Goal: Information Seeking & Learning: Learn about a topic

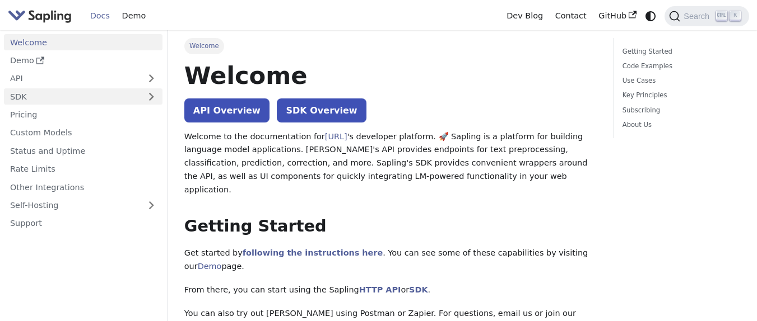
click at [63, 97] on link "SDK" at bounding box center [72, 96] width 136 height 16
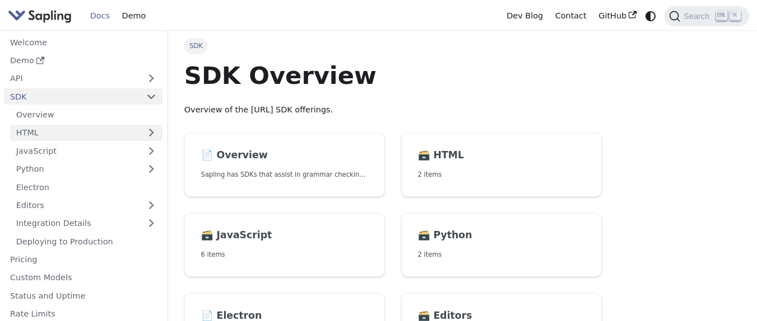
click at [78, 132] on link "HTML" at bounding box center [86, 133] width 152 height 16
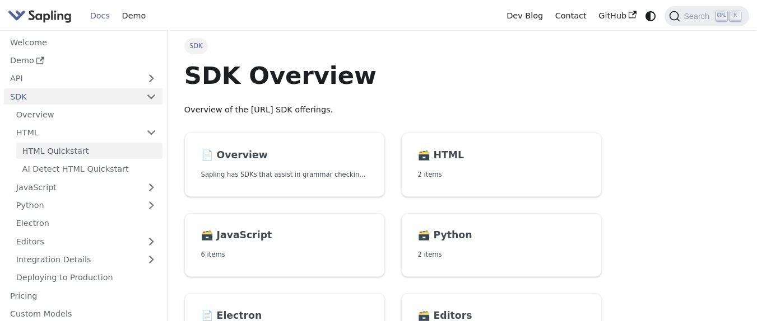
click at [90, 148] on link "HTML Quickstart" at bounding box center [89, 151] width 146 height 16
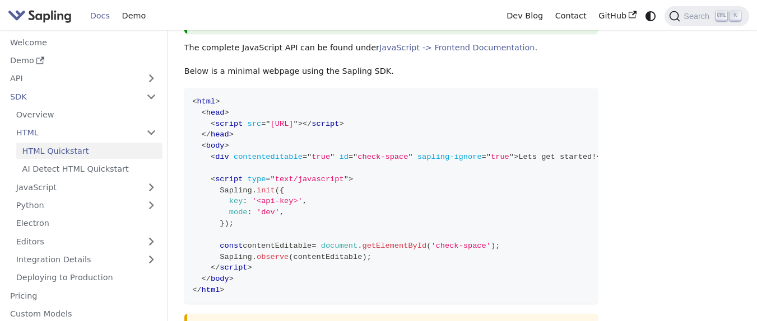
scroll to position [134, 0]
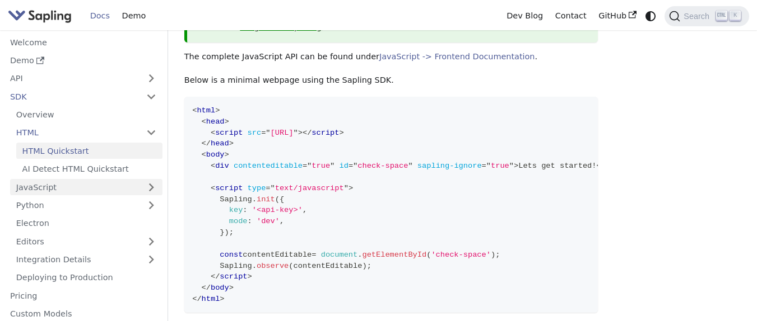
click at [52, 187] on link "JavaScript" at bounding box center [86, 187] width 152 height 16
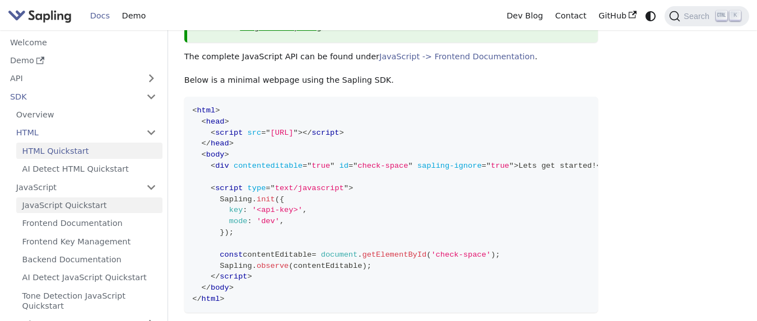
click at [62, 204] on link "JavaScript Quickstart" at bounding box center [89, 206] width 146 height 16
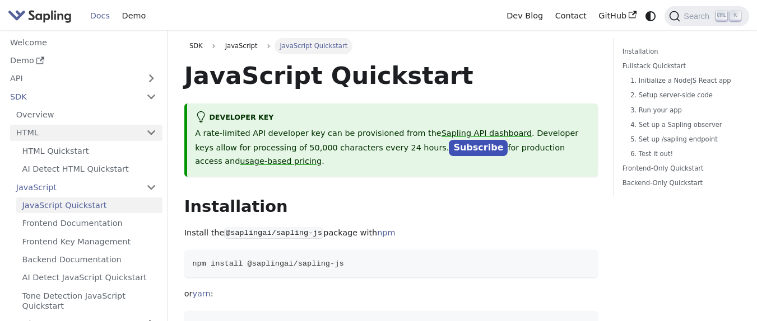
click at [133, 129] on link "HTML" at bounding box center [86, 133] width 152 height 16
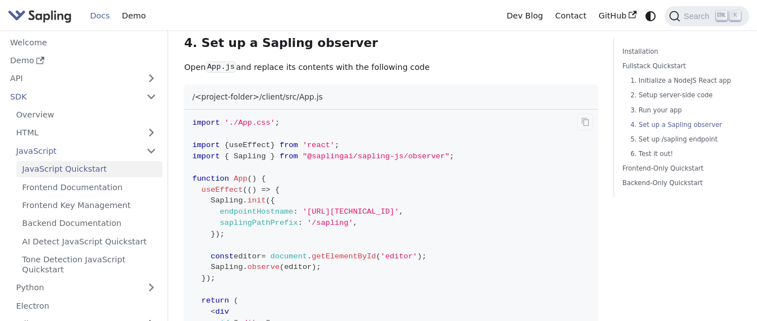
scroll to position [1142, 0]
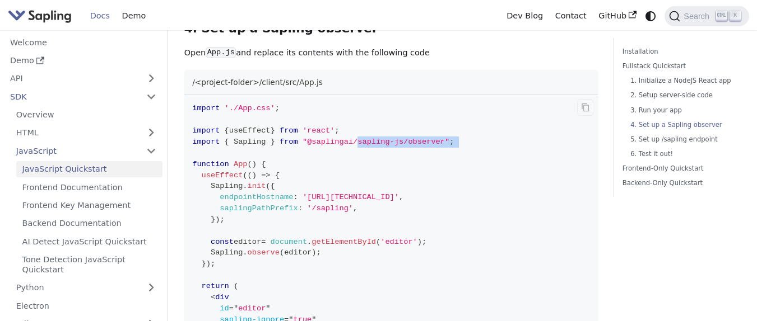
drag, startPoint x: 357, startPoint y: 135, endPoint x: 431, endPoint y: 143, distance: 73.8
click at [486, 143] on code "import './App.css' ; import { useEffect } from 'react' ; import { Sapling } fro…" at bounding box center [390, 292] width 413 height 394
click at [393, 141] on code "import './App.css' ; import { useEffect } from 'react' ; import { Sapling } fro…" at bounding box center [390, 292] width 413 height 394
click at [384, 138] on span ""@saplingai/sapling-js/observer"" at bounding box center [375, 142] width 147 height 8
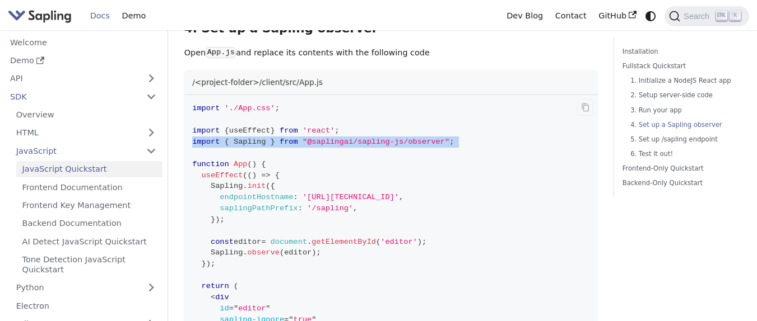
click at [384, 138] on span ""@saplingai/sapling-js/observer"" at bounding box center [375, 142] width 147 height 8
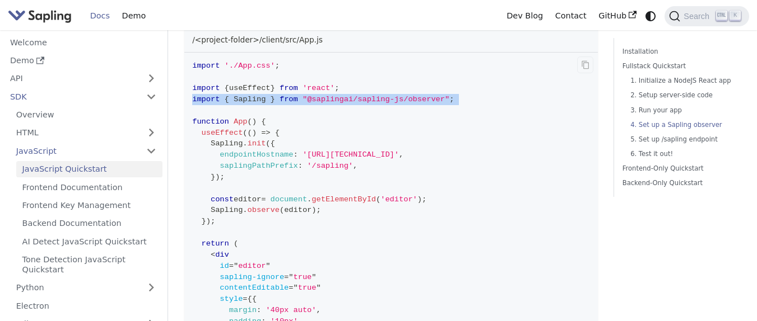
scroll to position [1210, 0]
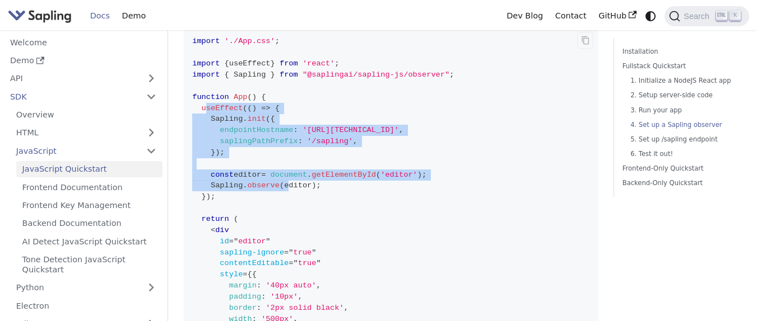
drag, startPoint x: 207, startPoint y: 99, endPoint x: 287, endPoint y: 181, distance: 114.9
click at [287, 181] on code "import './App.css' ; import { useEffect } from 'react' ; import { Sapling } fro…" at bounding box center [390, 225] width 413 height 394
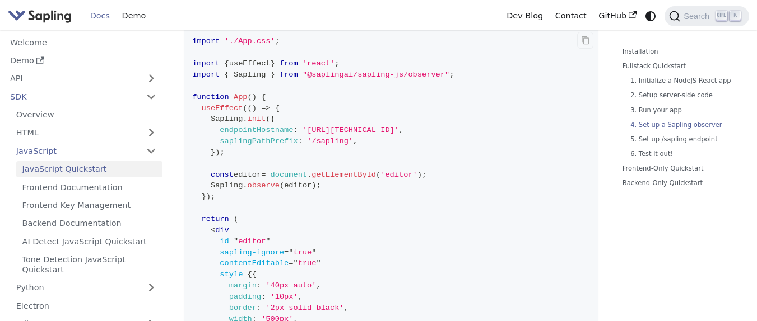
click at [341, 174] on code "import './App.css' ; import { useEffect } from 'react' ; import { Sapling } fro…" at bounding box center [390, 225] width 413 height 394
drag, startPoint x: 324, startPoint y: 125, endPoint x: 391, endPoint y: 127, distance: 67.2
click at [391, 127] on span "'[URL][TECHNICAL_ID]'" at bounding box center [350, 130] width 96 height 8
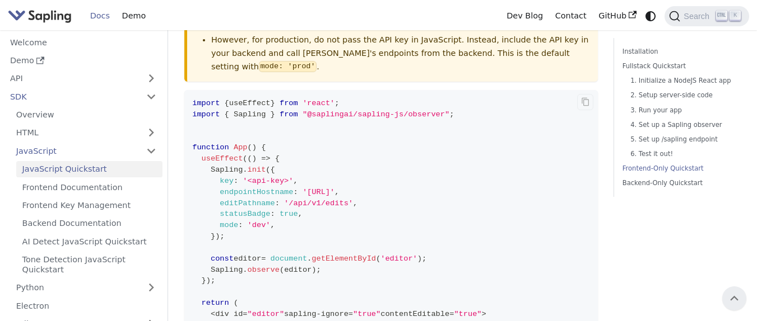
scroll to position [2285, 0]
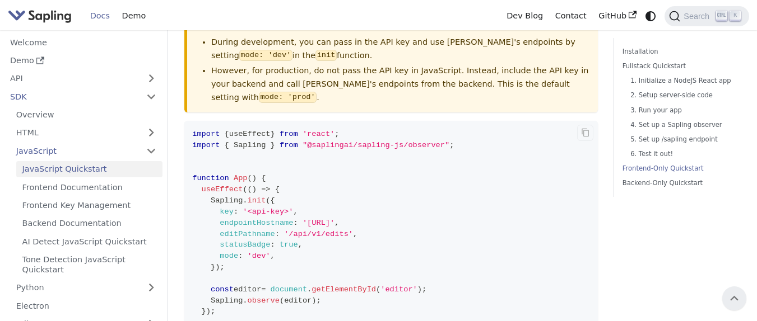
click at [361, 141] on span ""@saplingai/sapling-js/observer"" at bounding box center [375, 145] width 147 height 8
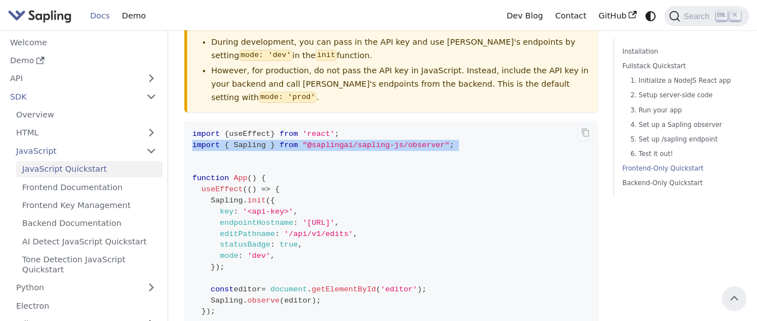
click at [361, 141] on span ""@saplingai/sapling-js/observer"" at bounding box center [375, 145] width 147 height 8
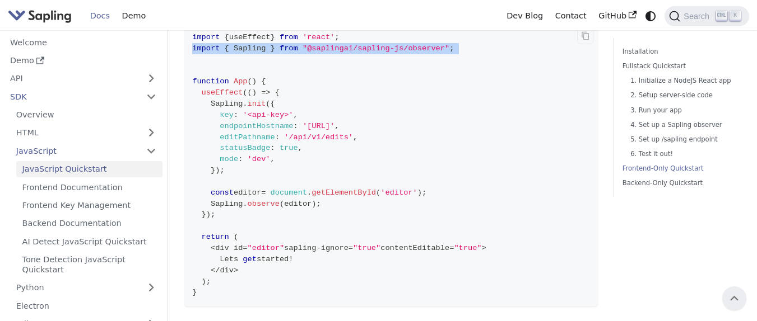
scroll to position [2352, 0]
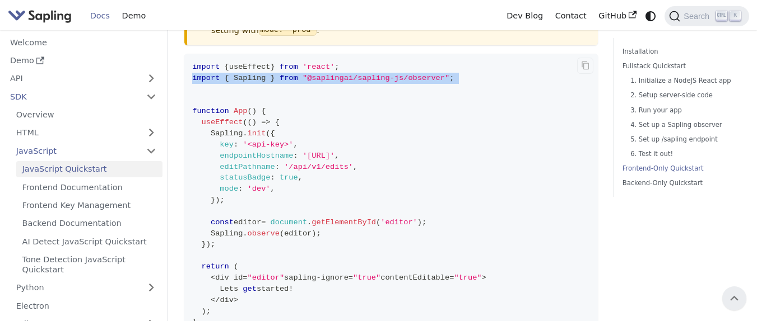
drag, startPoint x: 349, startPoint y: 116, endPoint x: 412, endPoint y: 123, distance: 63.1
click at [412, 123] on code "import { useEffect } from 'react' ; import { Sapling } from "@saplingai/sapling…" at bounding box center [390, 195] width 413 height 283
click at [339, 152] on span "," at bounding box center [336, 156] width 4 height 8
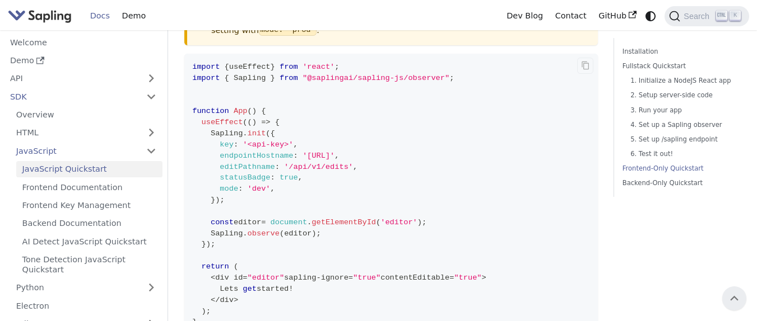
click at [266, 141] on span "'<api-key>'" at bounding box center [268, 145] width 50 height 8
click at [319, 109] on code "import { useEffect } from 'react' ; import { Sapling } from "@saplingai/sapling…" at bounding box center [390, 195] width 413 height 283
click at [284, 141] on span "'<api-key>'" at bounding box center [268, 145] width 50 height 8
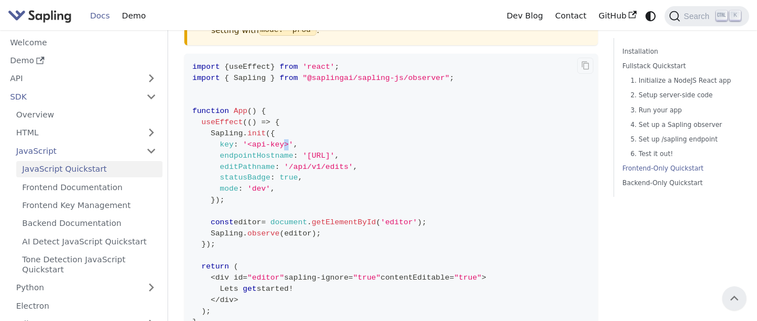
click at [284, 141] on span "'<api-key>'" at bounding box center [268, 145] width 50 height 8
click at [269, 141] on span "'<api-key>'" at bounding box center [268, 145] width 50 height 8
click at [492, 143] on code "import { useEffect } from 'react' ; import { Sapling } from "@saplingai/sapling…" at bounding box center [390, 195] width 413 height 283
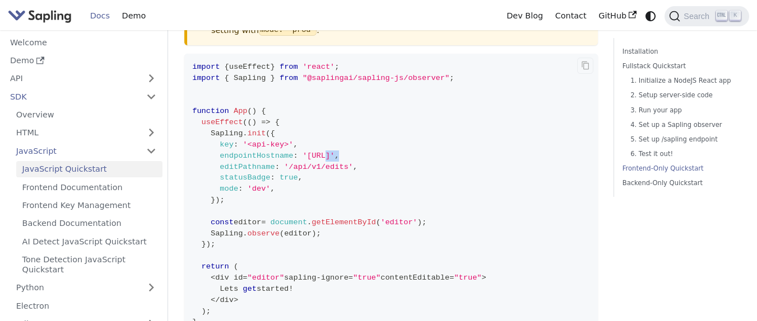
drag, startPoint x: 324, startPoint y: 124, endPoint x: 459, endPoint y: 120, distance: 135.6
click at [459, 120] on code "import { useEffect } from 'react' ; import { Sapling } from "@saplingai/sapling…" at bounding box center [390, 195] width 413 height 283
click at [453, 119] on code "import { useEffect } from 'react' ; import { Sapling } from "@saplingai/sapling…" at bounding box center [390, 195] width 413 height 283
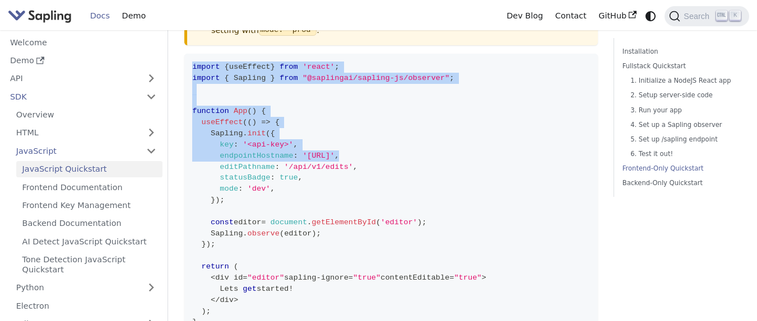
drag, startPoint x: 453, startPoint y: 119, endPoint x: 180, endPoint y: 119, distance: 272.7
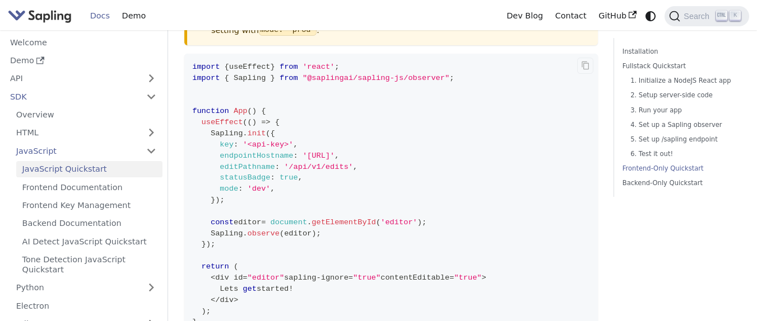
click at [276, 163] on span ":" at bounding box center [277, 167] width 4 height 8
drag, startPoint x: 408, startPoint y: 125, endPoint x: 222, endPoint y: 123, distance: 185.9
click at [222, 152] on span "endpointHostname : '[URL]' ," at bounding box center [265, 156] width 147 height 8
click at [244, 152] on span "endpointHostname" at bounding box center [256, 156] width 73 height 8
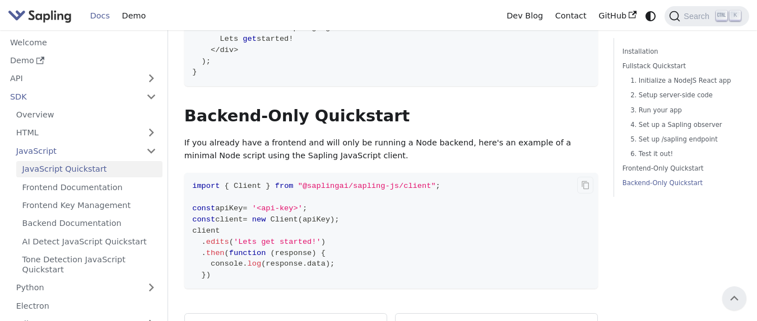
scroll to position [2600, 0]
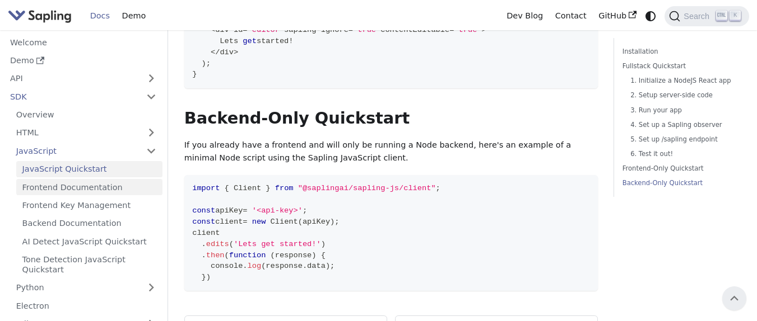
click at [94, 185] on link "Frontend Documentation" at bounding box center [89, 187] width 146 height 16
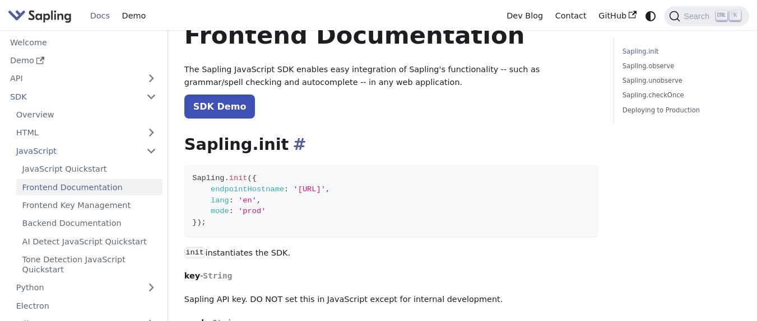
scroll to position [134, 0]
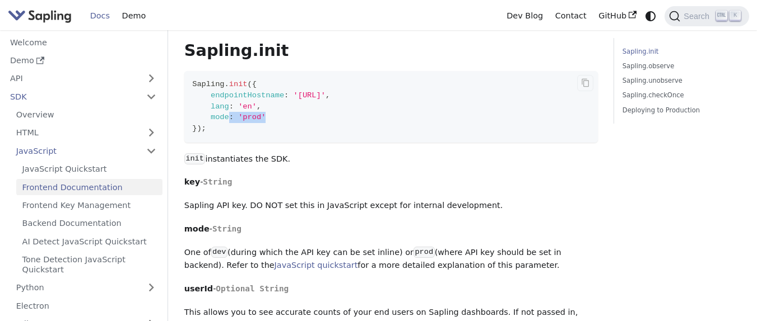
drag, startPoint x: 227, startPoint y: 115, endPoint x: 264, endPoint y: 114, distance: 37.0
click at [264, 114] on span "mode : 'prod'" at bounding box center [228, 117] width 73 height 8
click at [264, 114] on span "'prod'" at bounding box center [251, 117] width 27 height 8
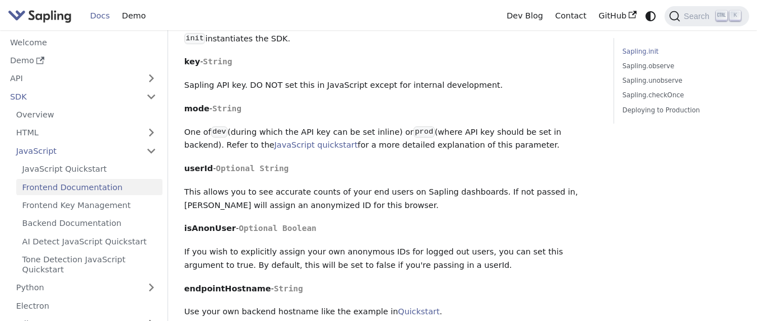
scroll to position [269, 0]
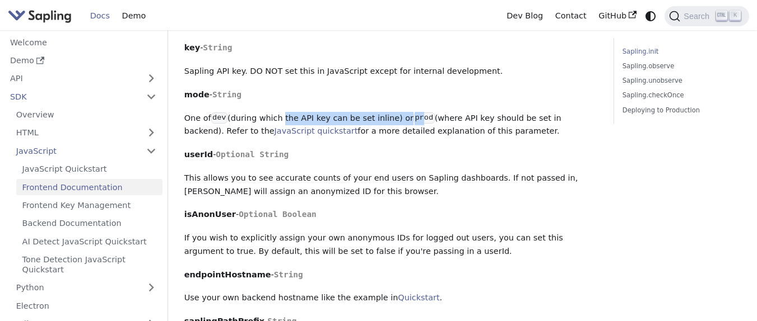
drag, startPoint x: 278, startPoint y: 122, endPoint x: 409, endPoint y: 119, distance: 131.1
click at [409, 119] on p "One of dev (during which the API key can be set inline) or prod (where API key …" at bounding box center [390, 125] width 413 height 27
click at [536, 113] on p "One of dev (during which the API key can be set inline) or prod (where API key …" at bounding box center [390, 125] width 413 height 27
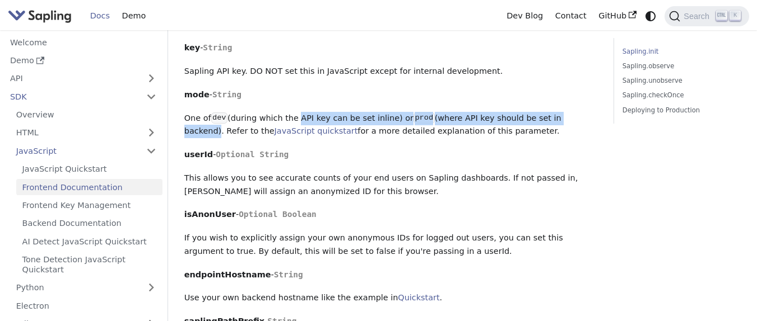
drag, startPoint x: 536, startPoint y: 113, endPoint x: 294, endPoint y: 112, distance: 241.9
click at [294, 112] on p "One of dev (during which the API key can be set inline) or prod (where API key …" at bounding box center [390, 125] width 413 height 27
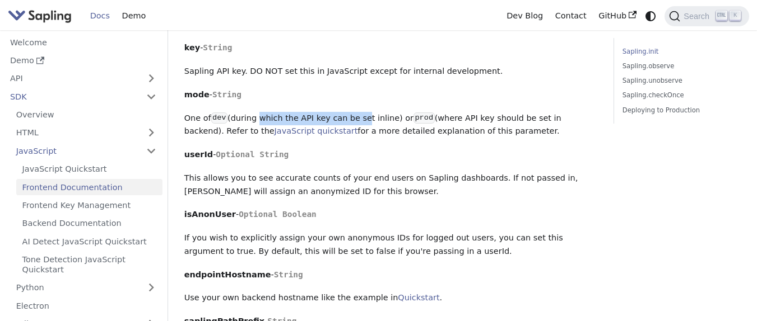
drag, startPoint x: 254, startPoint y: 116, endPoint x: 353, endPoint y: 117, distance: 98.6
click at [353, 117] on p "One of dev (during which the API key can be set inline) or prod (where API key …" at bounding box center [390, 125] width 413 height 27
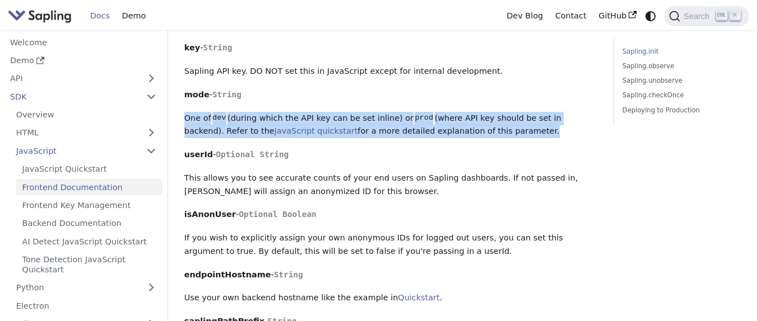
click at [353, 117] on p "One of dev (during which the API key can be set inline) or prod (where API key …" at bounding box center [390, 125] width 413 height 27
click at [354, 117] on p "One of dev (during which the API key can be set inline) or prod (where API key …" at bounding box center [390, 125] width 413 height 27
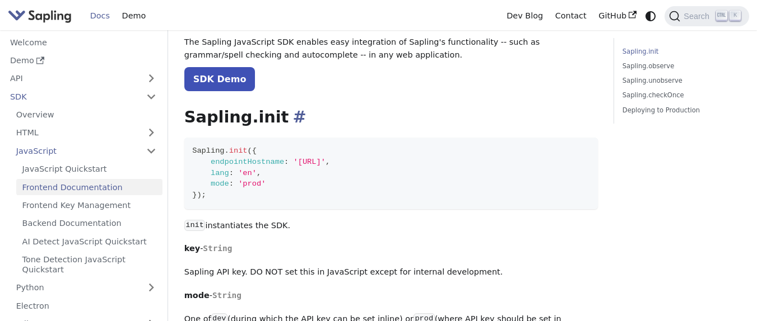
scroll to position [67, 0]
drag, startPoint x: 243, startPoint y: 178, endPoint x: 252, endPoint y: 175, distance: 9.9
click at [252, 175] on span "'en'" at bounding box center [247, 174] width 18 height 8
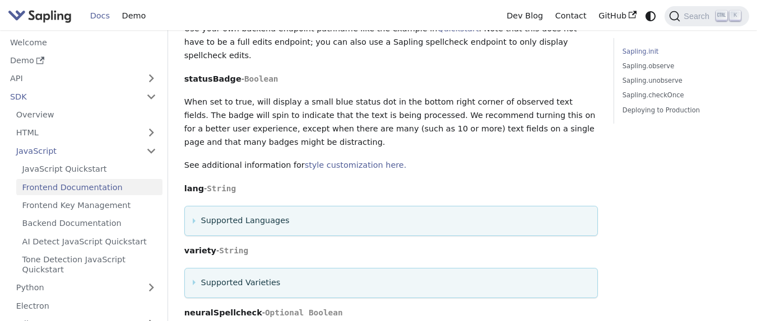
scroll to position [806, 0]
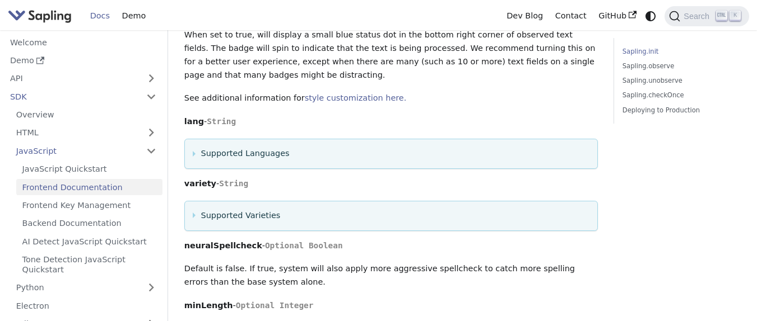
click at [284, 147] on summary "Supported Languages" at bounding box center [391, 153] width 396 height 13
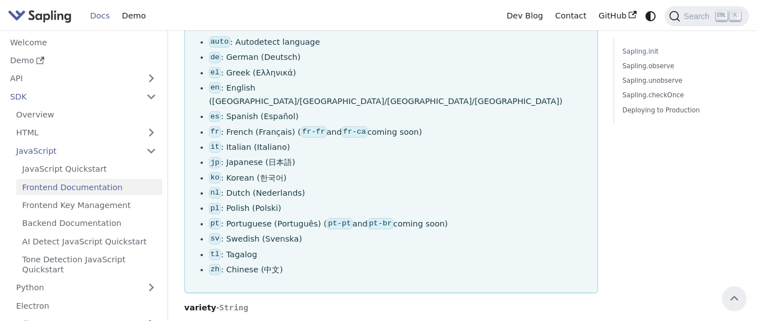
scroll to position [941, 0]
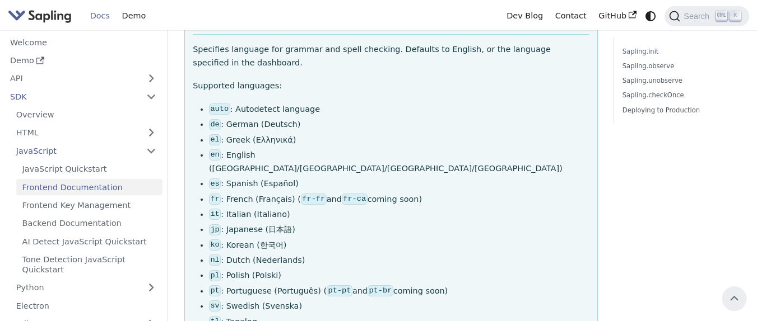
click at [213, 104] on code "auto" at bounding box center [219, 109] width 21 height 11
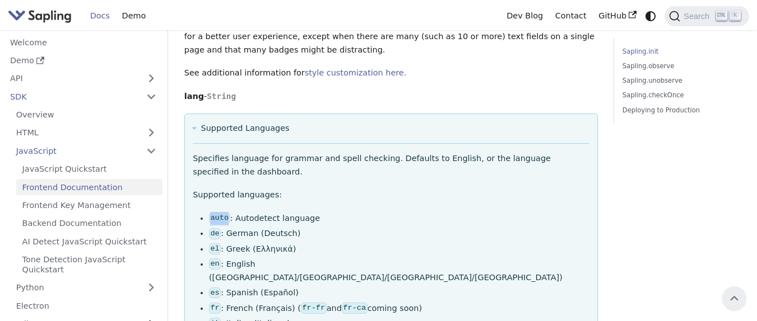
scroll to position [806, 0]
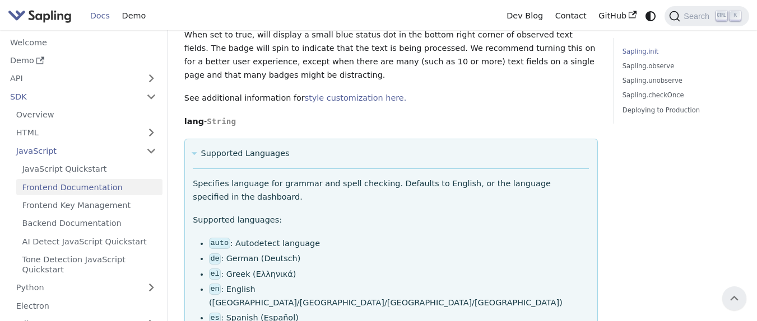
click at [272, 147] on summary "Supported Languages" at bounding box center [391, 153] width 396 height 13
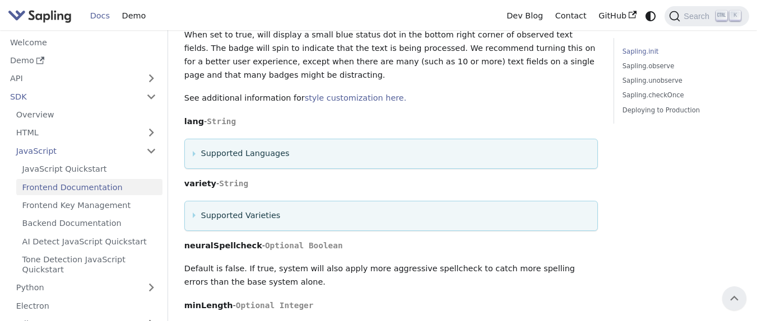
click at [252, 209] on summary "Supported Varieties" at bounding box center [391, 215] width 396 height 13
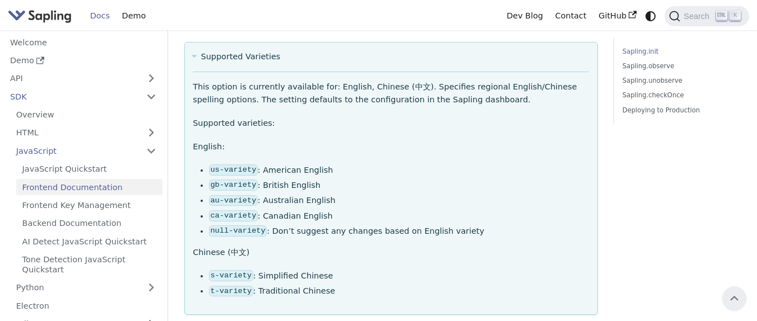
scroll to position [941, 0]
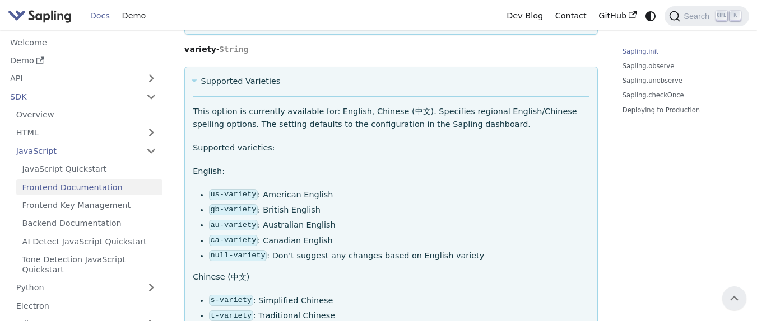
click at [245, 75] on summary "Supported Varieties" at bounding box center [391, 81] width 396 height 13
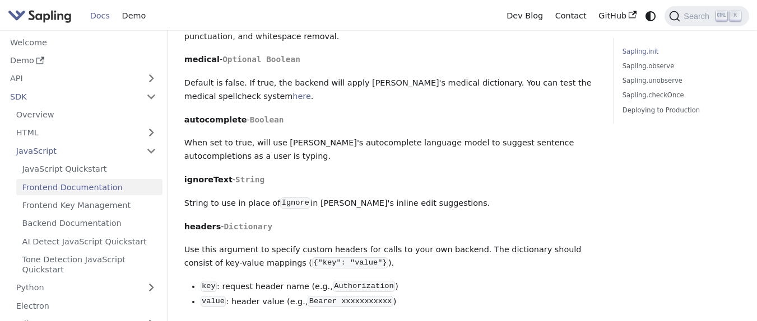
scroll to position [1142, 0]
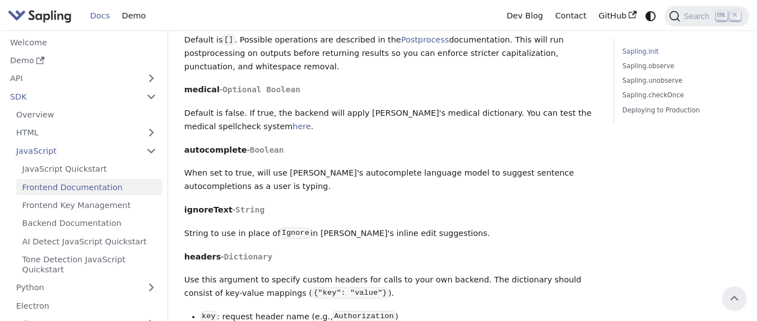
click at [231, 146] on strong "autocomplete" at bounding box center [215, 150] width 63 height 9
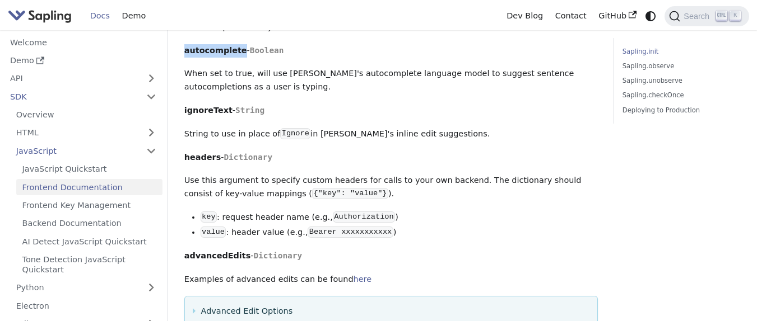
scroll to position [1210, 0]
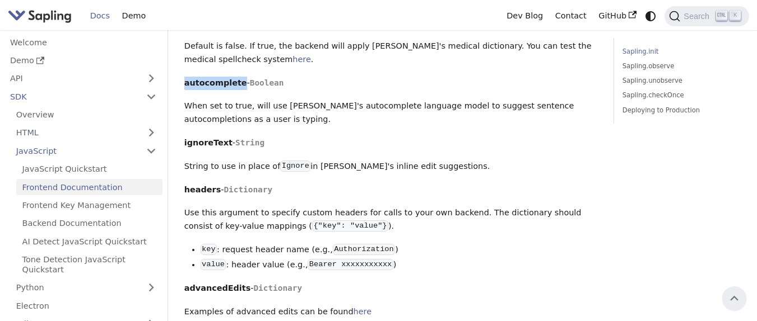
click at [203, 77] on p "autocomplete - Boolean" at bounding box center [390, 83] width 413 height 13
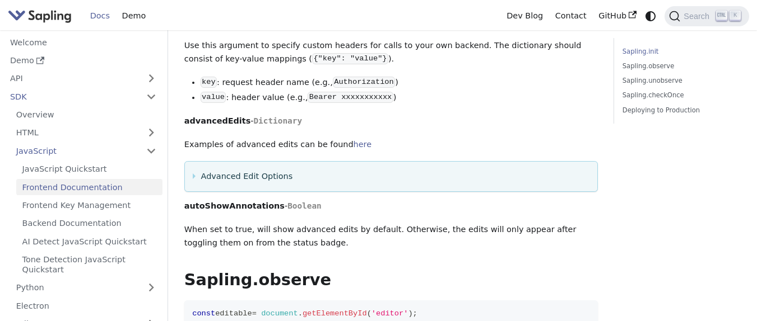
scroll to position [1411, 0]
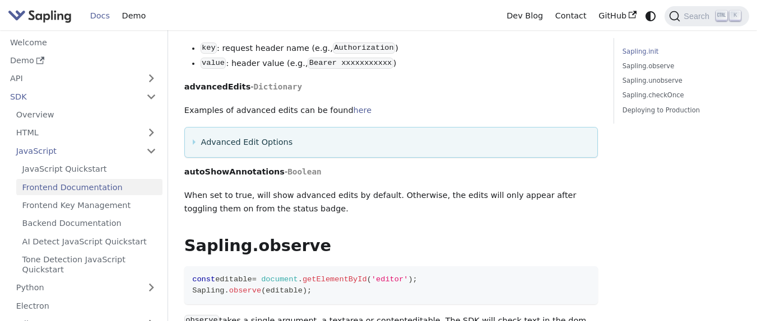
click at [273, 136] on summary "Advanced Edit Options" at bounding box center [391, 142] width 396 height 13
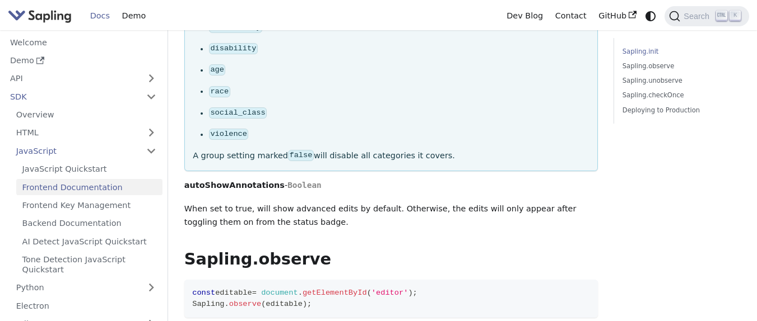
scroll to position [1882, 0]
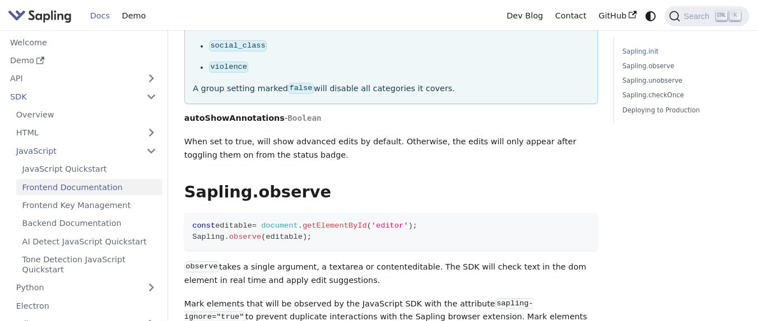
click at [217, 114] on strong "autoShowAnnotations" at bounding box center [234, 118] width 100 height 9
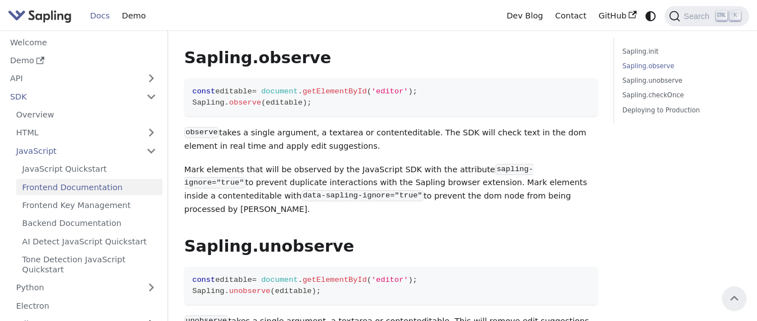
scroll to position [1949, 0]
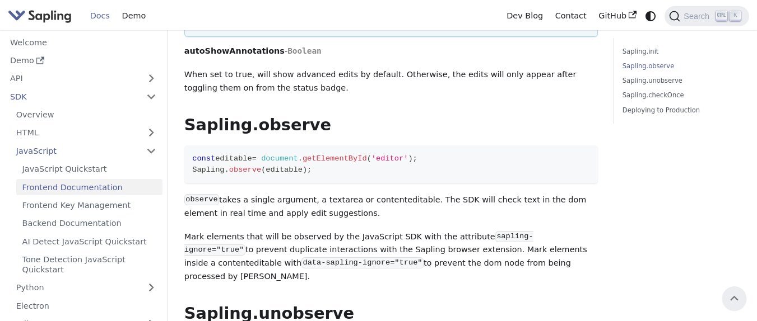
click at [315, 195] on p "observe takes a single argument, a textarea or contenteditable. The SDK will ch…" at bounding box center [390, 207] width 413 height 27
click at [316, 196] on p "observe takes a single argument, a textarea or contenteditable. The SDK will ch…" at bounding box center [390, 207] width 413 height 27
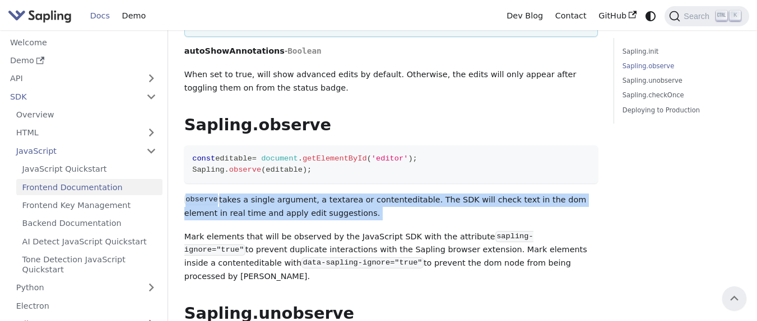
drag, startPoint x: 316, startPoint y: 196, endPoint x: 320, endPoint y: 207, distance: 12.1
click at [320, 207] on p "observe takes a single argument, a textarea or contenteditable. The SDK will ch…" at bounding box center [390, 207] width 413 height 27
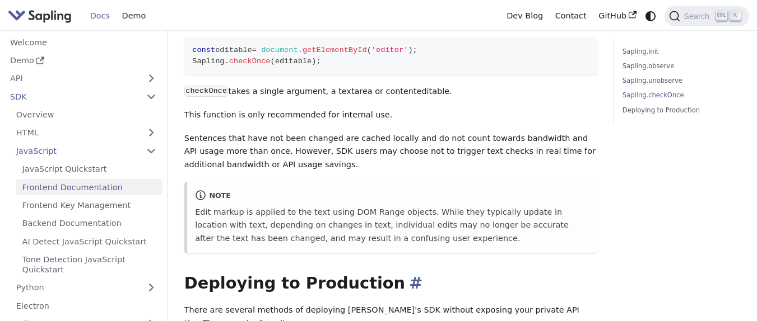
scroll to position [2419, 0]
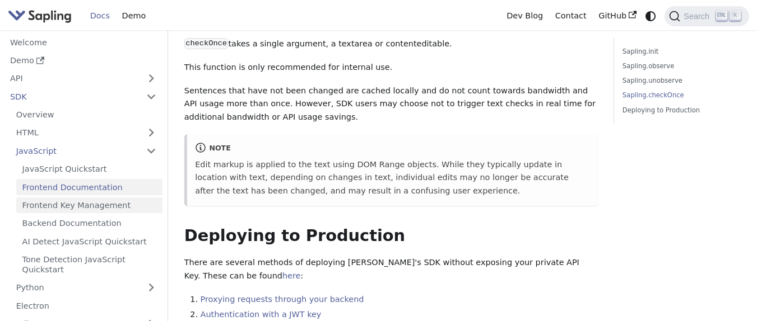
click at [130, 205] on link "Frontend Key Management" at bounding box center [89, 206] width 146 height 16
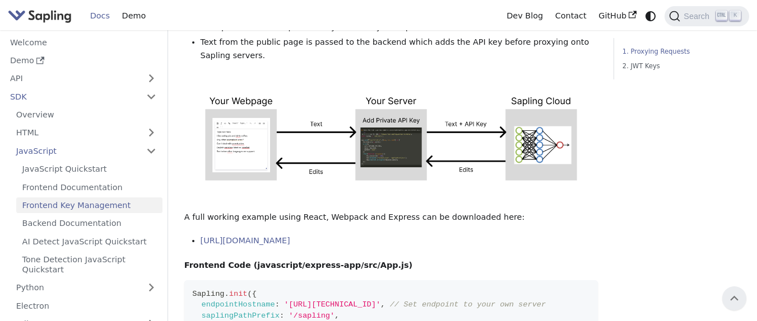
scroll to position [134, 0]
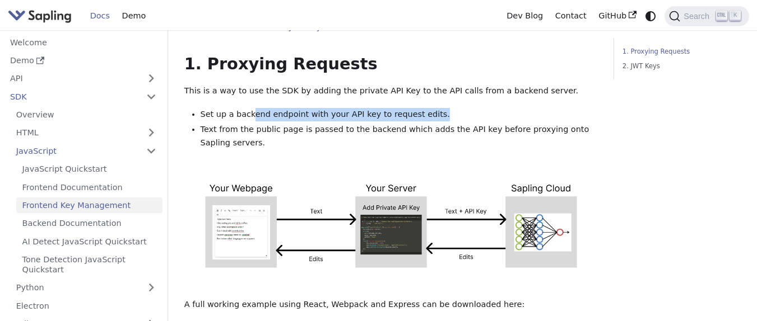
drag, startPoint x: 249, startPoint y: 111, endPoint x: 470, endPoint y: 110, distance: 220.7
click at [470, 110] on li "Set up a backend endpoint with your API key to request edits." at bounding box center [398, 114] width 397 height 13
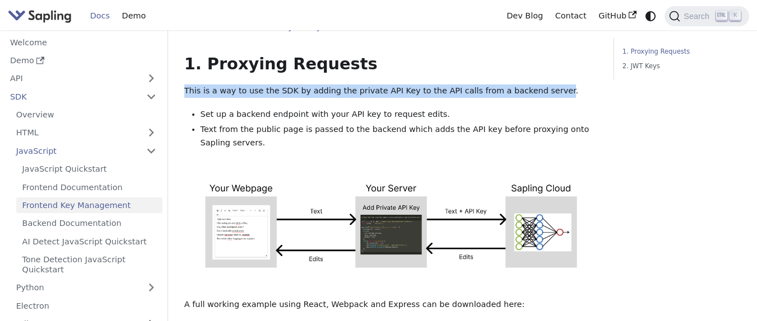
drag, startPoint x: 239, startPoint y: 78, endPoint x: 531, endPoint y: 88, distance: 292.5
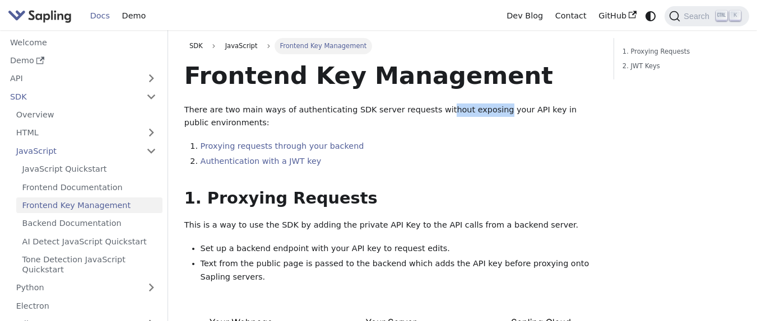
drag, startPoint x: 428, startPoint y: 111, endPoint x: 481, endPoint y: 111, distance: 52.6
click at [481, 111] on p "There are two main ways of authenticating SDK server requests without exposing …" at bounding box center [390, 117] width 413 height 27
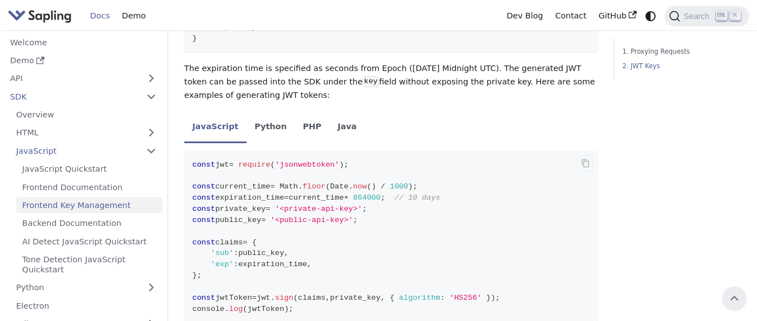
scroll to position [874, 0]
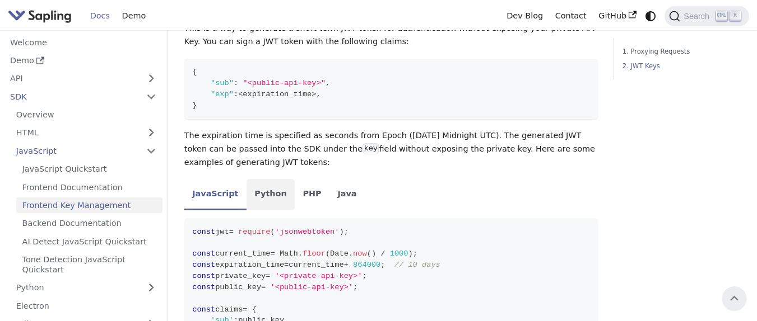
click at [259, 191] on li "Python" at bounding box center [270, 194] width 48 height 31
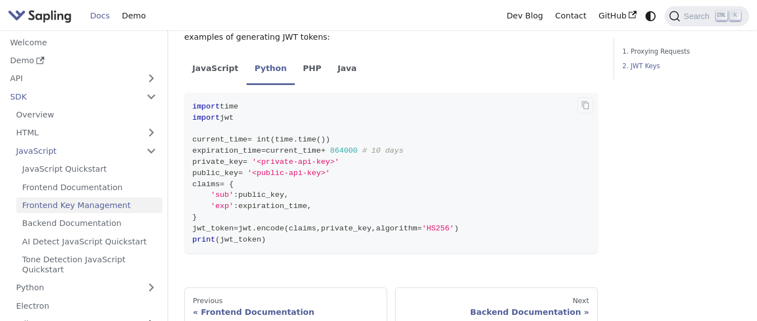
scroll to position [1008, 0]
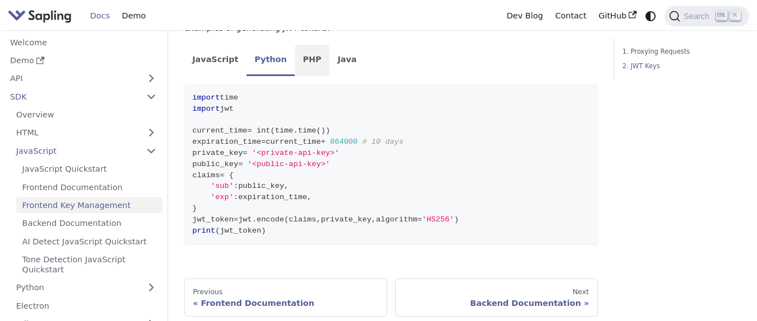
click at [313, 53] on li "PHP" at bounding box center [312, 60] width 35 height 31
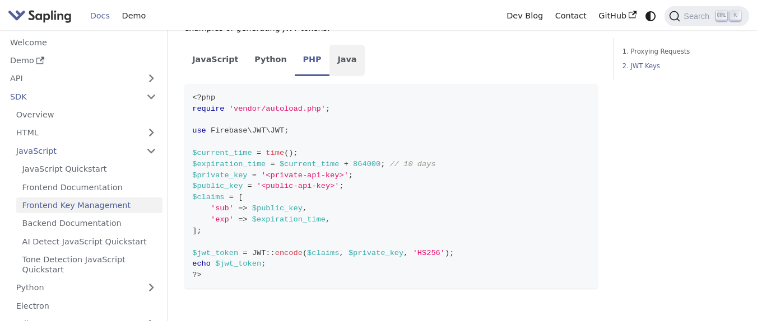
click at [329, 62] on li "Java" at bounding box center [346, 60] width 35 height 31
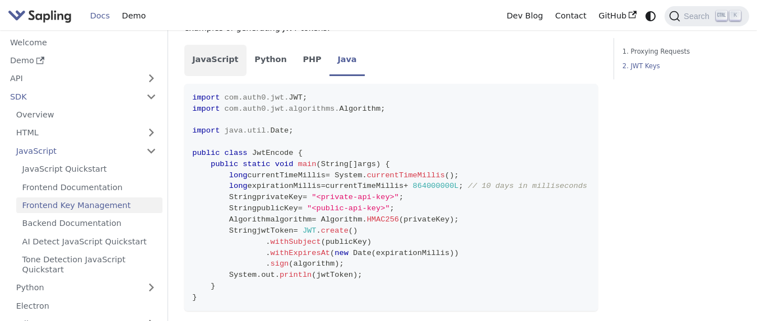
click at [227, 58] on li "JavaScript" at bounding box center [215, 60] width 62 height 31
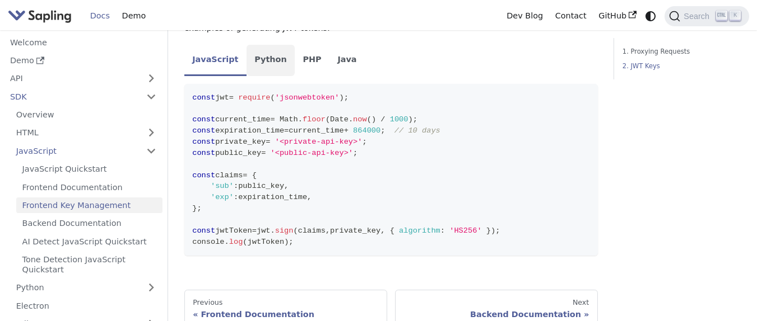
click at [277, 64] on li "Python" at bounding box center [270, 60] width 48 height 31
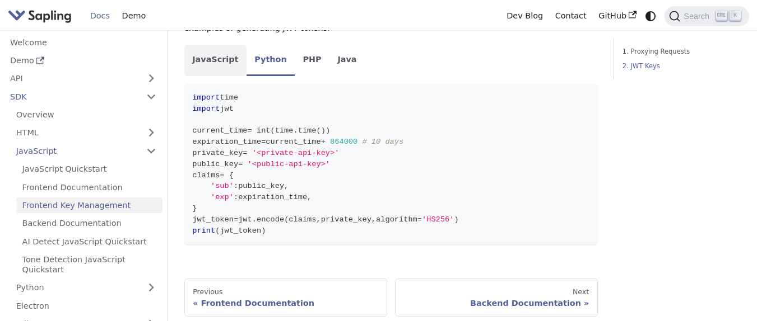
click at [214, 63] on li "JavaScript" at bounding box center [215, 60] width 62 height 31
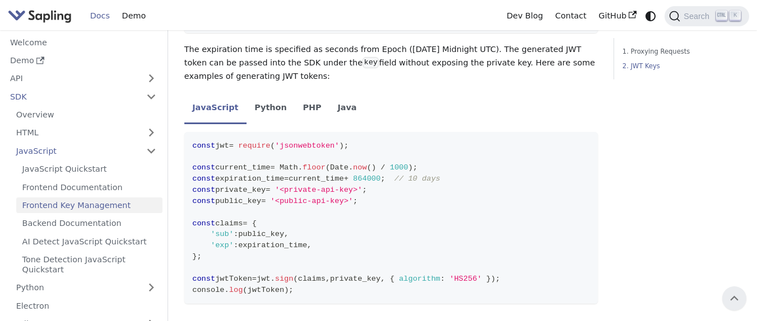
scroll to position [950, 0]
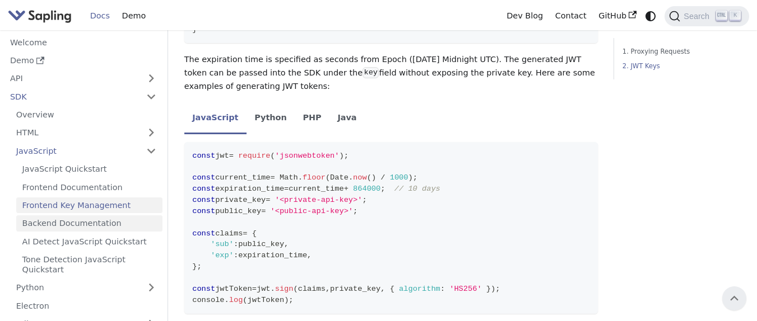
click at [78, 224] on link "Backend Documentation" at bounding box center [89, 224] width 146 height 16
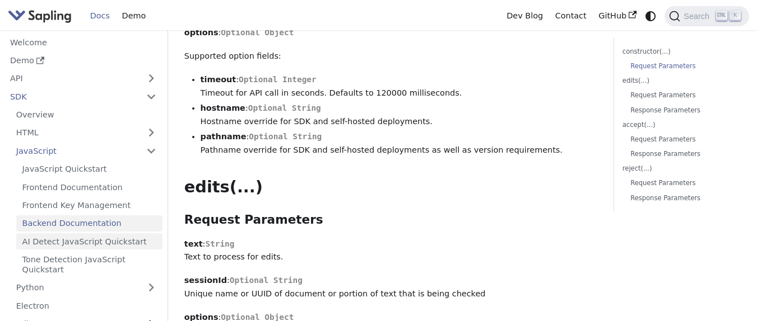
scroll to position [269, 0]
click at [63, 246] on link "AI Detect JavaScript Quickstart" at bounding box center [89, 242] width 146 height 16
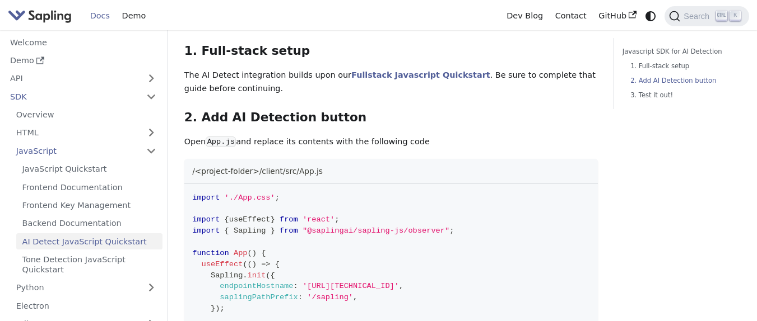
scroll to position [336, 0]
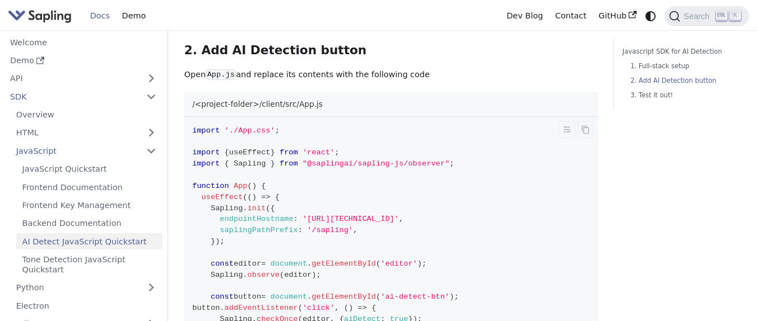
drag, startPoint x: 402, startPoint y: 189, endPoint x: 232, endPoint y: 187, distance: 169.7
click at [234, 215] on span "endpointHostname : '[URL][TECHNICAL_ID]' ," at bounding box center [297, 219] width 211 height 8
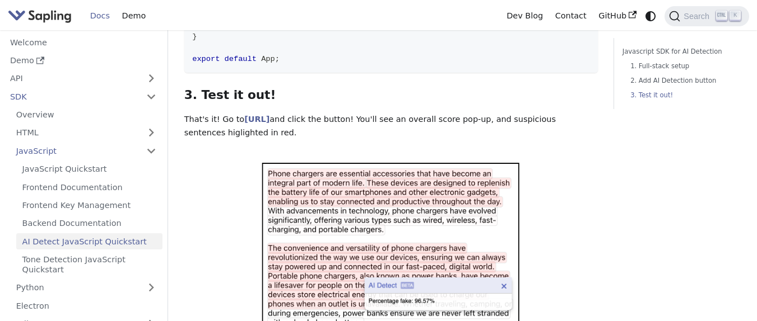
scroll to position [1008, 0]
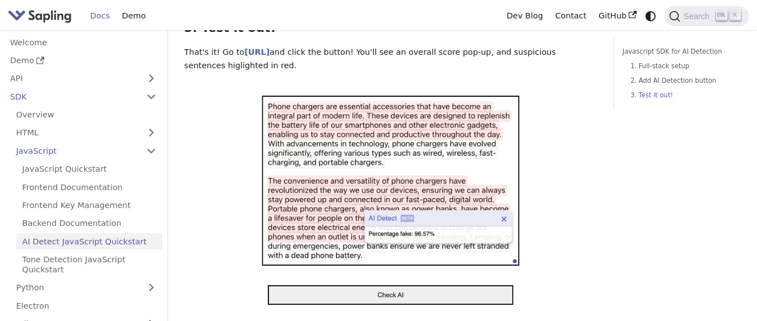
click at [406, 270] on img at bounding box center [391, 200] width 269 height 225
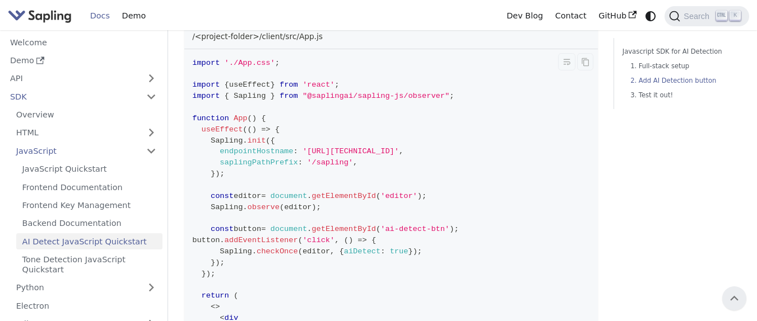
scroll to position [403, 0]
drag, startPoint x: 265, startPoint y: 218, endPoint x: 422, endPoint y: 225, distance: 157.5
click at [422, 248] on span ";" at bounding box center [419, 252] width 4 height 8
drag, startPoint x: 419, startPoint y: 225, endPoint x: 232, endPoint y: 223, distance: 186.5
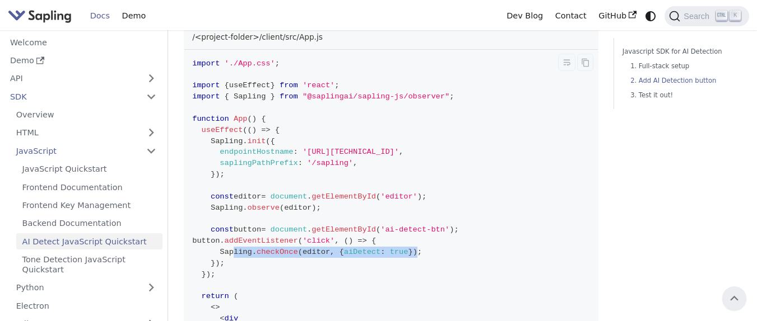
click at [232, 248] on span "Sapling . checkOnce ( editor , { aiDetect : true } ) ;" at bounding box center [307, 252] width 230 height 8
click at [232, 248] on span "Sapling" at bounding box center [236, 252] width 32 height 8
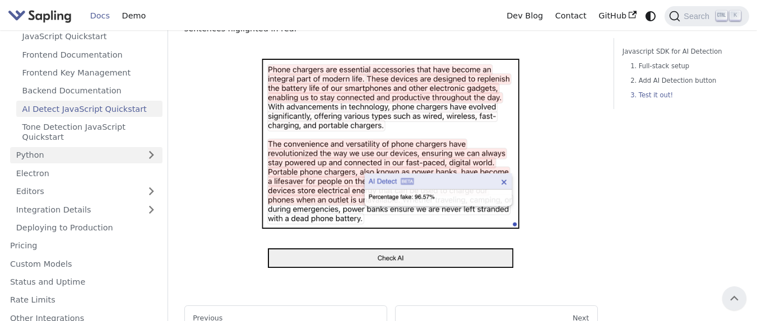
scroll to position [134, 0]
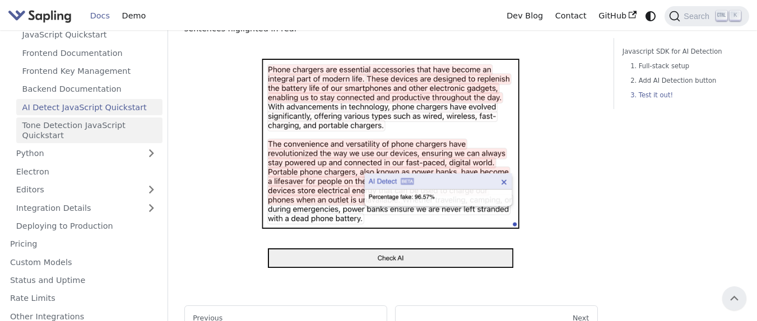
click at [81, 134] on link "Tone Detection JavaScript Quickstart" at bounding box center [89, 131] width 146 height 26
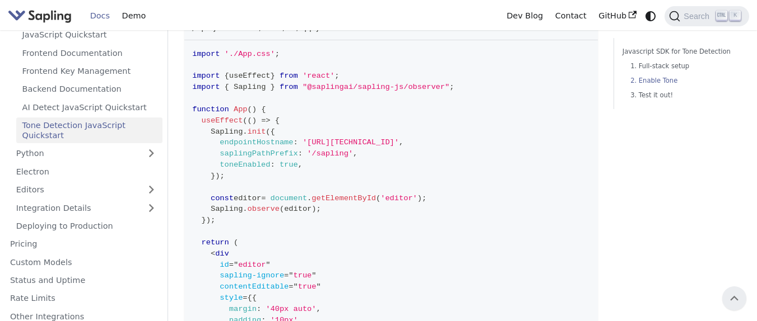
scroll to position [403, 0]
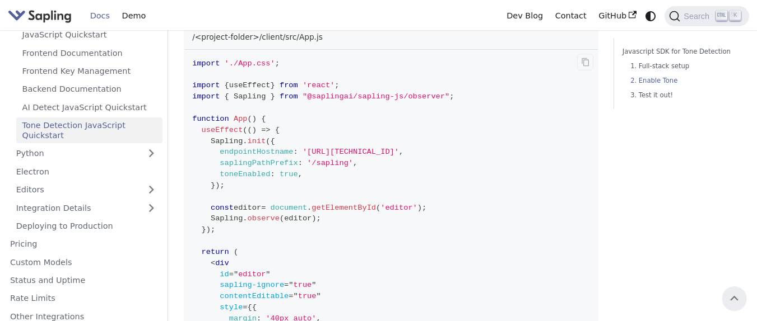
click at [254, 173] on span "toneEnabled" at bounding box center [245, 174] width 50 height 8
click at [324, 173] on code "import './App.css' ; import { useEffect } from 'react' ; import { Sapling } fro…" at bounding box center [390, 252] width 413 height 405
drag, startPoint x: 324, startPoint y: 173, endPoint x: 222, endPoint y: 173, distance: 101.4
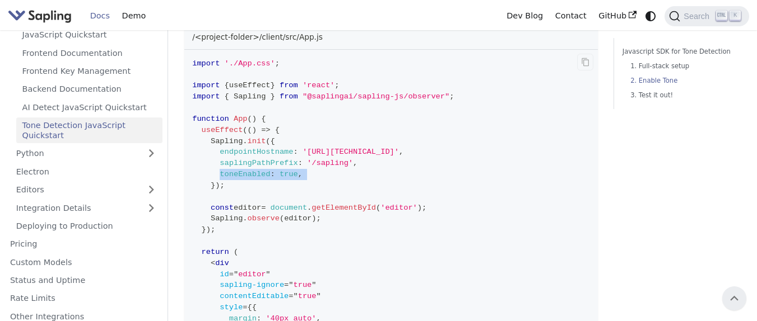
click at [222, 173] on code "import './App.css' ; import { useEffect } from 'react' ; import { Sapling } fro…" at bounding box center [390, 252] width 413 height 405
click at [100, 111] on link "AI Detect JavaScript Quickstart" at bounding box center [89, 107] width 146 height 16
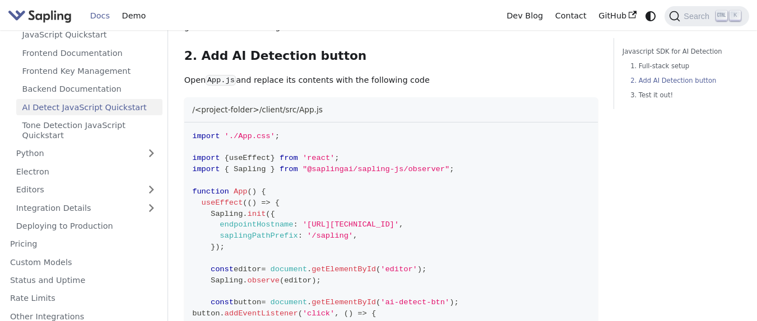
scroll to position [403, 0]
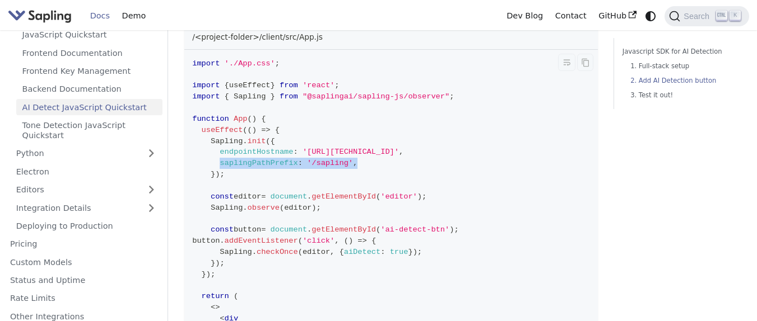
drag, startPoint x: 241, startPoint y: 133, endPoint x: 390, endPoint y: 133, distance: 149.0
click at [273, 248] on span "checkOnce" at bounding box center [277, 252] width 41 height 8
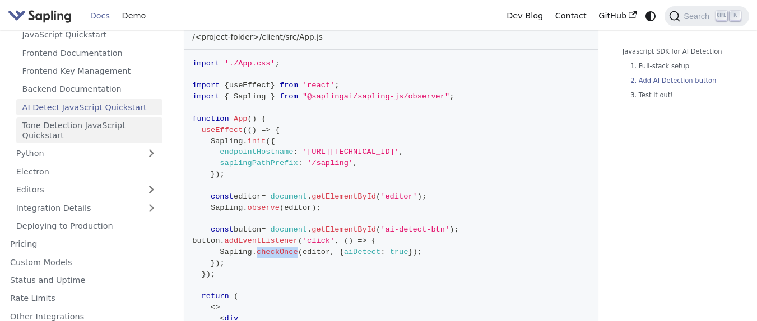
click at [92, 131] on link "Tone Detection JavaScript Quickstart" at bounding box center [89, 131] width 146 height 26
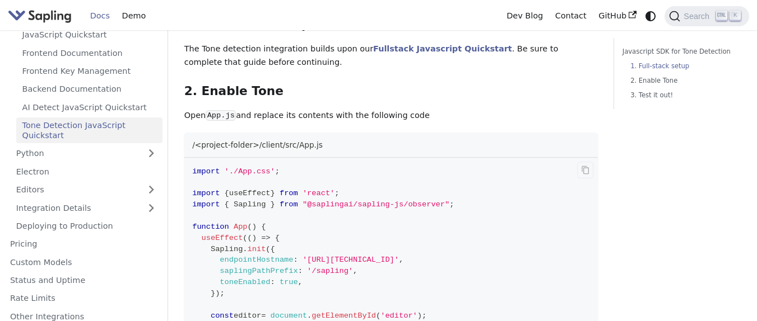
scroll to position [336, 0]
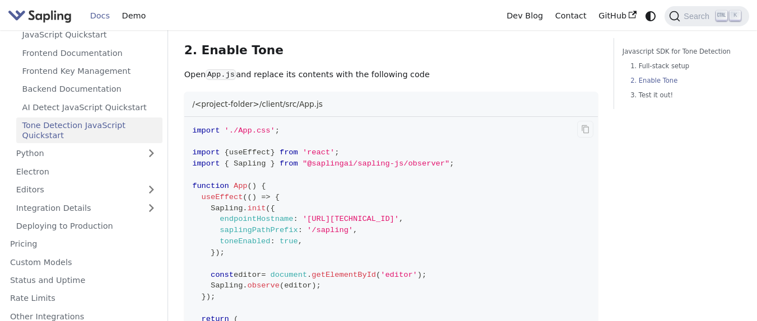
click at [237, 240] on span "toneEnabled" at bounding box center [245, 241] width 50 height 8
click at [309, 241] on code "import './App.css' ; import { useEffect } from 'react' ; import { Sapling } fro…" at bounding box center [390, 319] width 413 height 405
drag, startPoint x: 314, startPoint y: 241, endPoint x: 206, endPoint y: 241, distance: 107.5
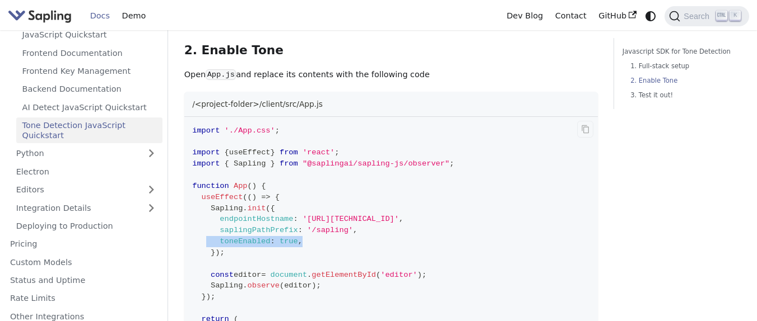
click at [206, 241] on code "import './App.css' ; import { useEffect } from 'react' ; import { Sapling } fro…" at bounding box center [390, 319] width 413 height 405
click at [301, 241] on span "," at bounding box center [300, 241] width 4 height 8
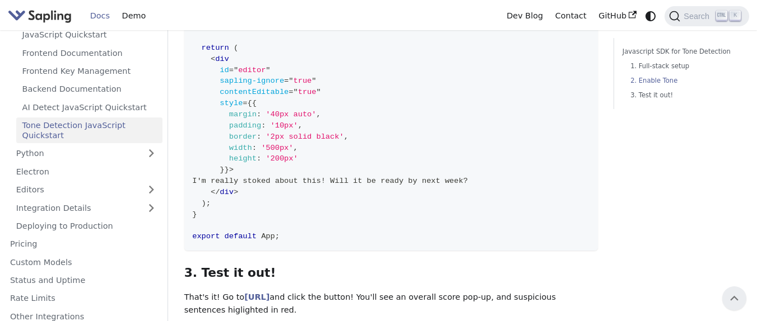
scroll to position [605, 0]
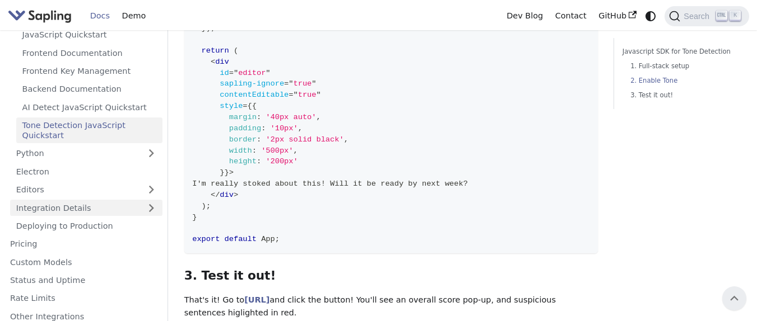
click at [141, 214] on link "Integration Details" at bounding box center [86, 208] width 152 height 16
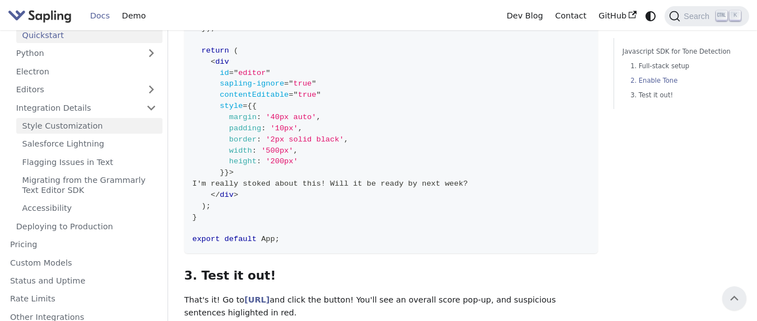
scroll to position [269, 0]
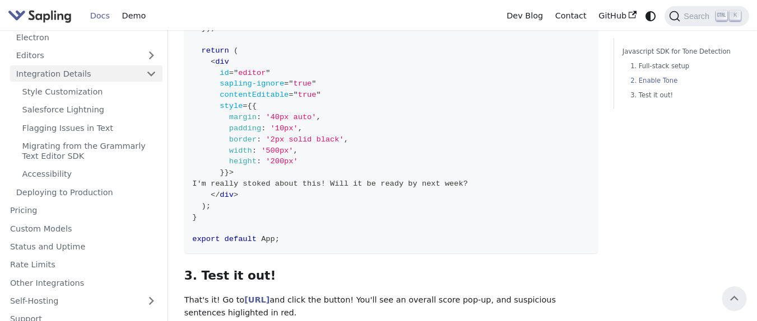
click at [114, 79] on link "Integration Details" at bounding box center [86, 74] width 152 height 16
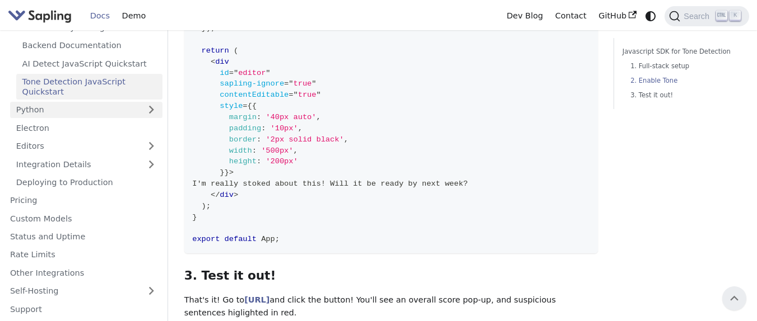
scroll to position [178, 0]
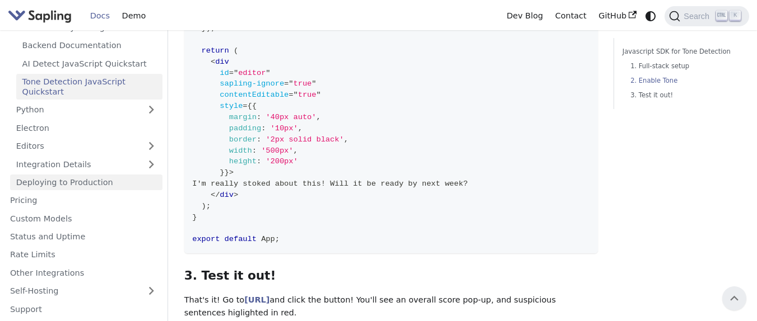
click at [94, 182] on link "Deploying to Production" at bounding box center [86, 183] width 152 height 16
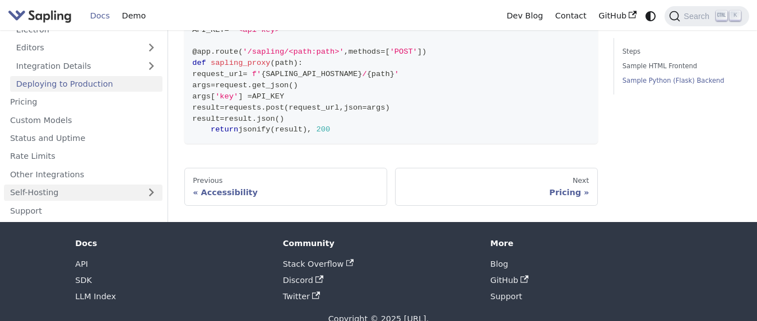
scroll to position [178, 0]
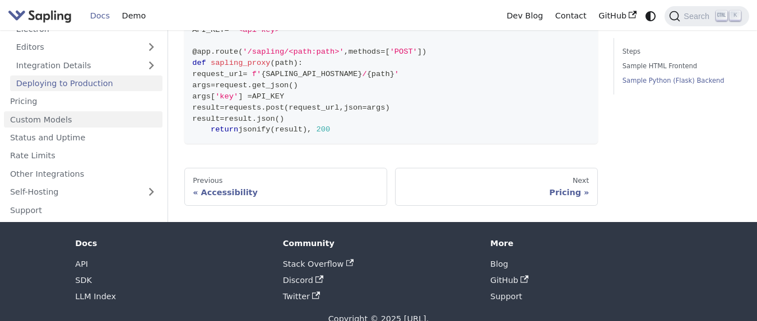
click at [48, 111] on link "Custom Models" at bounding box center [83, 119] width 158 height 16
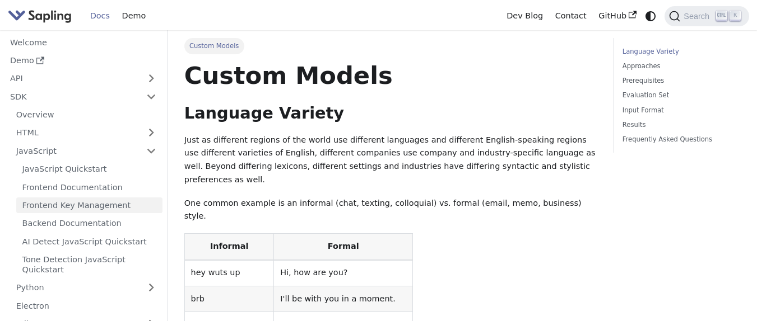
click at [90, 207] on link "Frontend Key Management" at bounding box center [89, 206] width 146 height 16
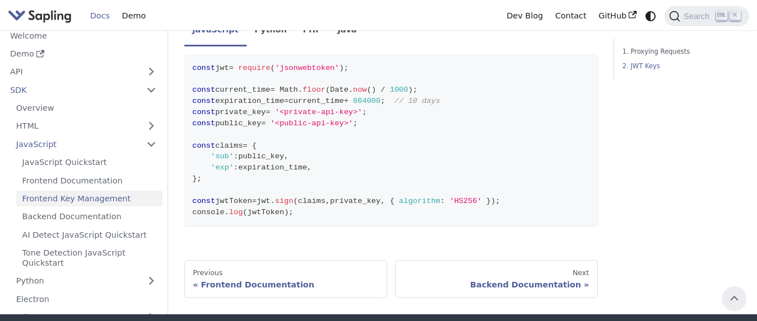
scroll to position [1017, 0]
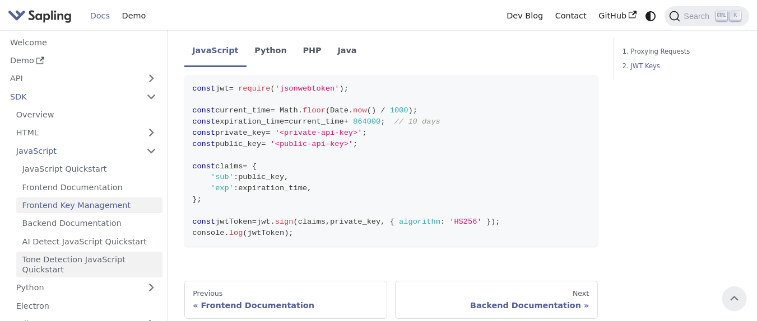
click at [93, 257] on link "Tone Detection JavaScript Quickstart" at bounding box center [89, 265] width 146 height 26
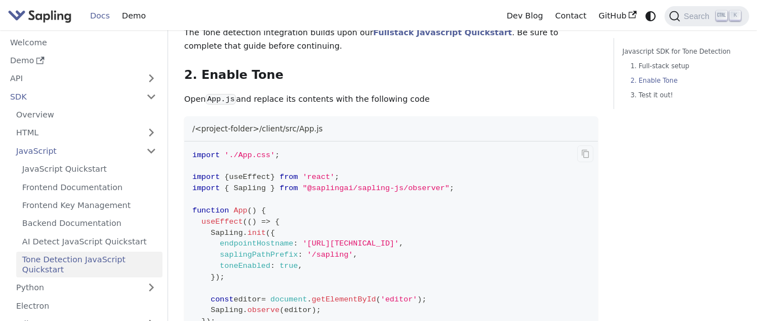
scroll to position [336, 0]
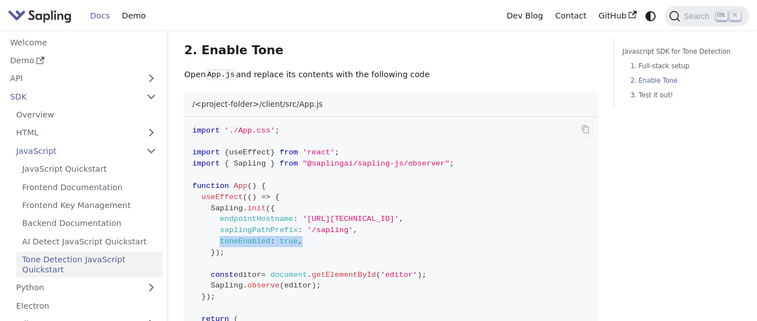
drag, startPoint x: 310, startPoint y: 243, endPoint x: 218, endPoint y: 243, distance: 91.3
click at [218, 243] on code "import './App.css' ; import { useEffect } from 'react' ; import { Sapling } fro…" at bounding box center [390, 319] width 413 height 405
copy span "toneEnabled : true ,"
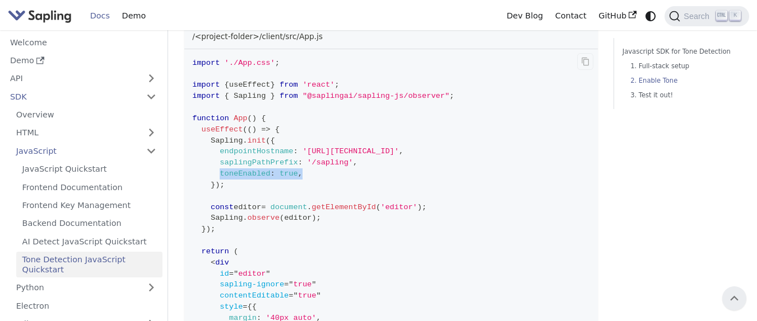
scroll to position [403, 0]
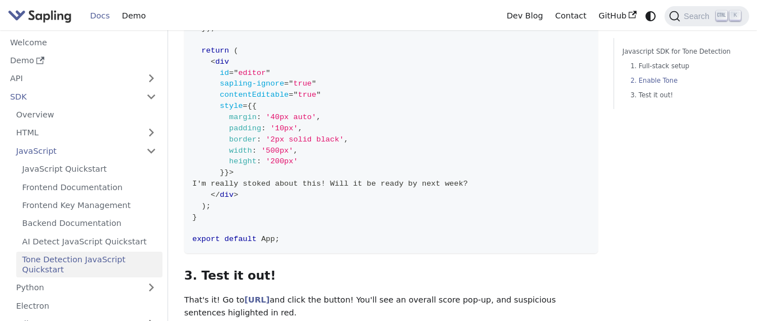
click at [420, 184] on span "I'm really stoked about this! Will it be ready by next week?" at bounding box center [330, 184] width 276 height 8
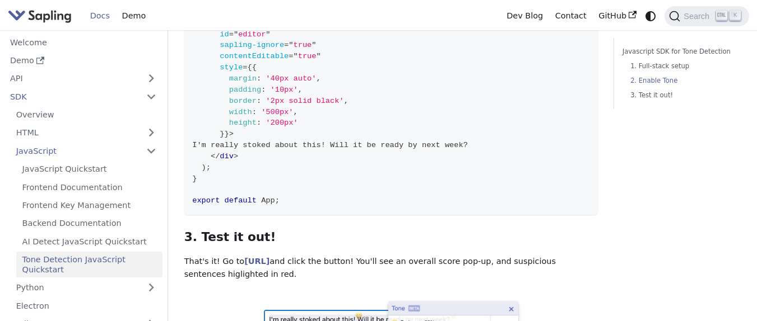
scroll to position [806, 0]
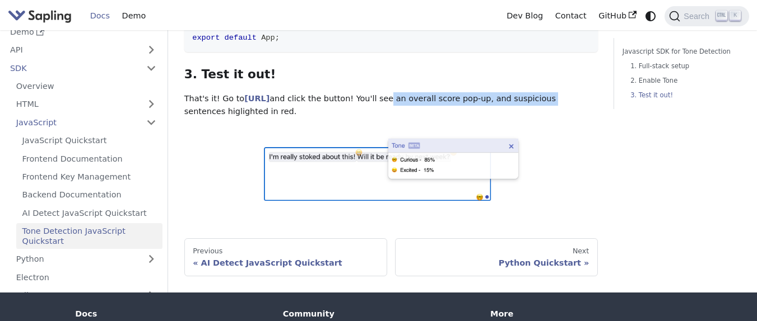
drag, startPoint x: 430, startPoint y: 97, endPoint x: 601, endPoint y: 97, distance: 171.4
click at [503, 97] on p "That's it! Go to [URL] and click the button! You'll see an overall score pop-up…" at bounding box center [390, 105] width 413 height 27
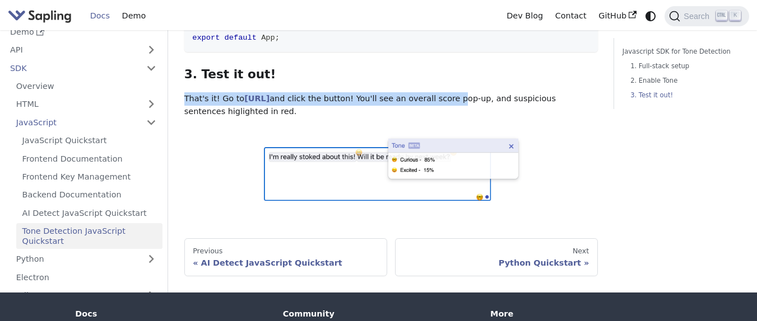
drag, startPoint x: 495, startPoint y: 97, endPoint x: 324, endPoint y: 82, distance: 170.9
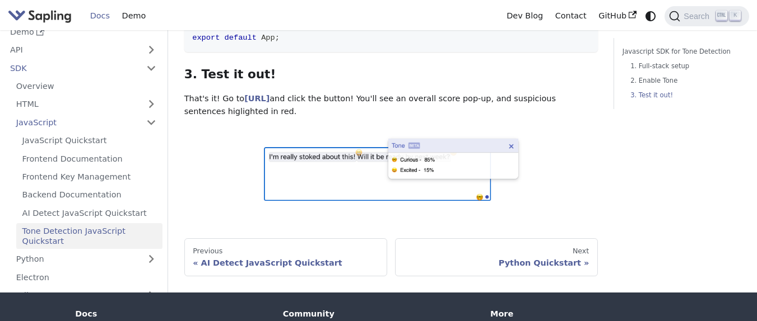
click at [96, 222] on ul "JavaScript Quickstart Frontend Documentation Frontend Key Management Backend Do…" at bounding box center [86, 191] width 152 height 117
click at [91, 209] on link "AI Detect JavaScript Quickstart" at bounding box center [89, 213] width 146 height 16
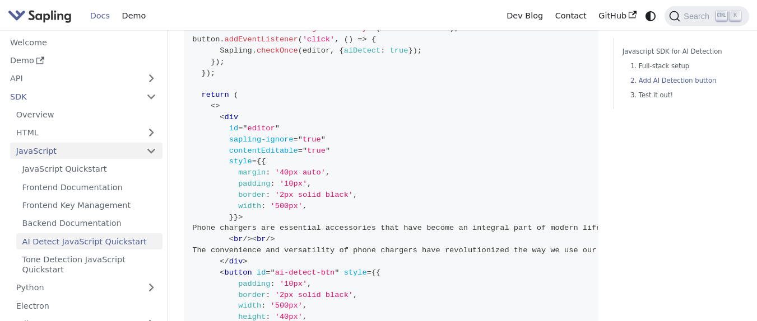
click at [144, 150] on link "JavaScript" at bounding box center [86, 151] width 152 height 16
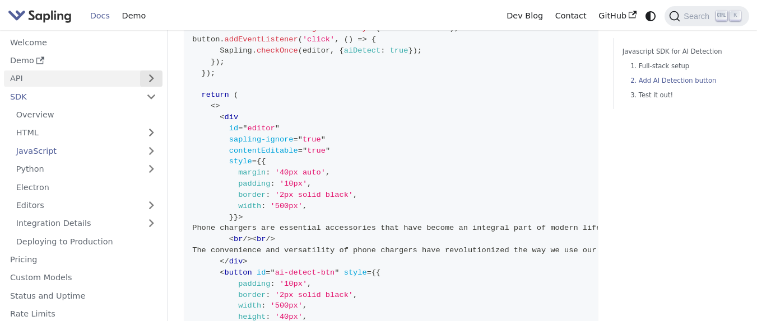
click at [144, 82] on button "Expand sidebar category 'API'" at bounding box center [151, 79] width 22 height 16
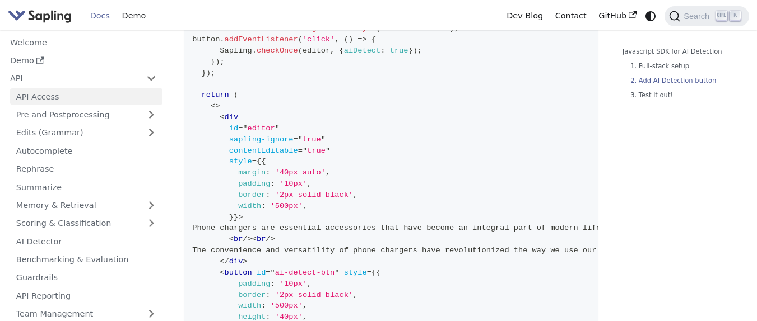
click at [107, 101] on link "API Access" at bounding box center [86, 96] width 152 height 16
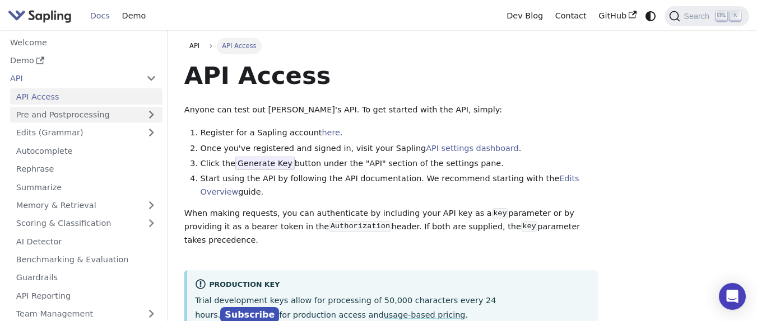
click at [77, 118] on link "Pre and Postprocessing" at bounding box center [86, 115] width 152 height 16
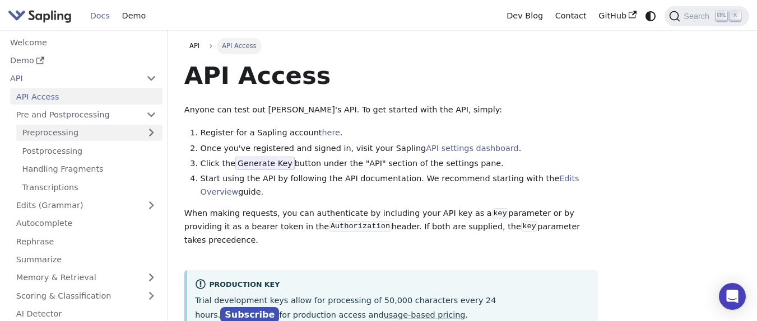
click at [69, 137] on link "Preprocessing" at bounding box center [89, 133] width 146 height 16
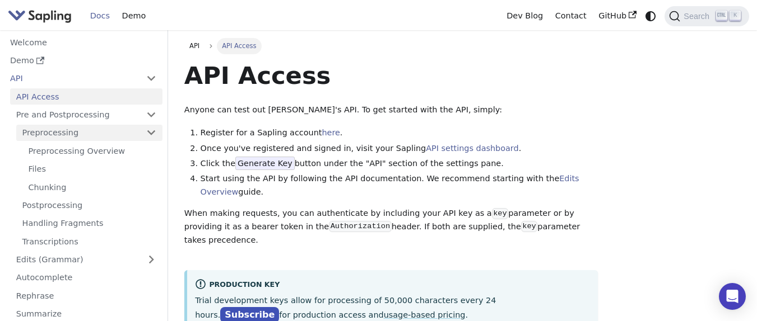
click at [69, 137] on link "Preprocessing" at bounding box center [89, 133] width 146 height 16
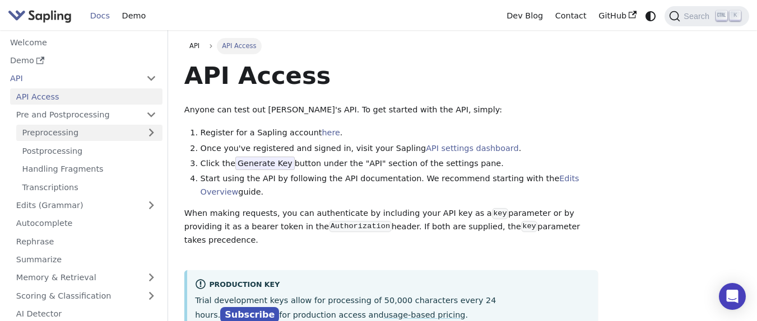
click at [69, 137] on link "Preprocessing" at bounding box center [89, 133] width 146 height 16
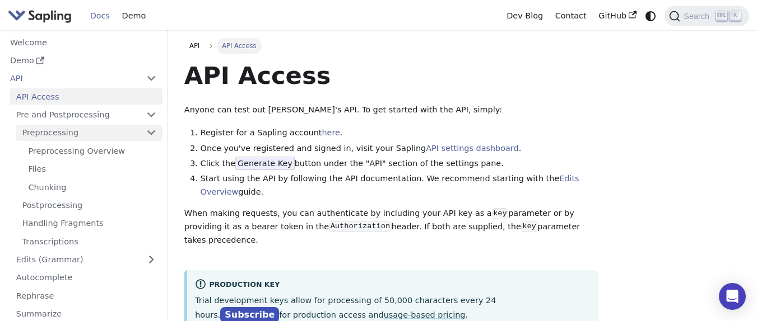
click at [69, 137] on link "Preprocessing" at bounding box center [89, 133] width 146 height 16
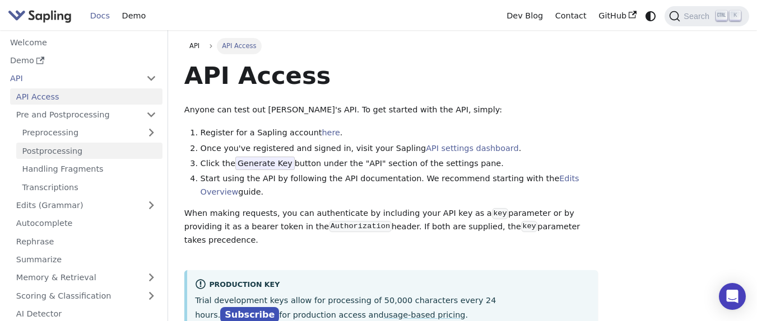
click at [60, 152] on link "Postprocessing" at bounding box center [89, 151] width 146 height 16
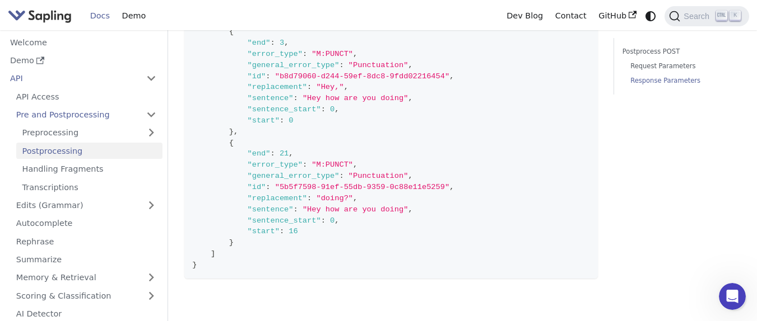
scroll to position [999, 0]
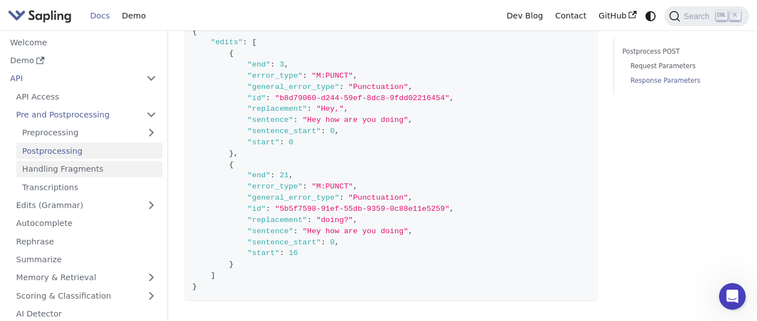
click at [76, 175] on link "Handling Fragments" at bounding box center [89, 169] width 146 height 16
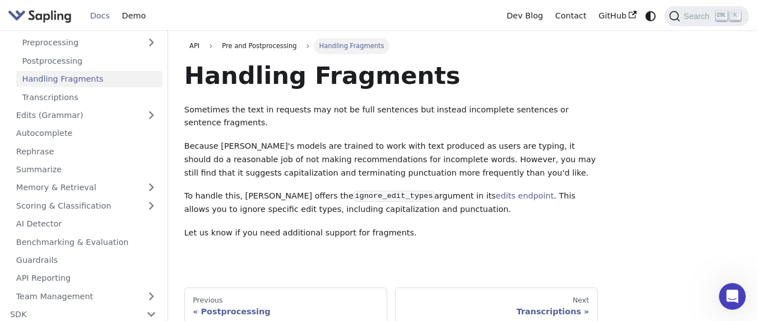
scroll to position [67, 0]
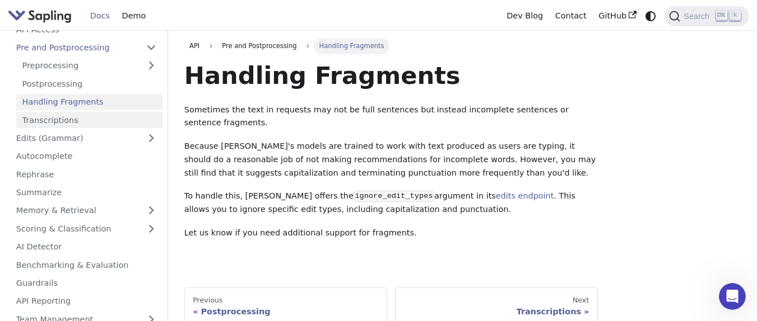
click at [67, 121] on link "Transcriptions" at bounding box center [89, 120] width 146 height 16
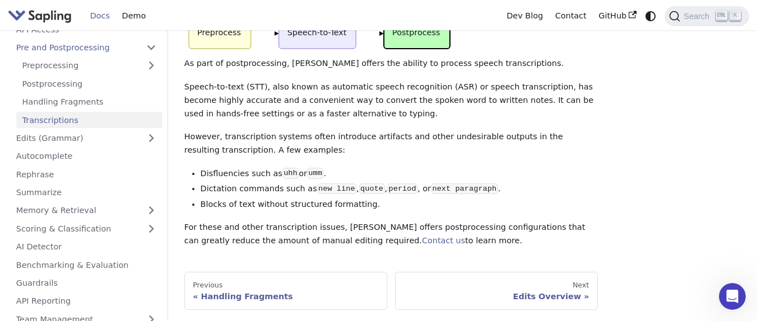
scroll to position [81, 0]
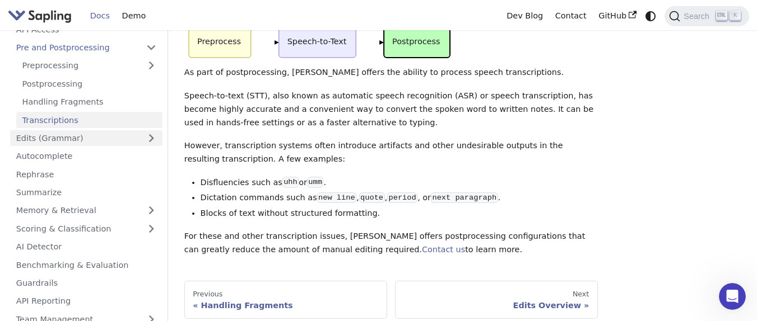
click at [71, 138] on link "Edits (Grammar)" at bounding box center [86, 138] width 152 height 16
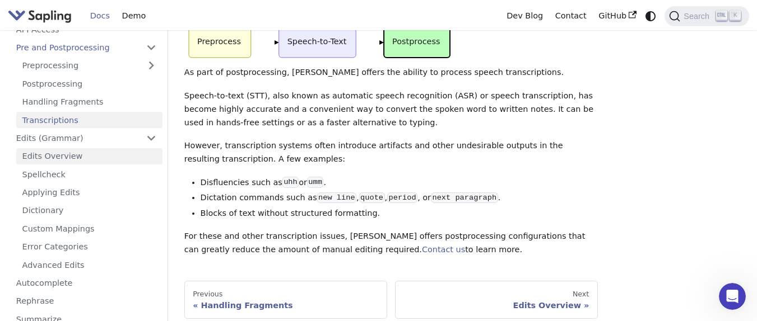
click at [85, 155] on link "Edits Overview" at bounding box center [89, 156] width 146 height 16
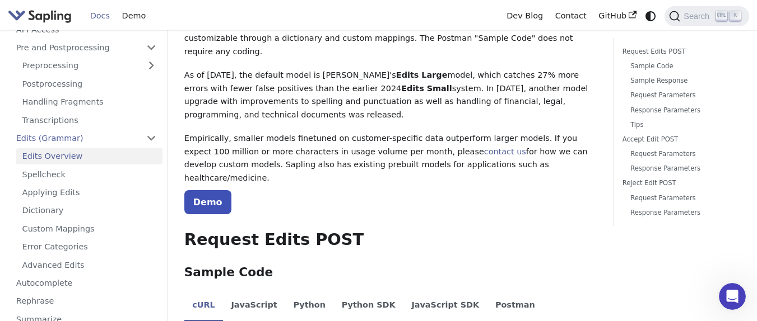
scroll to position [134, 0]
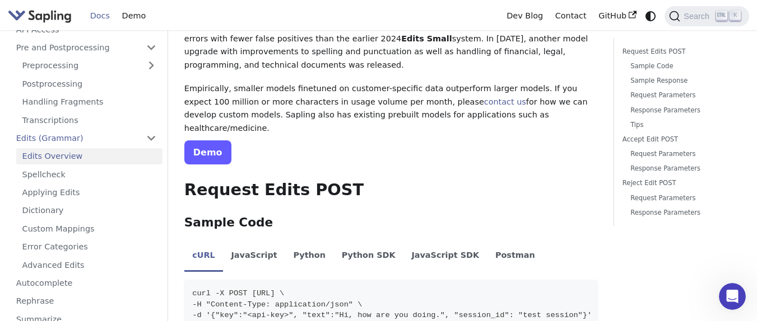
click at [213, 141] on link "Demo" at bounding box center [207, 153] width 47 height 24
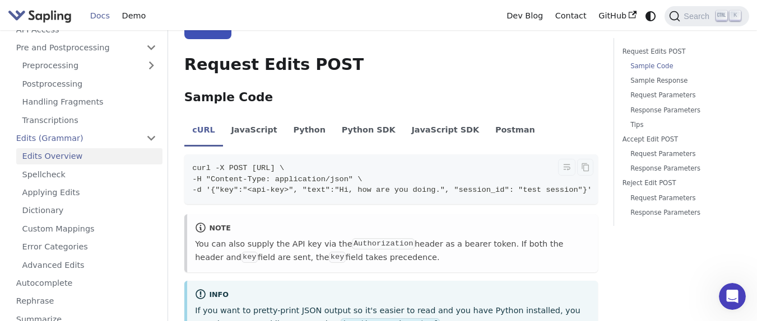
scroll to position [269, 0]
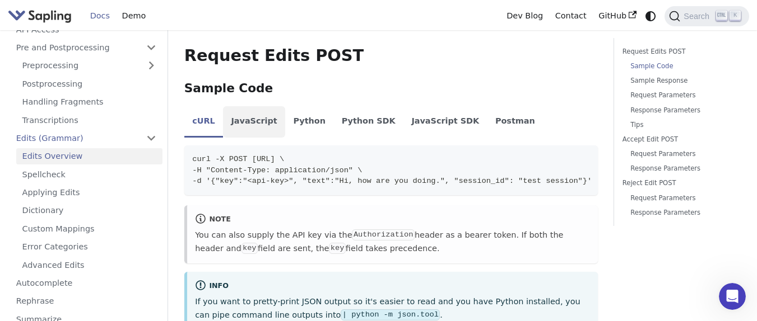
click at [248, 106] on li "JavaScript" at bounding box center [254, 121] width 62 height 31
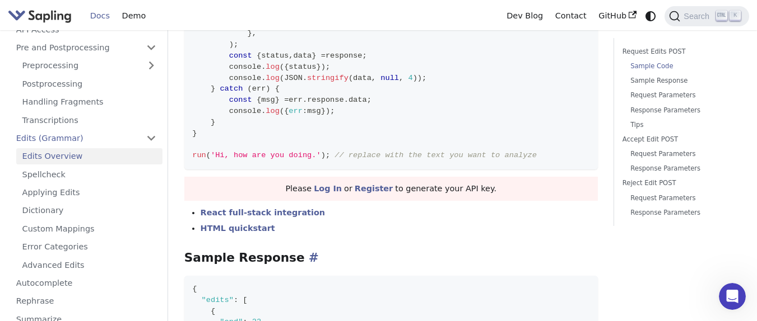
scroll to position [538, 0]
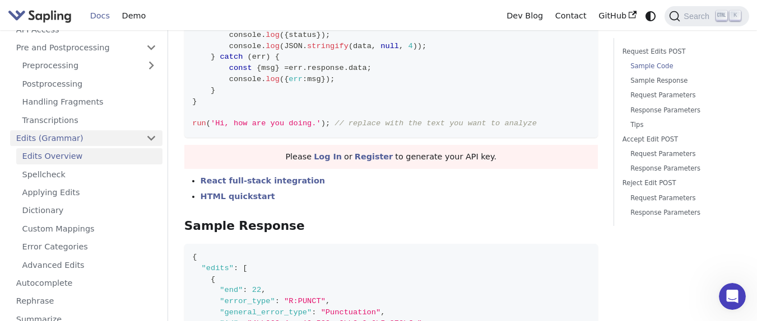
click at [74, 139] on link "Edits (Grammar)" at bounding box center [86, 138] width 152 height 16
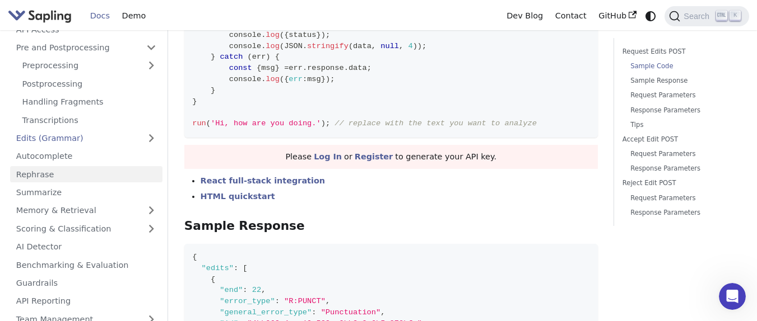
scroll to position [0, 0]
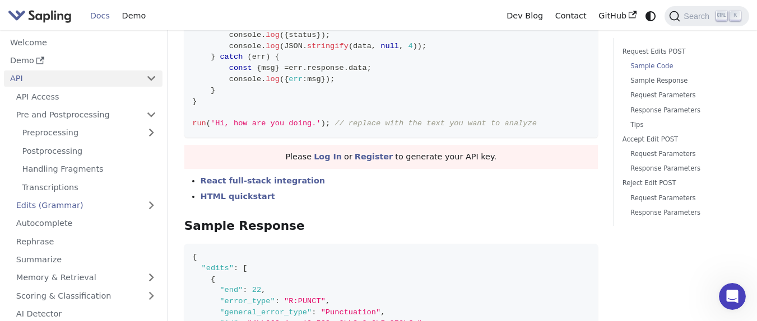
click at [85, 79] on link "API" at bounding box center [72, 79] width 136 height 16
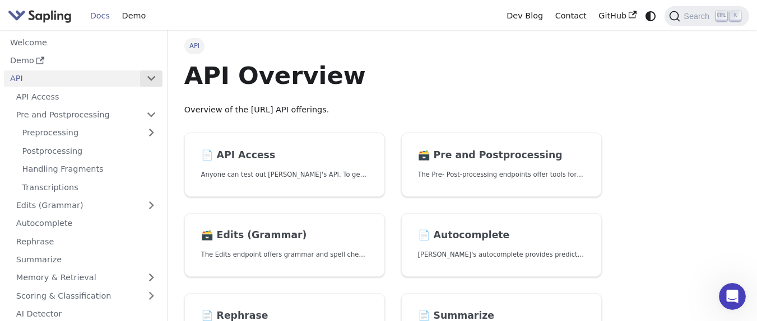
click at [150, 81] on button "Collapse sidebar category 'API'" at bounding box center [151, 79] width 22 height 16
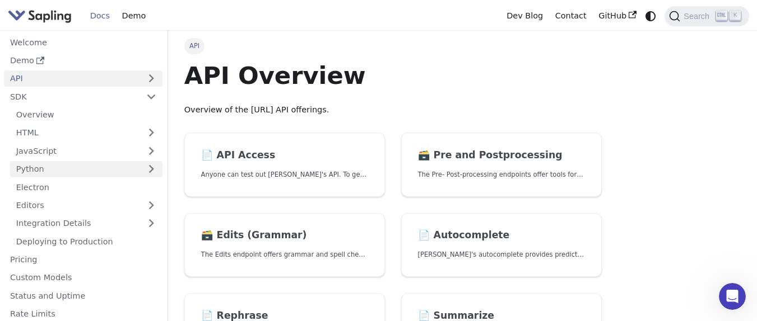
click at [135, 161] on link "Python" at bounding box center [86, 169] width 152 height 16
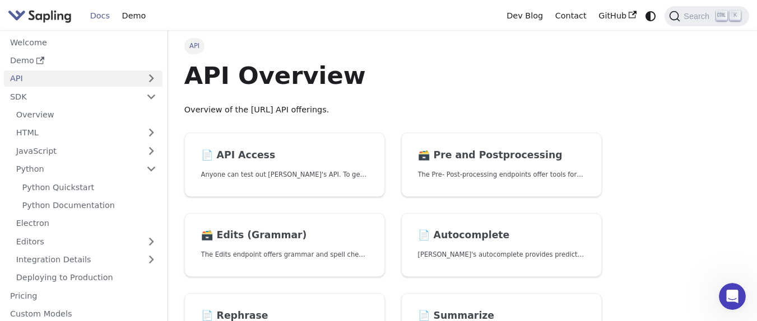
click at [132, 160] on ul "Overview HTML HTML Quickstart AI Detect HTML Quickstart JavaScript JavaScript Q…" at bounding box center [83, 196] width 158 height 179
click at [132, 162] on link "Python" at bounding box center [86, 169] width 152 height 16
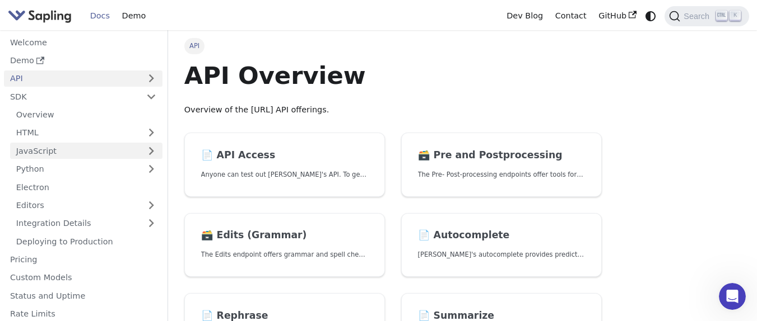
click at [146, 150] on link "JavaScript" at bounding box center [86, 151] width 152 height 16
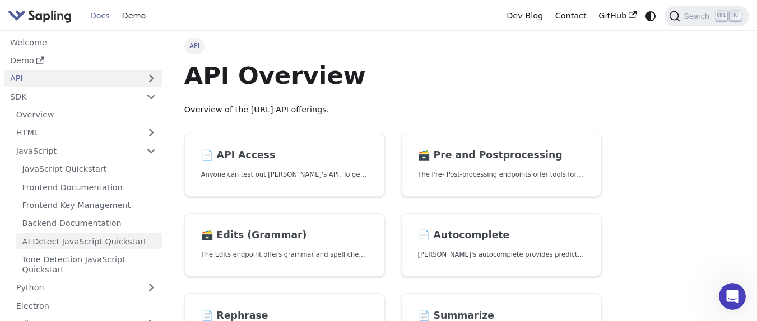
click at [83, 241] on link "AI Detect JavaScript Quickstart" at bounding box center [89, 242] width 146 height 16
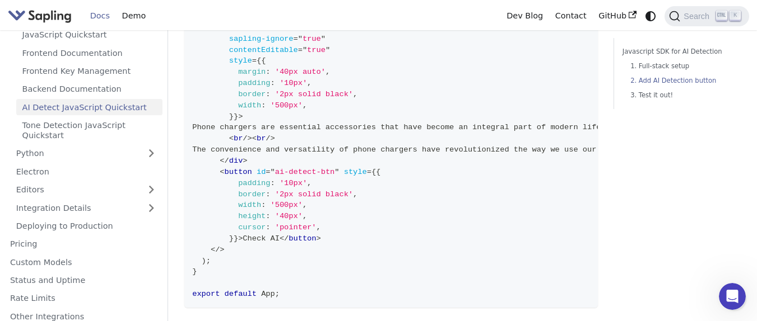
scroll to position [672, 0]
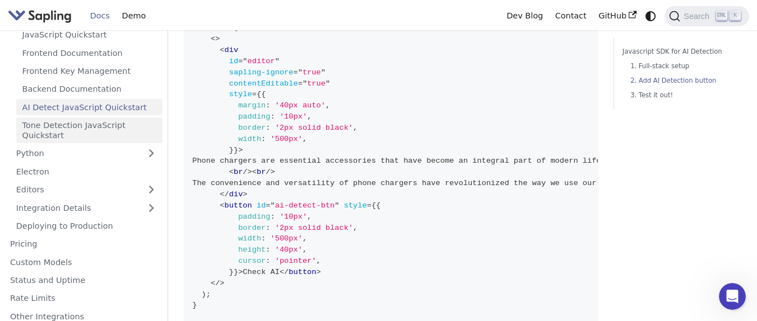
click at [63, 129] on link "Tone Detection JavaScript Quickstart" at bounding box center [89, 131] width 146 height 26
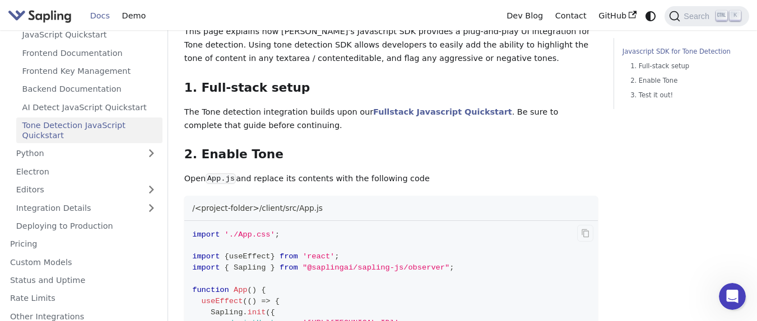
scroll to position [159, 0]
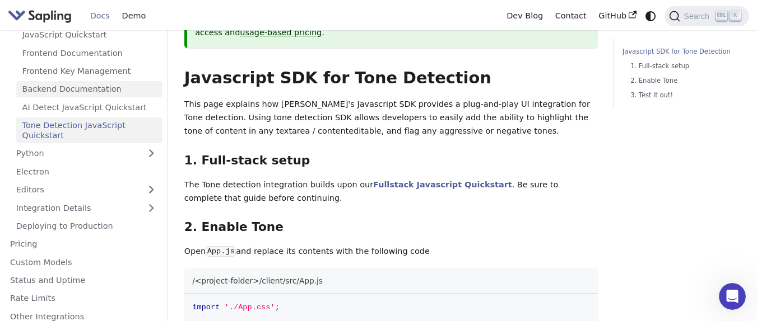
click at [56, 92] on link "Backend Documentation" at bounding box center [89, 89] width 146 height 16
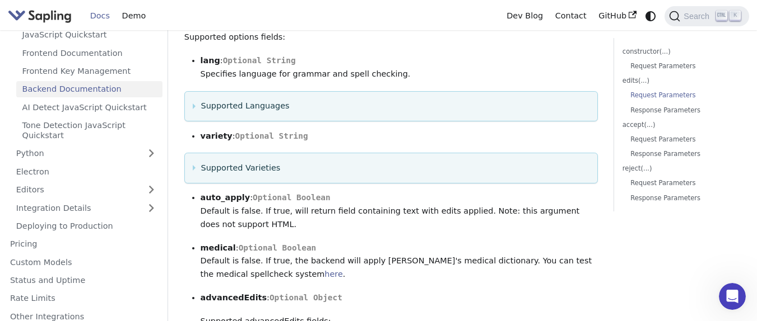
scroll to position [605, 0]
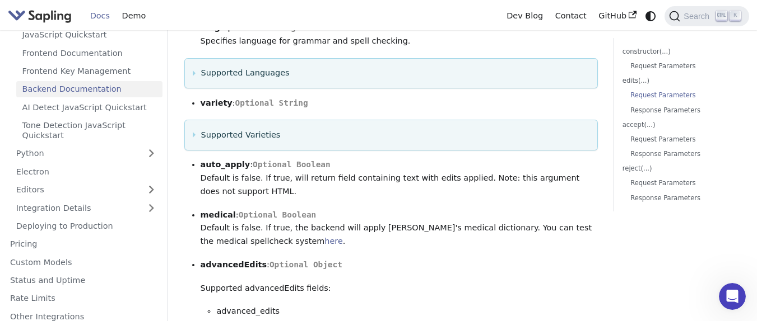
click at [255, 139] on summary "Supported Varieties" at bounding box center [391, 135] width 396 height 13
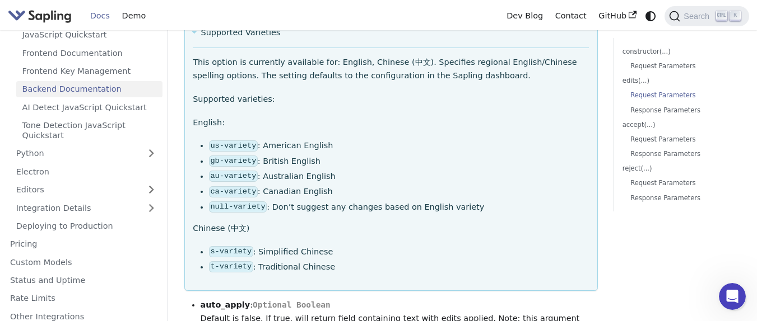
scroll to position [672, 0]
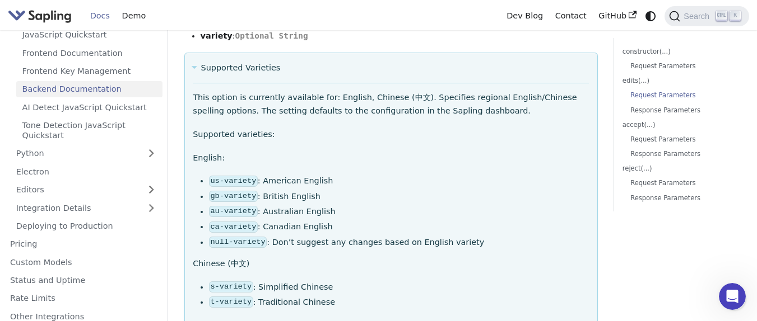
click at [245, 67] on summary "Supported Varieties" at bounding box center [391, 68] width 396 height 13
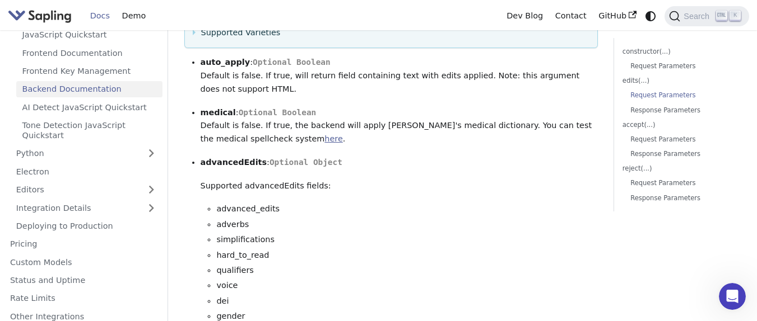
scroll to position [739, 0]
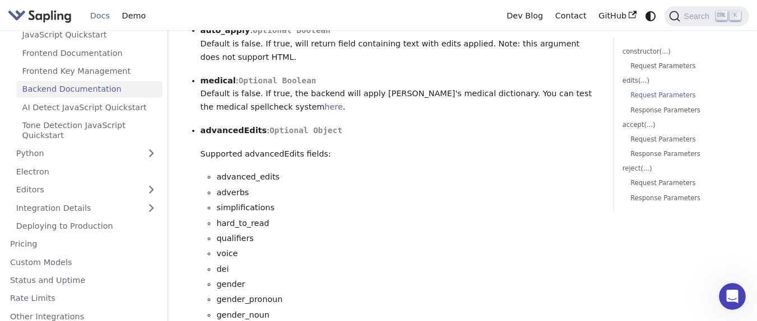
click at [255, 82] on span "Optional Boolean" at bounding box center [278, 80] width 78 height 9
click at [387, 113] on p "medical : Optional Boolean Default is false. If true, the backend will apply [P…" at bounding box center [398, 94] width 397 height 40
drag, startPoint x: 222, startPoint y: 93, endPoint x: 293, endPoint y: 100, distance: 72.1
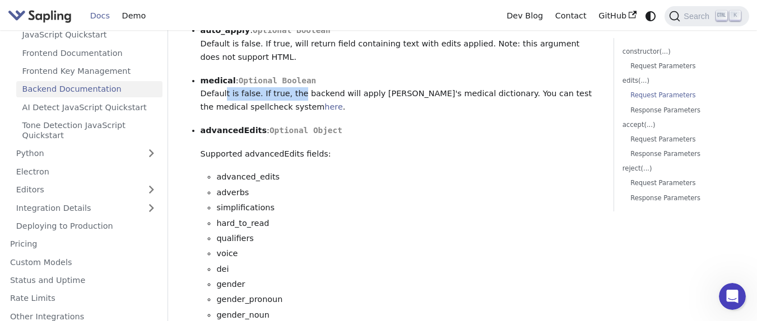
click at [293, 100] on p "medical : Optional Boolean Default is false. If true, the backend will apply [P…" at bounding box center [398, 94] width 397 height 40
drag, startPoint x: 323, startPoint y: 97, endPoint x: 423, endPoint y: 97, distance: 100.2
click at [423, 97] on p "medical : Optional Boolean Default is false. If true, the backend will apply [P…" at bounding box center [398, 94] width 397 height 40
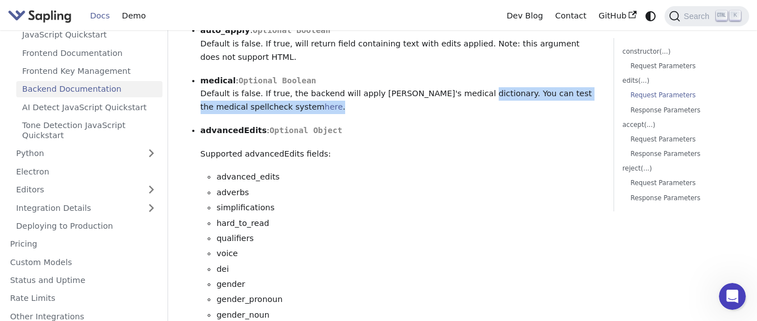
drag, startPoint x: 456, startPoint y: 97, endPoint x: 551, endPoint y: 104, distance: 94.8
click at [551, 104] on p "medical : Optional Boolean Default is false. If true, the backend will apply [P…" at bounding box center [398, 94] width 397 height 40
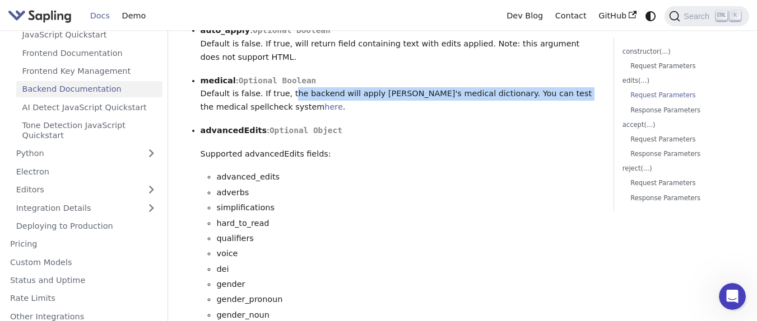
drag, startPoint x: 539, startPoint y: 95, endPoint x: 286, endPoint y: 87, distance: 253.2
click at [286, 87] on p "medical : Optional Boolean Default is false. If true, the backend will apply [P…" at bounding box center [398, 94] width 397 height 40
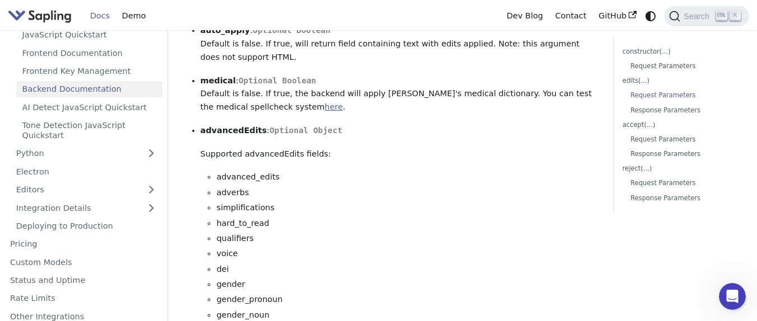
click at [324, 105] on link "here" at bounding box center [333, 106] width 18 height 9
drag, startPoint x: 212, startPoint y: 82, endPoint x: 306, endPoint y: 82, distance: 94.1
click at [306, 82] on p "medical : Optional Boolean Default is false. If true, the backend will apply [P…" at bounding box center [398, 94] width 397 height 40
click at [304, 114] on ul "auto_apply : Optional Boolean Default is false. If true, will return field cont…" at bounding box center [390, 226] width 413 height 405
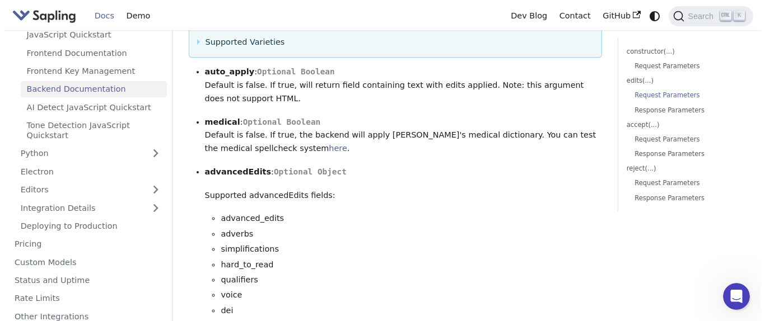
scroll to position [672, 0]
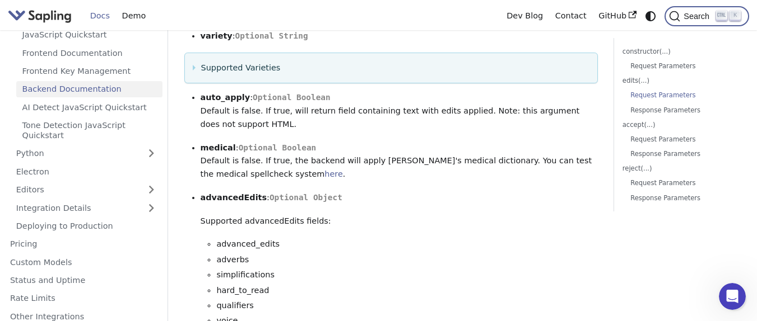
click at [687, 14] on span "Search" at bounding box center [698, 16] width 36 height 9
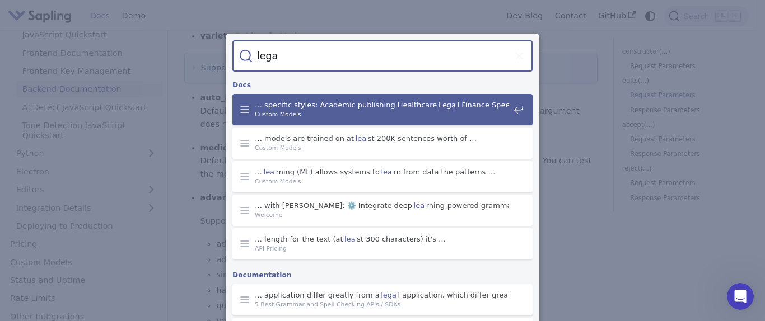
type input "legal"
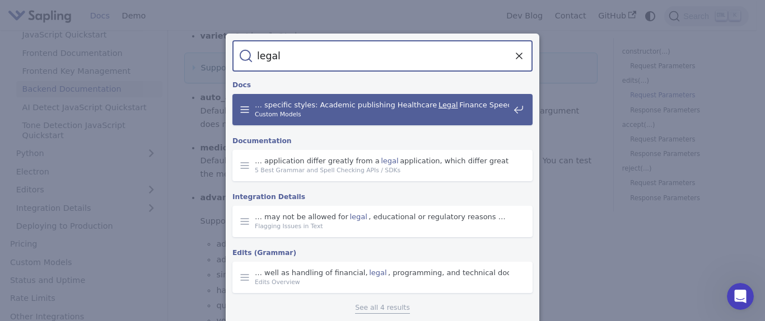
click at [398, 115] on span "Custom Models" at bounding box center [382, 115] width 254 height 10
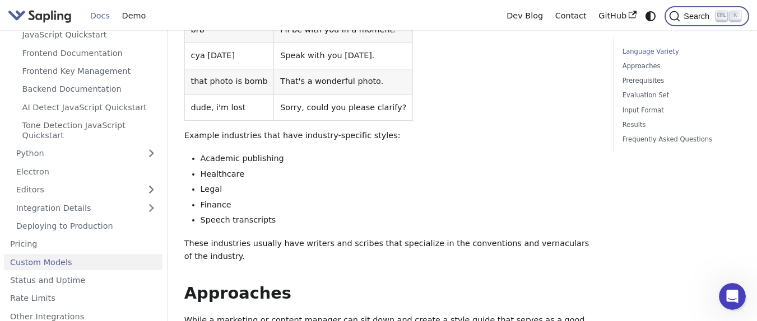
scroll to position [269, 0]
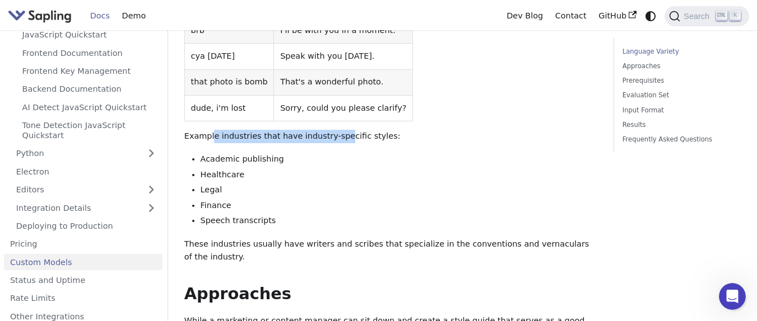
drag, startPoint x: 211, startPoint y: 108, endPoint x: 337, endPoint y: 108, distance: 126.0
click at [337, 130] on p "Example industries that have industry-specific styles:" at bounding box center [390, 136] width 413 height 13
click at [342, 130] on p "Example industries that have industry-specific styles:" at bounding box center [390, 136] width 413 height 13
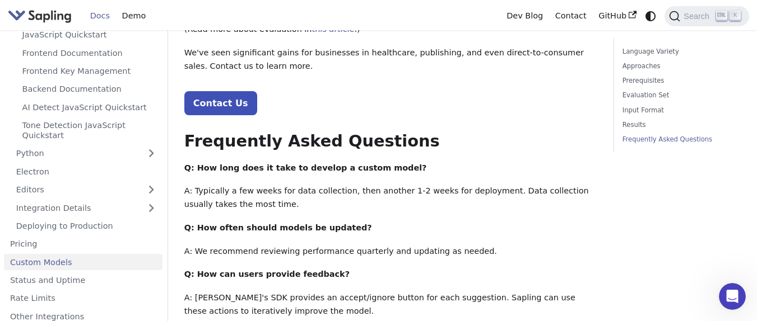
scroll to position [1411, 0]
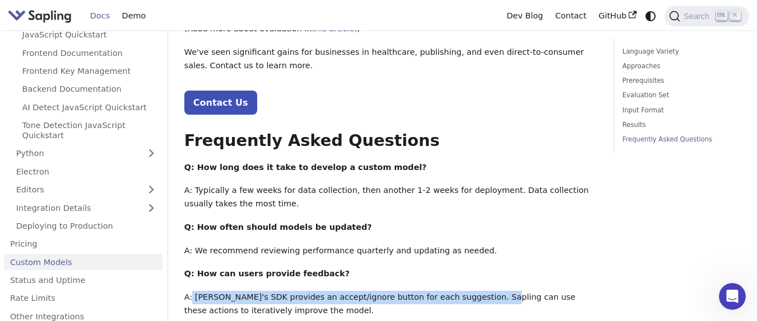
drag, startPoint x: 192, startPoint y: 248, endPoint x: 474, endPoint y: 243, distance: 282.3
click at [474, 291] on p "A: [PERSON_NAME]'s SDK provides an accept/ignore button for each suggestion. Sa…" at bounding box center [390, 304] width 413 height 27
drag, startPoint x: 217, startPoint y: 245, endPoint x: 466, endPoint y: 245, distance: 249.2
click at [466, 291] on p "A: [PERSON_NAME]'s SDK provides an accept/ignore button for each suggestion. Sa…" at bounding box center [390, 304] width 413 height 27
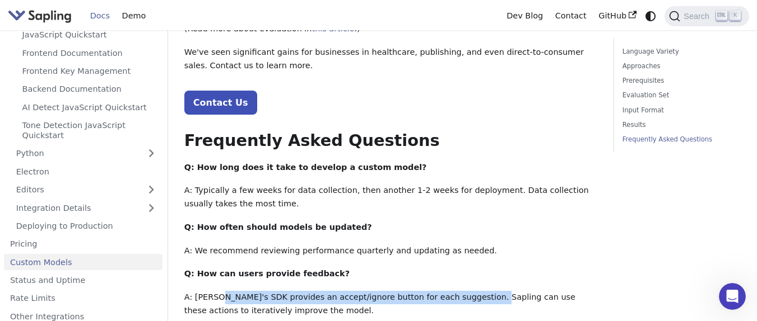
click at [466, 291] on p "A: [PERSON_NAME]'s SDK provides an accept/ignore button for each suggestion. Sa…" at bounding box center [390, 304] width 413 height 27
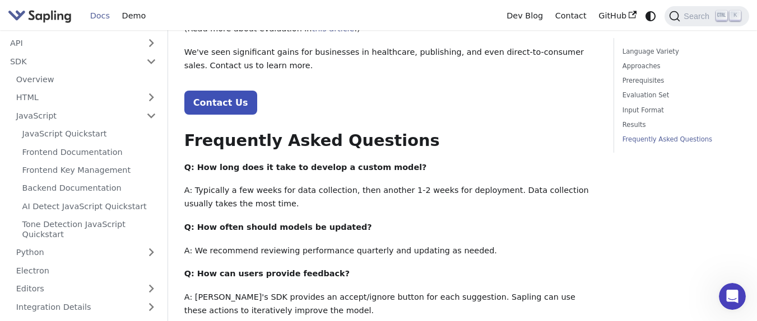
scroll to position [67, 0]
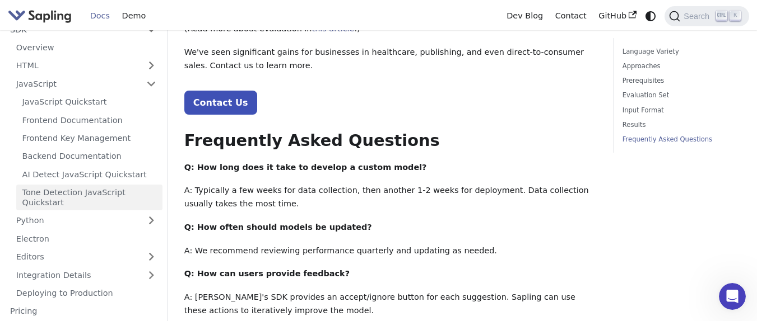
click at [91, 201] on link "Tone Detection JavaScript Quickstart" at bounding box center [89, 198] width 146 height 26
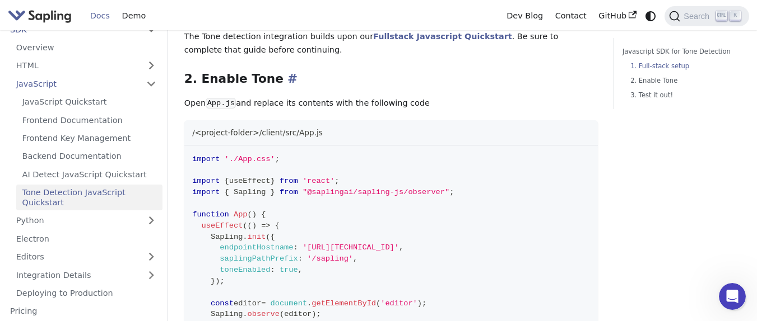
scroll to position [269, 0]
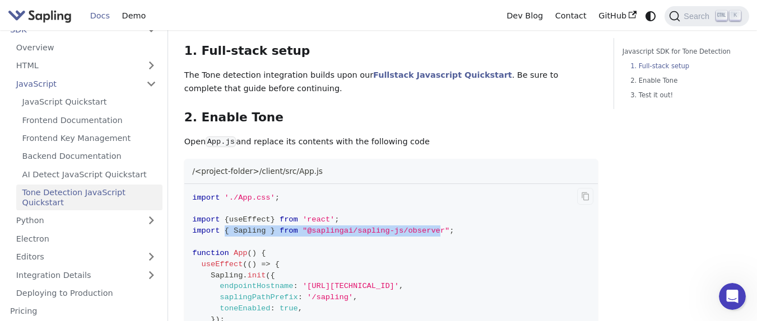
drag, startPoint x: 224, startPoint y: 232, endPoint x: 440, endPoint y: 230, distance: 215.6
click at [440, 230] on span "import { Sapling } from "@saplingai/sapling-js/observer" ;" at bounding box center [323, 231] width 262 height 8
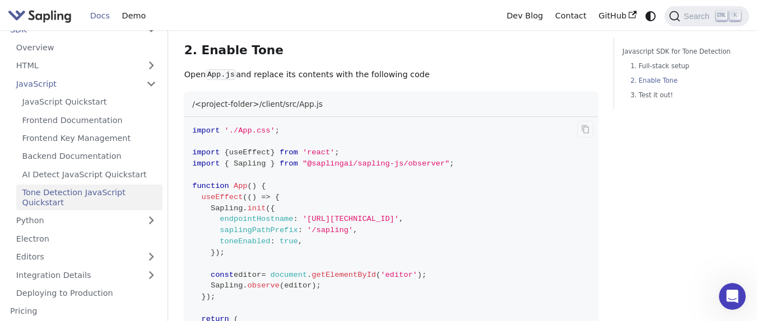
scroll to position [403, 0]
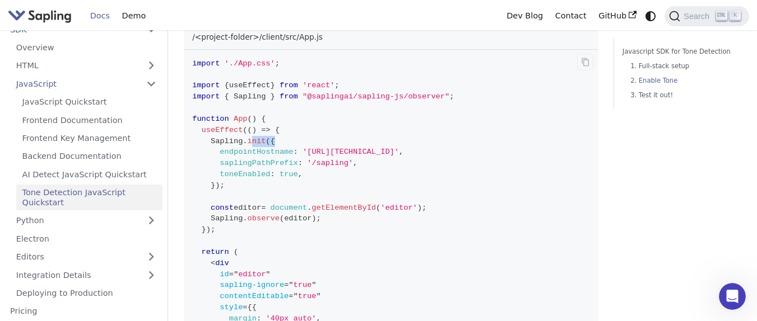
drag, startPoint x: 253, startPoint y: 139, endPoint x: 290, endPoint y: 144, distance: 36.7
click at [290, 144] on code "import './App.css' ; import { useEffect } from 'react' ; import { Sapling } fro…" at bounding box center [390, 252] width 413 height 405
click at [295, 142] on code "import './App.css' ; import { useEffect } from 'react' ; import { Sapling } fro…" at bounding box center [390, 252] width 413 height 405
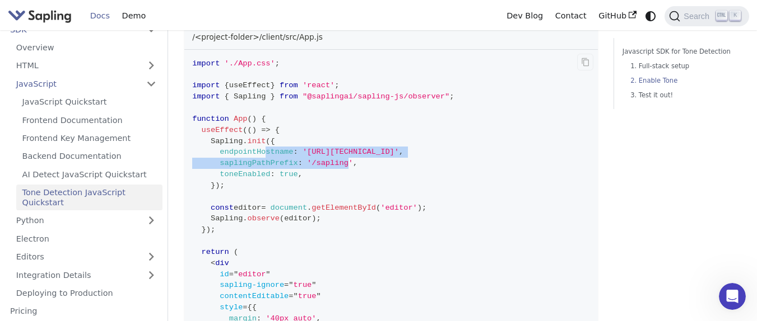
drag, startPoint x: 349, startPoint y: 166, endPoint x: 264, endPoint y: 153, distance: 86.1
click at [264, 153] on code "import './App.css' ; import { useEffect } from 'react' ; import { Sapling } fro…" at bounding box center [390, 252] width 413 height 405
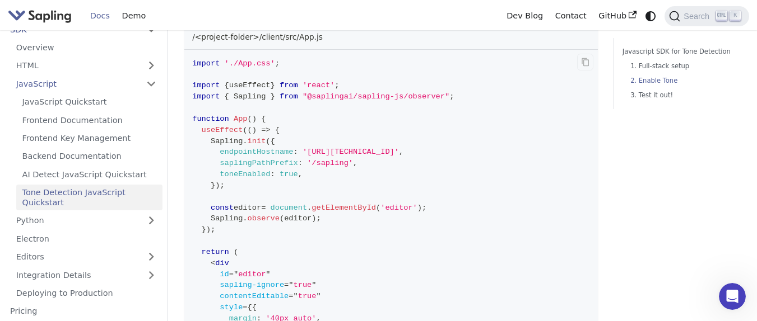
click at [253, 178] on span "toneEnabled" at bounding box center [245, 174] width 50 height 8
click at [315, 176] on code "import './App.css' ; import { useEffect } from 'react' ; import { Sapling } fro…" at bounding box center [390, 252] width 413 height 405
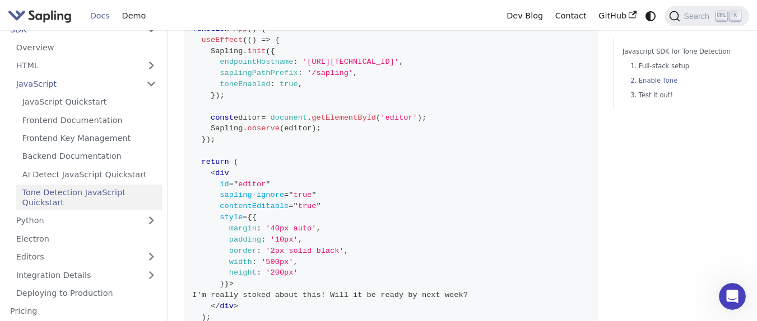
scroll to position [538, 0]
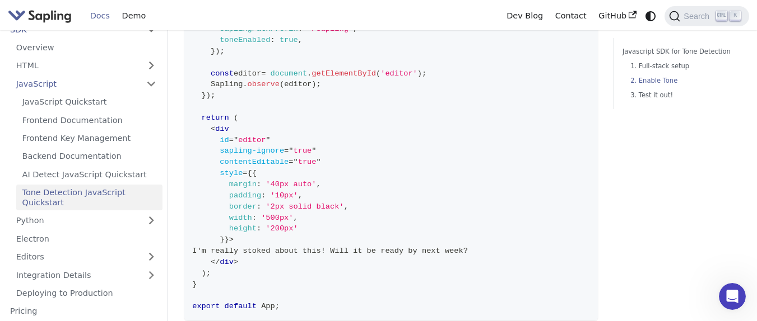
click at [271, 153] on span "sapling-ignore" at bounding box center [252, 151] width 64 height 8
drag, startPoint x: 220, startPoint y: 152, endPoint x: 338, endPoint y: 152, distance: 118.7
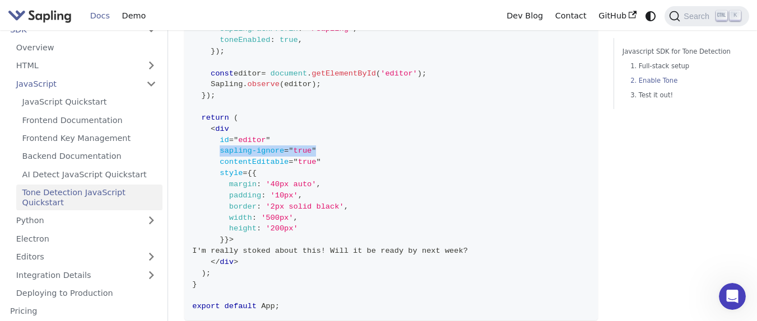
click at [338, 152] on code "import './App.css' ; import { useEffect } from 'react' ; import { Sapling } fro…" at bounding box center [390, 117] width 413 height 405
drag, startPoint x: 220, startPoint y: 160, endPoint x: 326, endPoint y: 160, distance: 106.4
click at [326, 160] on code "import './App.css' ; import { useEffect } from 'react' ; import { Sapling } fro…" at bounding box center [390, 117] width 413 height 405
drag, startPoint x: 326, startPoint y: 160, endPoint x: 217, endPoint y: 155, distance: 109.4
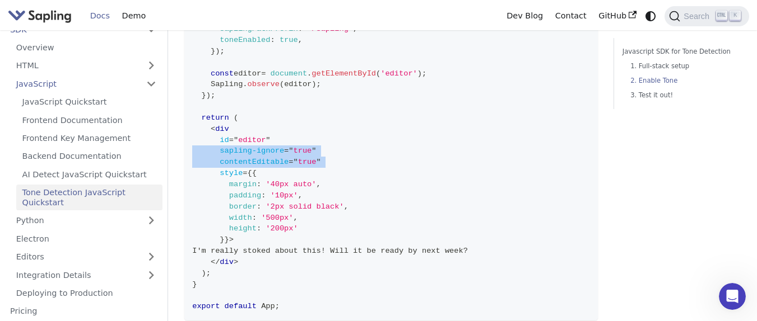
click at [217, 155] on code "import './App.css' ; import { useEffect } from 'react' ; import { Sapling } fro…" at bounding box center [390, 117] width 413 height 405
click at [217, 155] on span at bounding box center [205, 151] width 27 height 8
drag, startPoint x: 217, startPoint y: 155, endPoint x: 344, endPoint y: 164, distance: 127.5
click at [344, 164] on code "import './App.css' ; import { useEffect } from 'react' ; import { Sapling } fro…" at bounding box center [390, 117] width 413 height 405
click at [315, 161] on span "true" at bounding box center [307, 162] width 18 height 8
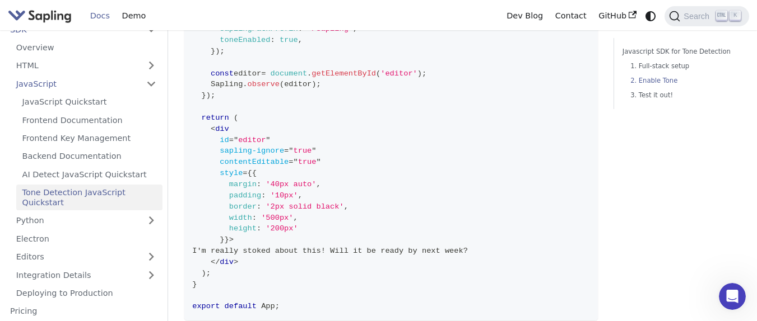
click at [268, 156] on code "import './App.css' ; import { useEffect } from 'react' ; import { Sapling } fro…" at bounding box center [390, 117] width 413 height 405
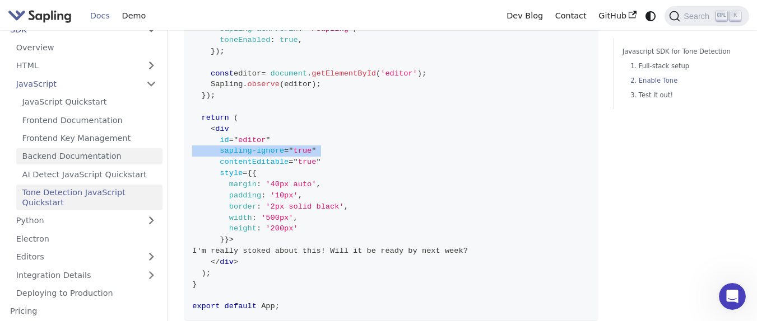
scroll to position [0, 0]
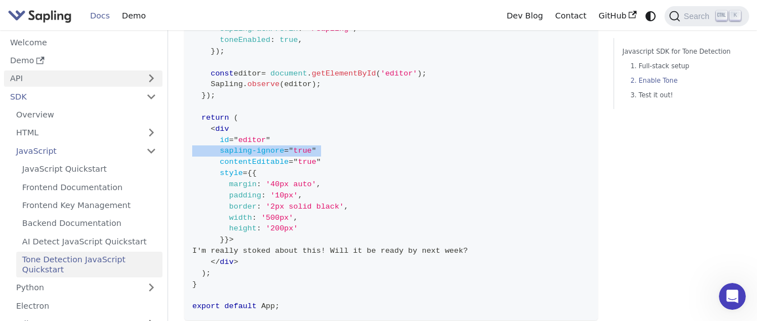
click at [36, 81] on link "API" at bounding box center [72, 79] width 136 height 16
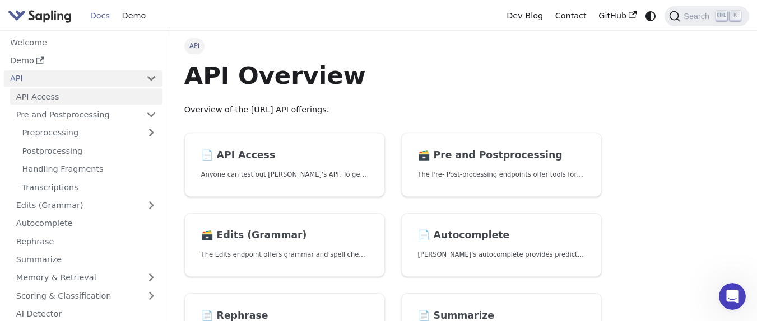
click at [40, 94] on link "API Access" at bounding box center [86, 96] width 152 height 16
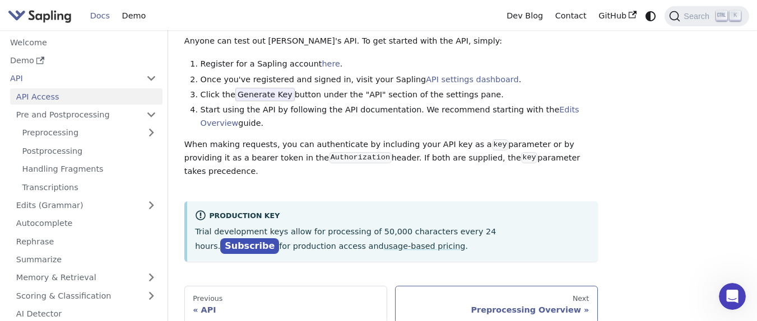
scroll to position [60, 0]
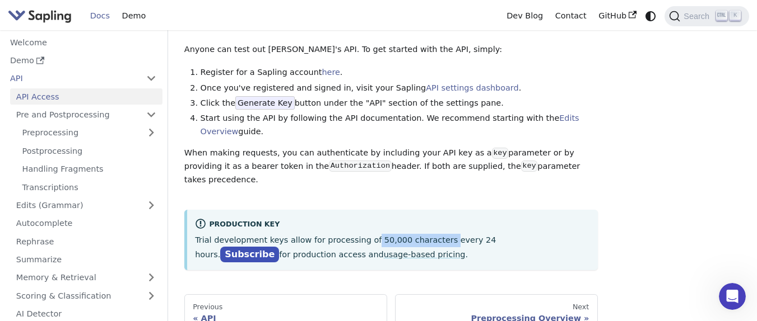
drag, startPoint x: 368, startPoint y: 231, endPoint x: 434, endPoint y: 231, distance: 66.1
click at [434, 234] on p "Trial development keys allow for processing of 50,000 characters every 24 hours…" at bounding box center [392, 248] width 394 height 28
click at [409, 234] on p "Trial development keys allow for processing of 50,000 characters every 24 hours…" at bounding box center [392, 248] width 394 height 28
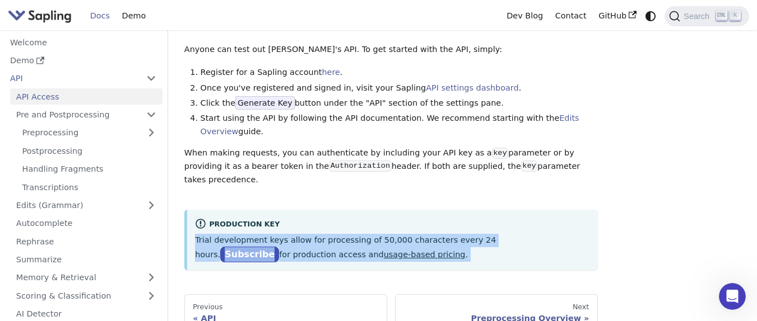
click at [409, 234] on p "Trial development keys allow for processing of 50,000 characters every 24 hours…" at bounding box center [392, 248] width 394 height 28
click at [391, 234] on p "Trial development keys allow for processing of 50,000 characters every 24 hours…" at bounding box center [392, 248] width 394 height 28
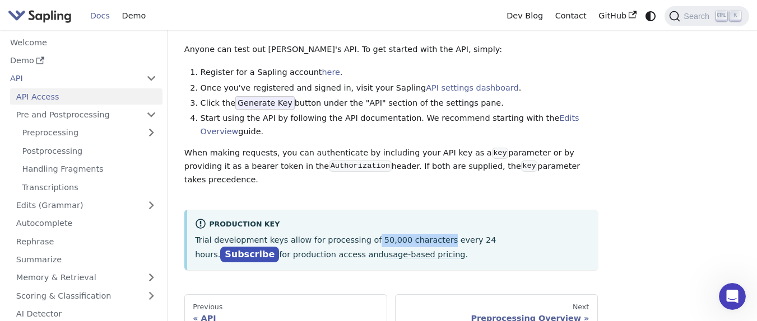
drag, startPoint x: 365, startPoint y: 228, endPoint x: 432, endPoint y: 229, distance: 66.7
click at [432, 234] on p "Trial development keys allow for processing of 50,000 characters every 24 hours…" at bounding box center [392, 248] width 394 height 28
click at [279, 247] on link "Subscribe" at bounding box center [249, 255] width 59 height 16
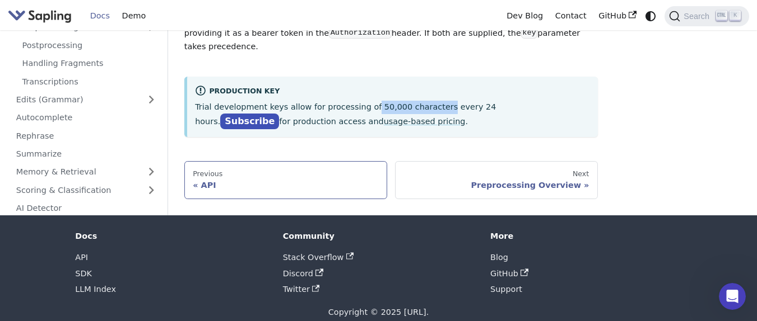
scroll to position [195, 0]
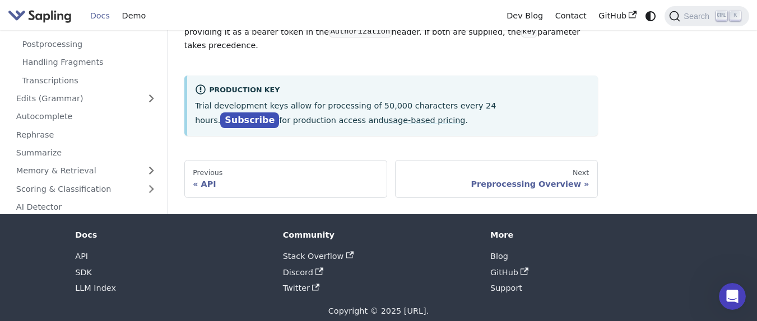
click at [245, 115] on div "Production Key Trial development keys allow for processing of 50,000 characters…" at bounding box center [390, 106] width 413 height 60
drag, startPoint x: 200, startPoint y: 91, endPoint x: 491, endPoint y: 97, distance: 290.7
click at [491, 100] on p "Trial development keys allow for processing of 50,000 characters every 24 hours…" at bounding box center [392, 114] width 394 height 28
click at [279, 113] on link "Subscribe" at bounding box center [249, 121] width 59 height 16
click at [318, 84] on div "Production Key" at bounding box center [392, 90] width 394 height 13
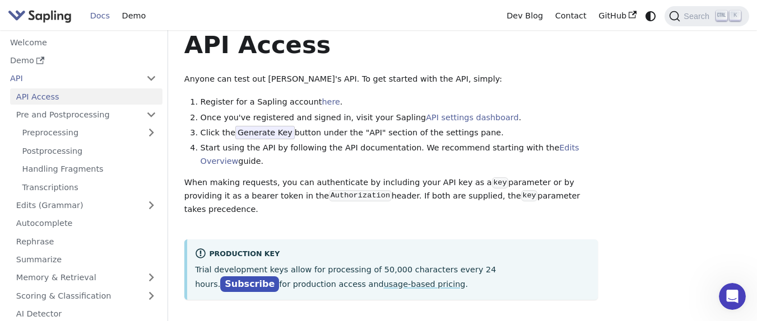
scroll to position [0, 0]
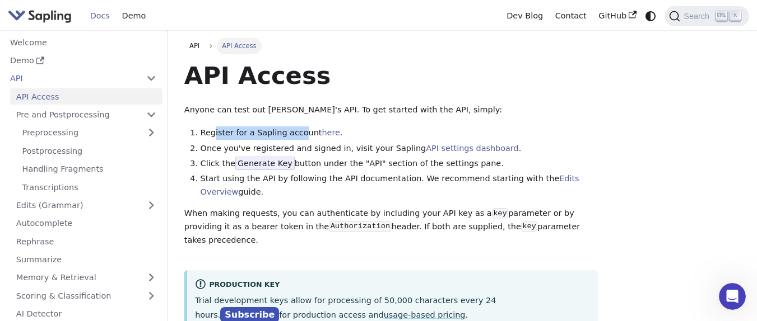
drag, startPoint x: 212, startPoint y: 137, endPoint x: 296, endPoint y: 137, distance: 83.4
click at [296, 137] on li "Register for a Sapling account here ." at bounding box center [398, 133] width 397 height 13
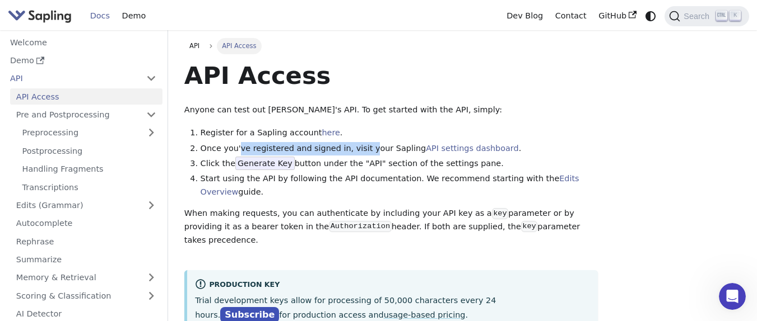
drag, startPoint x: 236, startPoint y: 147, endPoint x: 361, endPoint y: 155, distance: 125.1
click at [361, 155] on li "Once you've registered and signed in, visit your Sapling API settings dashboard…" at bounding box center [398, 148] width 397 height 13
drag, startPoint x: 375, startPoint y: 150, endPoint x: 393, endPoint y: 151, distance: 18.5
click at [393, 151] on li "Once you've registered and signed in, visit your Sapling API settings dashboard…" at bounding box center [398, 148] width 397 height 13
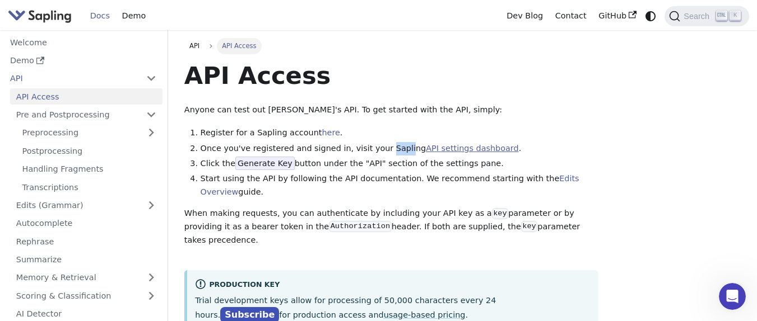
click at [426, 150] on link "API settings dashboard" at bounding box center [472, 148] width 92 height 9
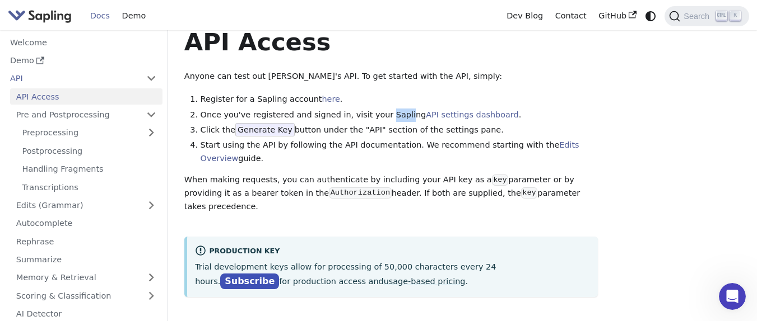
scroll to position [67, 0]
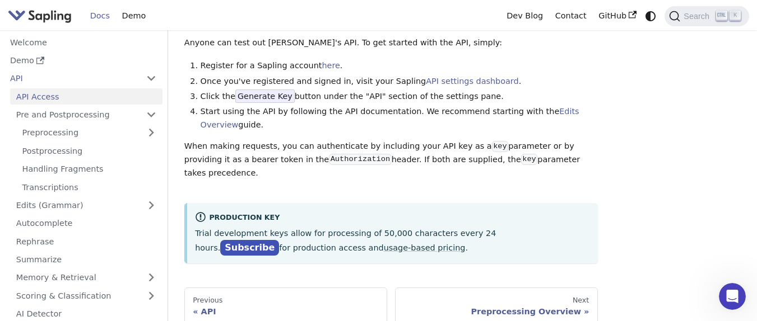
click at [329, 161] on code "Authorization" at bounding box center [360, 159] width 62 height 11
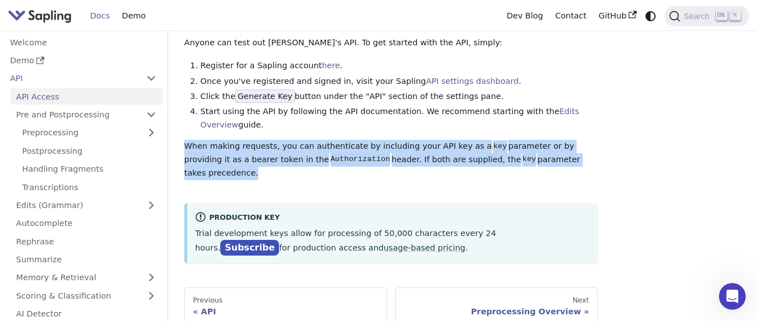
click at [329, 161] on code "Authorization" at bounding box center [360, 159] width 62 height 11
click at [353, 161] on p "When making requests, you can authenticate by including your API key as a key p…" at bounding box center [390, 160] width 413 height 40
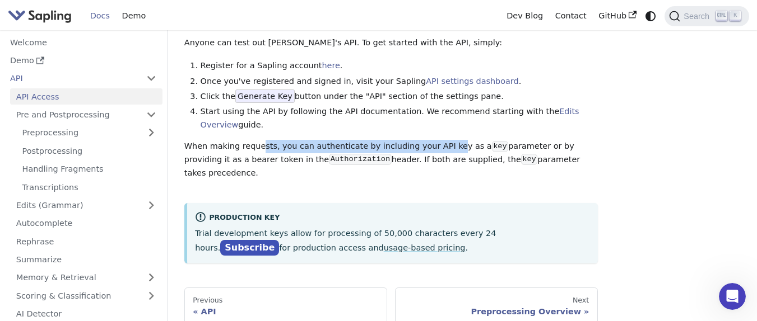
drag, startPoint x: 258, startPoint y: 147, endPoint x: 435, endPoint y: 147, distance: 176.4
click at [435, 147] on p "When making requests, you can authenticate by including your API key as a key p…" at bounding box center [390, 160] width 413 height 40
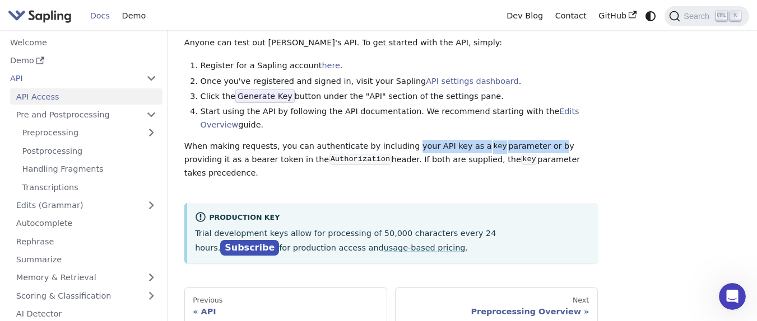
drag, startPoint x: 395, startPoint y: 147, endPoint x: 526, endPoint y: 147, distance: 131.1
click at [526, 147] on p "When making requests, you can authenticate by including your API key as a key p…" at bounding box center [390, 160] width 413 height 40
drag, startPoint x: 526, startPoint y: 147, endPoint x: 346, endPoint y: 141, distance: 180.4
click at [346, 141] on p "When making requests, you can authenticate by including your API key as a key p…" at bounding box center [390, 160] width 413 height 40
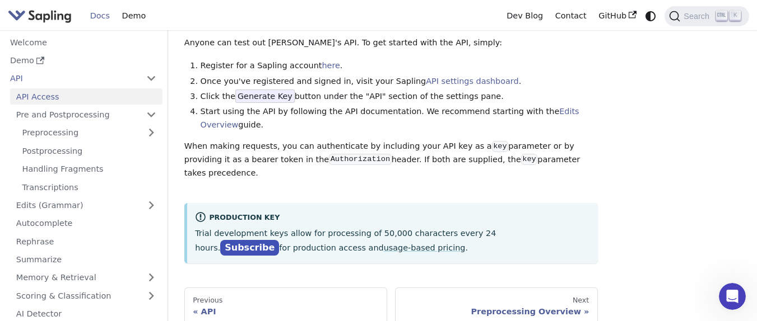
click at [345, 141] on p "When making requests, you can authenticate by including your API key as a key p…" at bounding box center [390, 160] width 413 height 40
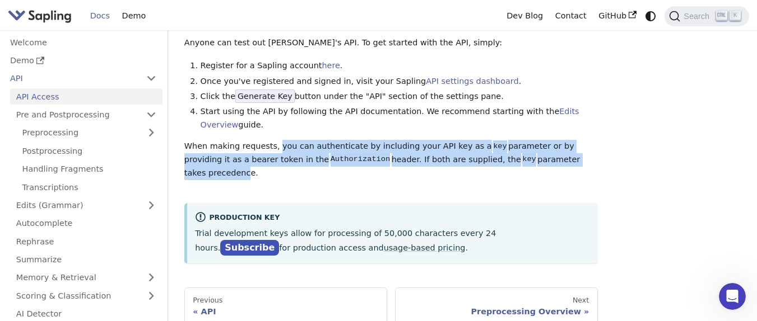
drag, startPoint x: 271, startPoint y: 144, endPoint x: 553, endPoint y: 156, distance: 282.0
click at [553, 156] on p "When making requests, you can authenticate by including your API key as a key p…" at bounding box center [390, 160] width 413 height 40
drag, startPoint x: 553, startPoint y: 156, endPoint x: 178, endPoint y: 148, distance: 375.3
click at [178, 148] on div "API API Access API Access Anyone can test out Sapling's API. To get started wit…" at bounding box center [391, 148] width 430 height 355
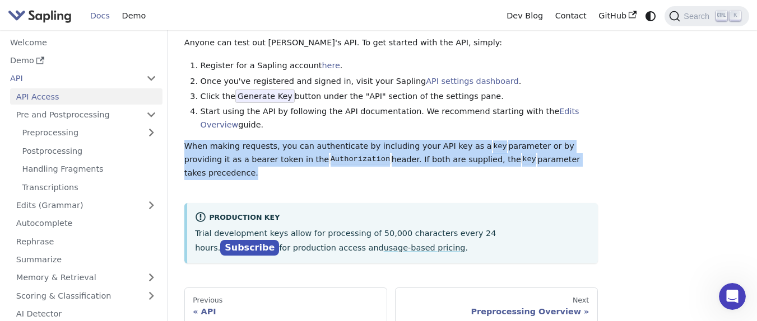
click at [198, 146] on p "When making requests, you can authenticate by including your API key as a key p…" at bounding box center [390, 160] width 413 height 40
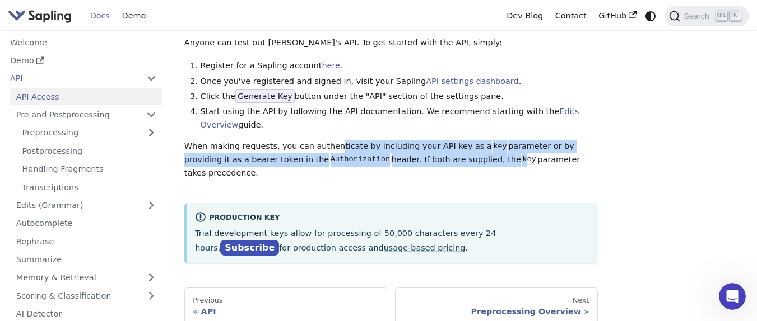
drag, startPoint x: 445, startPoint y: 164, endPoint x: 325, endPoint y: 151, distance: 120.0
click at [325, 151] on p "When making requests, you can authenticate by including your API key as a key p…" at bounding box center [390, 160] width 413 height 40
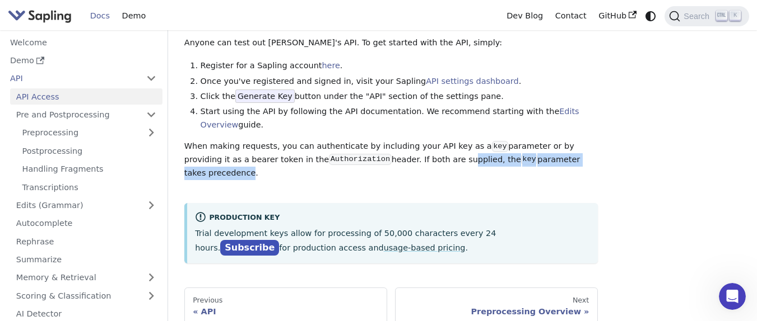
drag, startPoint x: 411, startPoint y: 158, endPoint x: 558, endPoint y: 159, distance: 147.3
click at [558, 159] on p "When making requests, you can authenticate by including your API key as a key p…" at bounding box center [390, 160] width 413 height 40
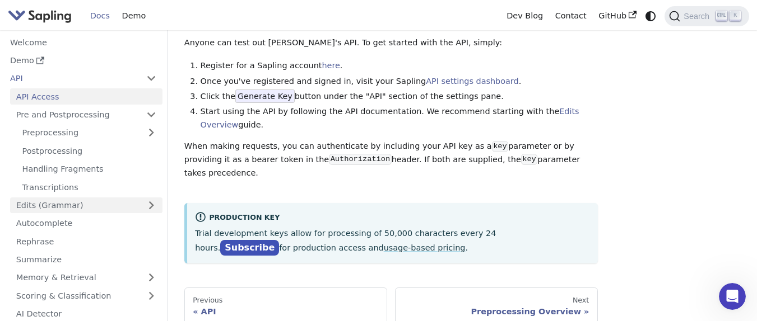
click at [128, 202] on link "Edits (Grammar)" at bounding box center [86, 206] width 152 height 16
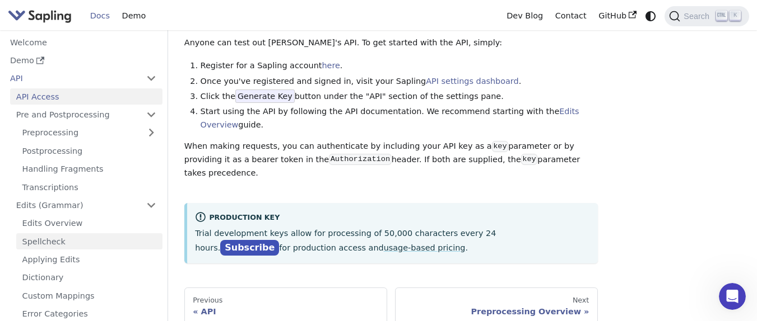
click at [91, 236] on link "Spellcheck" at bounding box center [89, 242] width 146 height 16
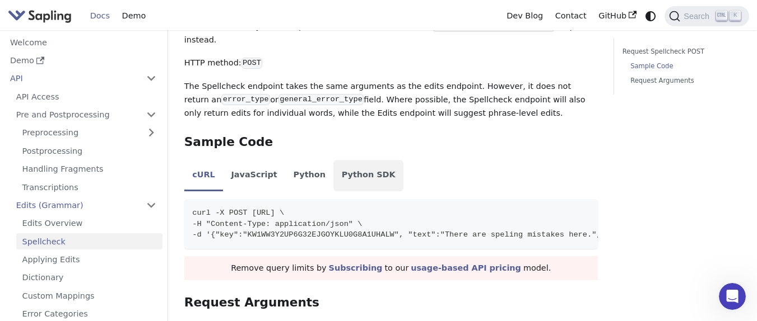
scroll to position [605, 0]
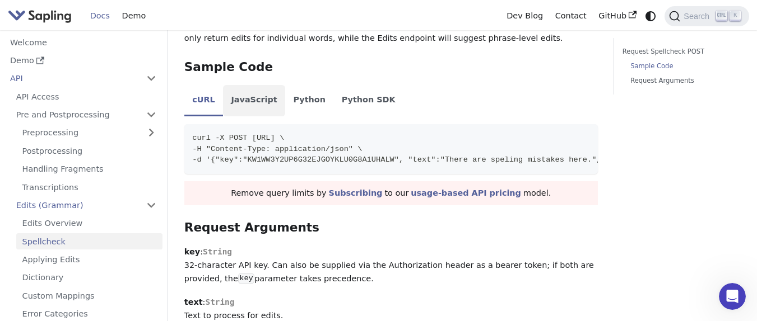
click at [236, 92] on li "JavaScript" at bounding box center [254, 100] width 62 height 31
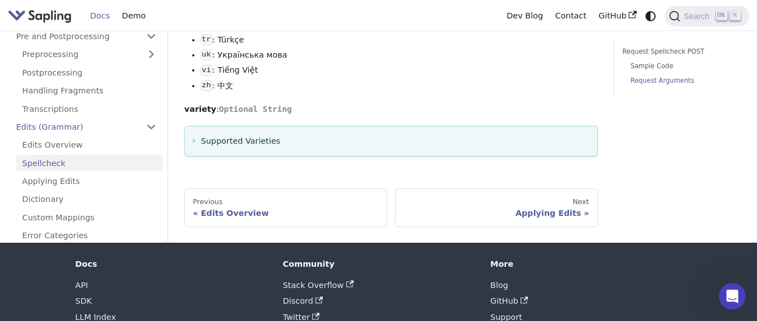
scroll to position [2037, 0]
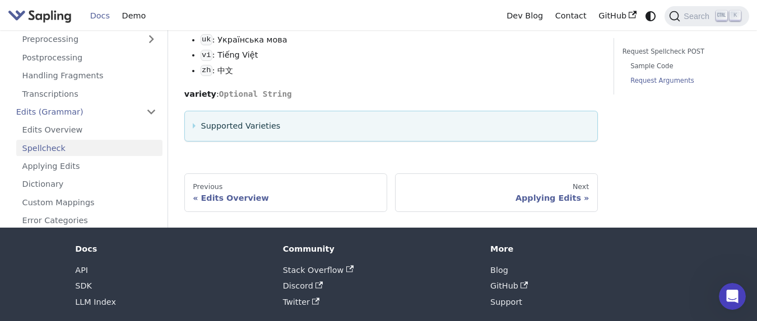
click at [260, 120] on summary "Supported Varieties" at bounding box center [391, 126] width 396 height 13
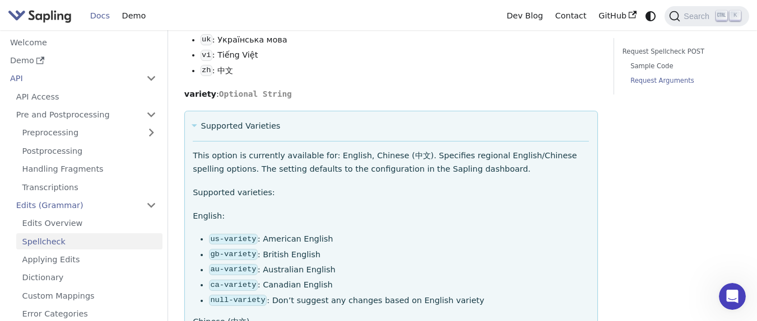
click at [260, 120] on summary "Supported Varieties" at bounding box center [391, 126] width 396 height 13
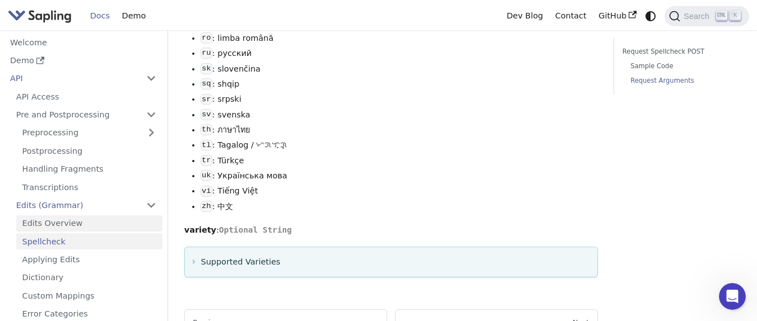
scroll to position [1769, 0]
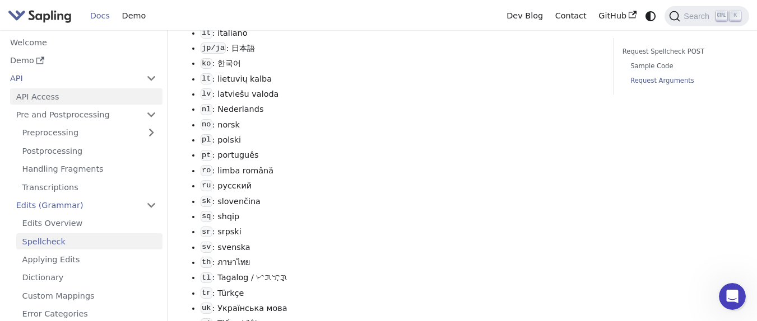
click at [57, 102] on link "API Access" at bounding box center [86, 96] width 152 height 16
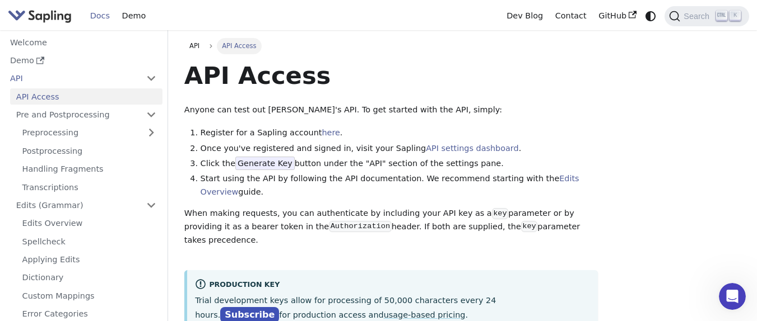
click at [618, 113] on div "API API Access API Access Anyone can test out Sapling's API. To get started wit…" at bounding box center [462, 215] width 572 height 355
click at [151, 114] on link "Pre and Postprocessing" at bounding box center [86, 115] width 152 height 16
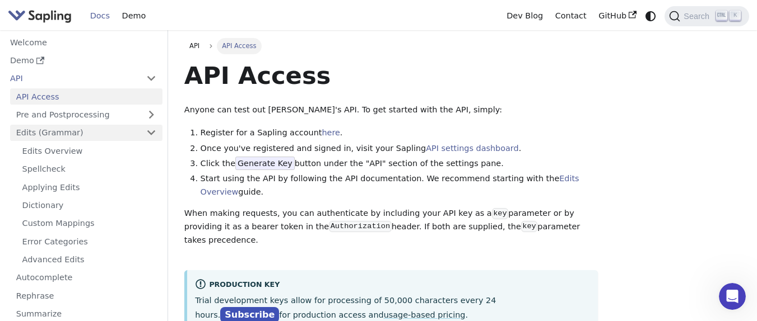
click at [147, 128] on link "Edits (Grammar)" at bounding box center [86, 133] width 152 height 16
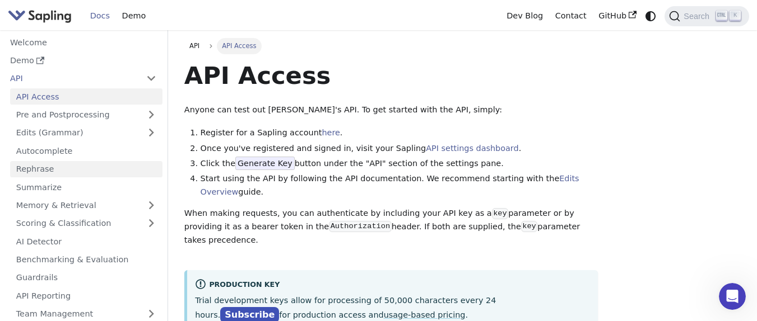
scroll to position [67, 0]
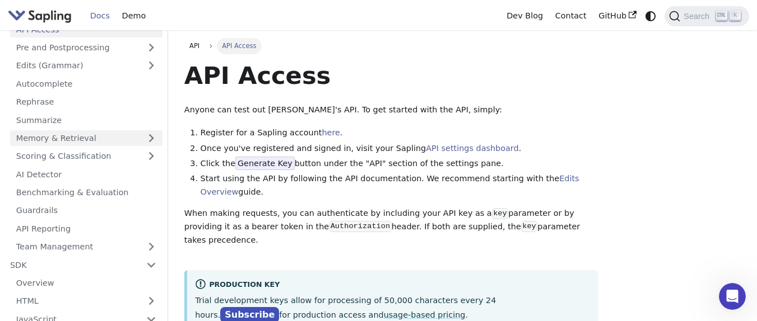
click at [91, 135] on link "Memory & Retrieval" at bounding box center [86, 138] width 152 height 16
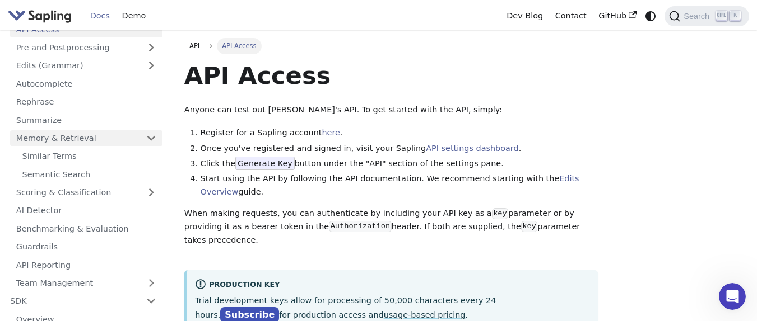
click at [123, 137] on link "Memory & Retrieval" at bounding box center [86, 138] width 152 height 16
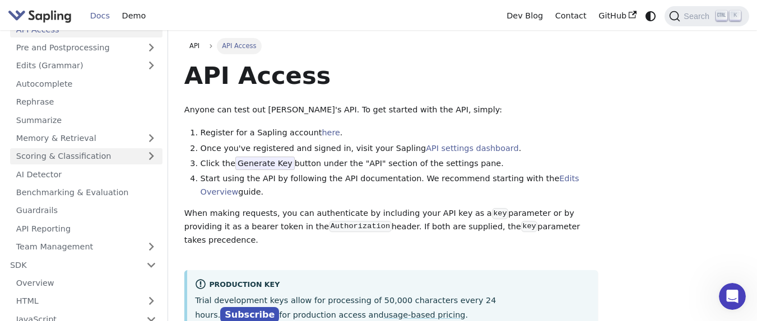
click at [130, 151] on link "Scoring & Classification" at bounding box center [86, 156] width 152 height 16
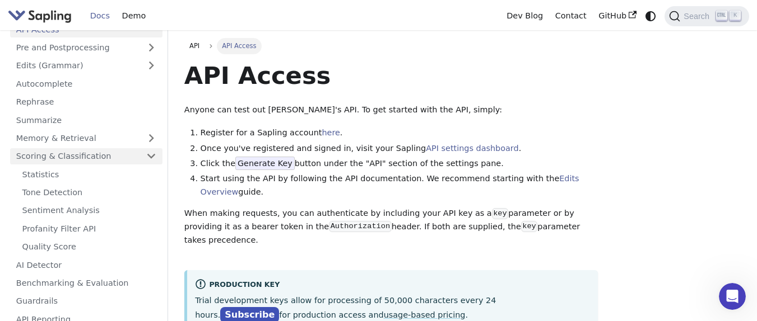
click at [130, 151] on link "Scoring & Classification" at bounding box center [86, 156] width 152 height 16
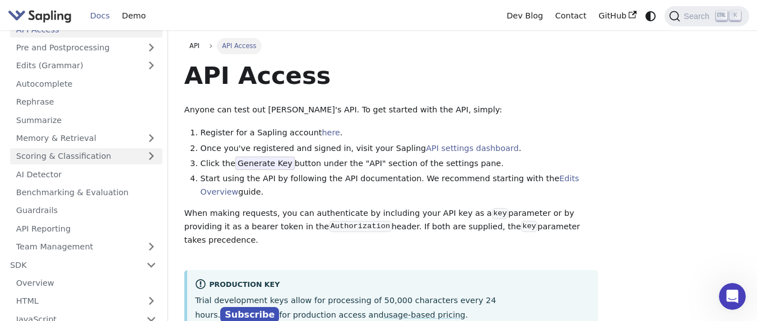
click at [125, 157] on link "Scoring & Classification" at bounding box center [86, 156] width 152 height 16
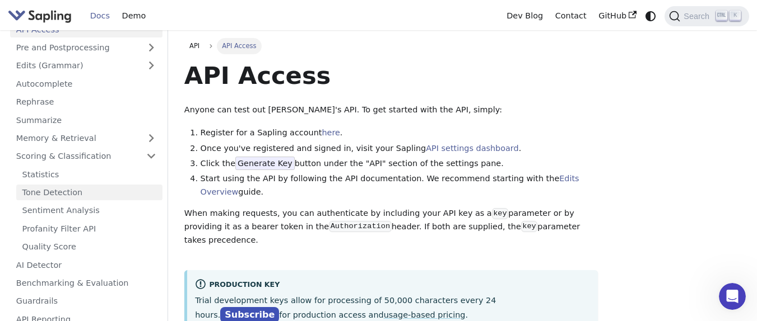
click at [87, 192] on link "Tone Detection" at bounding box center [89, 193] width 146 height 16
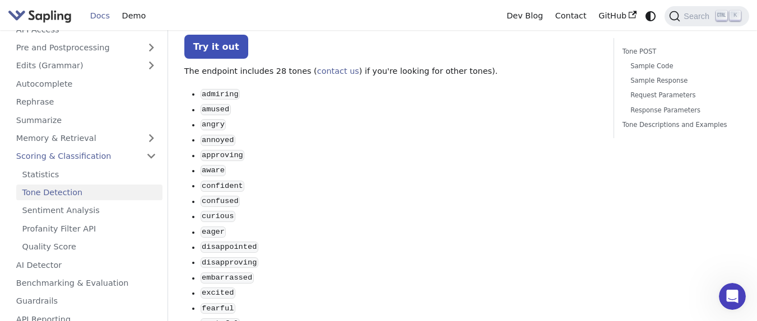
scroll to position [67, 0]
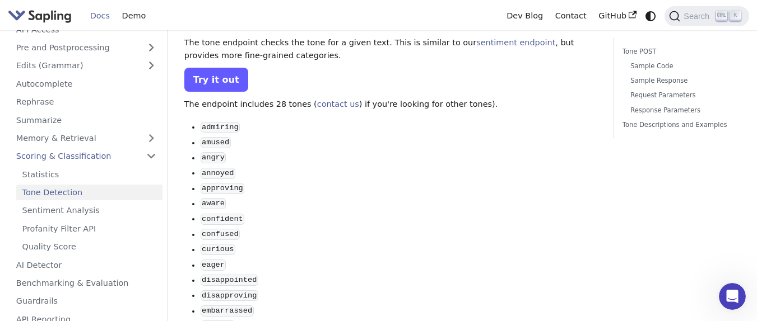
click at [217, 76] on link "Try it out" at bounding box center [216, 80] width 64 height 24
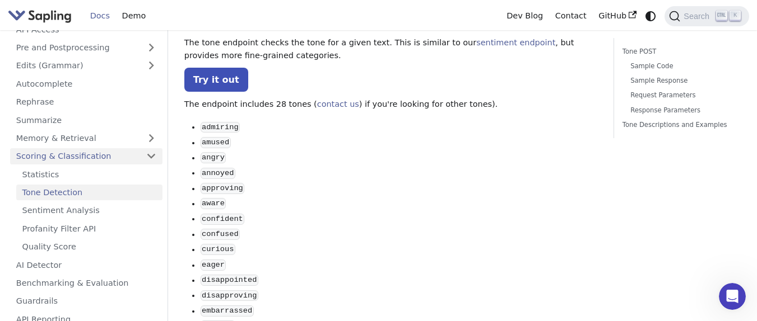
click at [108, 161] on link "Scoring & Classification" at bounding box center [86, 156] width 152 height 16
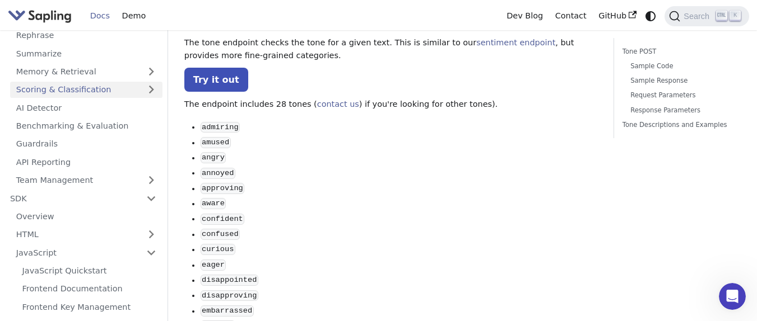
scroll to position [134, 0]
click at [55, 162] on link "API Reporting" at bounding box center [86, 161] width 152 height 16
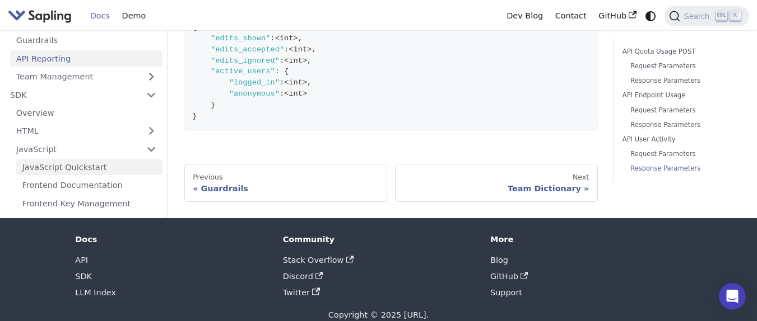
scroll to position [67, 0]
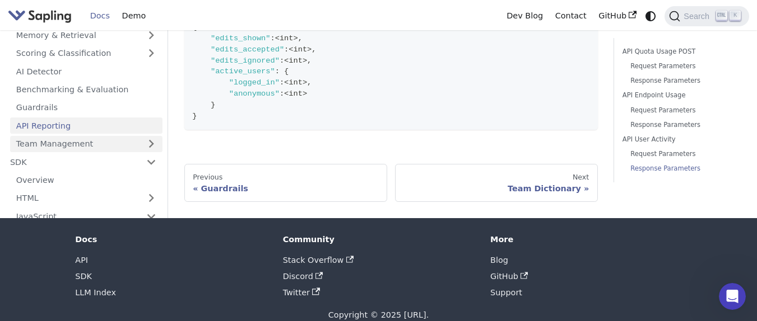
click at [74, 137] on link "Team Management" at bounding box center [86, 144] width 152 height 16
click at [76, 136] on link "Team Management" at bounding box center [86, 144] width 152 height 16
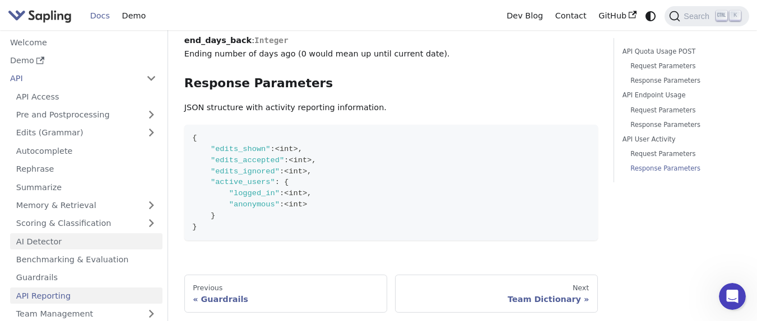
scroll to position [1546, 0]
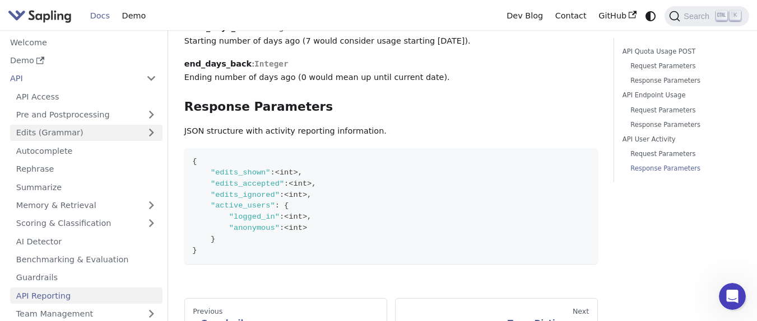
click at [102, 134] on link "Edits (Grammar)" at bounding box center [86, 133] width 152 height 16
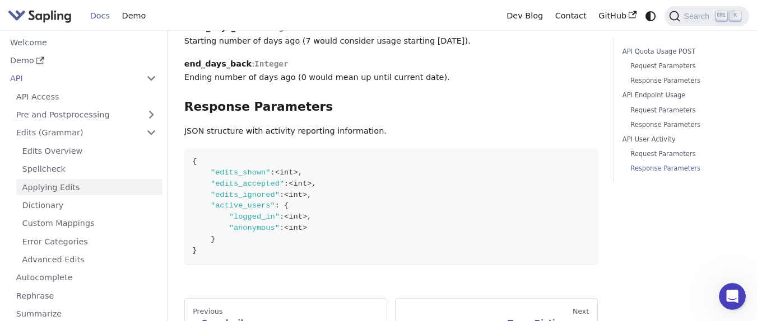
click at [74, 191] on link "Applying Edits" at bounding box center [89, 187] width 146 height 16
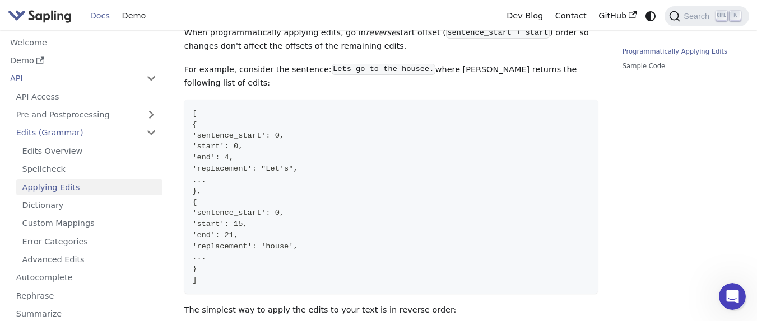
scroll to position [336, 0]
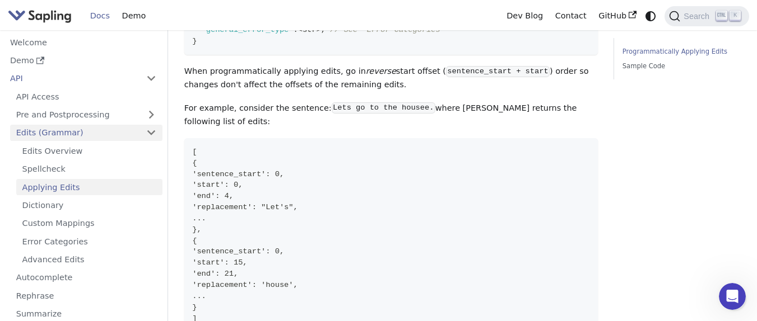
click at [85, 130] on link "Edits (Grammar)" at bounding box center [86, 133] width 152 height 16
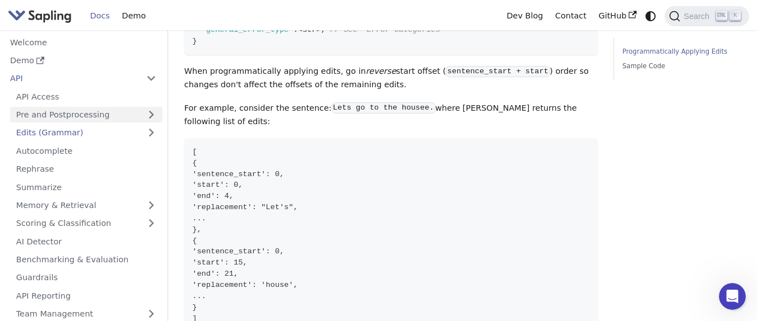
click at [112, 112] on link "Pre and Postprocessing" at bounding box center [86, 115] width 152 height 16
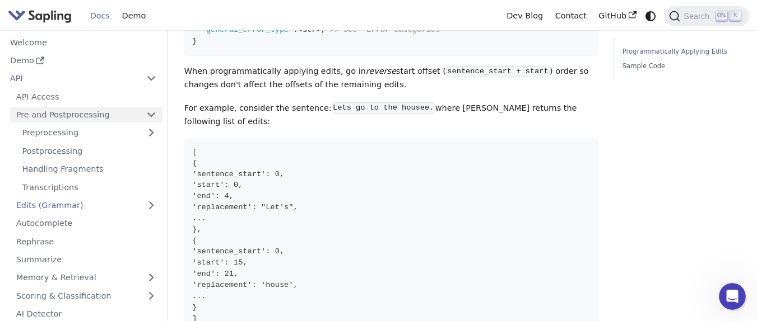
click at [112, 112] on link "Pre and Postprocessing" at bounding box center [86, 115] width 152 height 16
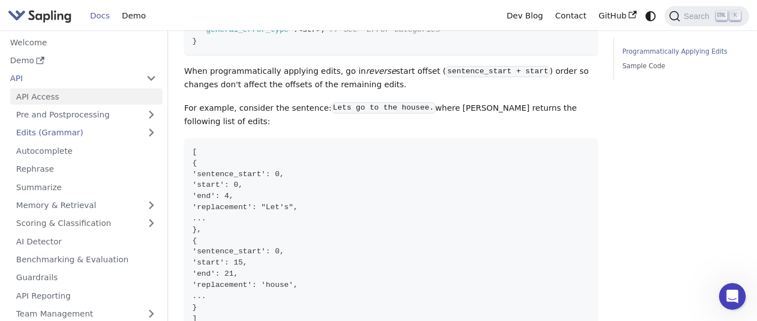
click at [133, 95] on link "API Access" at bounding box center [86, 96] width 152 height 16
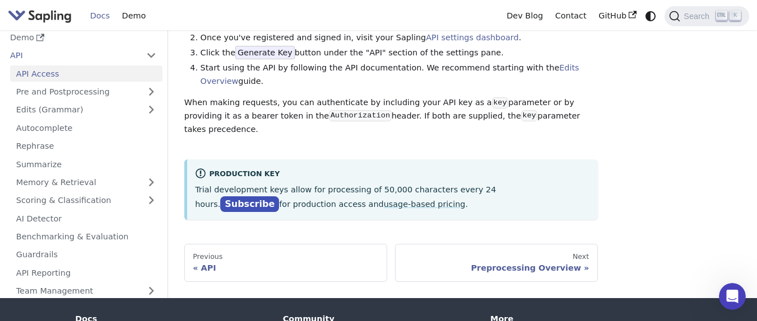
scroll to position [134, 0]
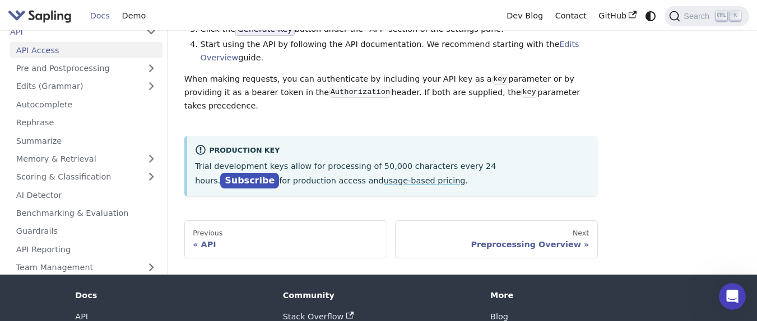
click at [384, 176] on link "usage-based pricing" at bounding box center [425, 180] width 82 height 9
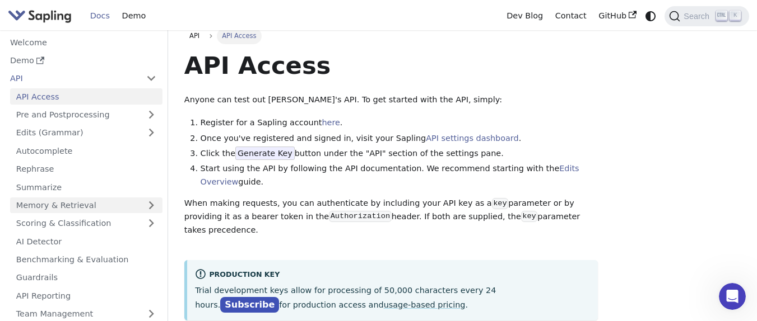
scroll to position [0, 0]
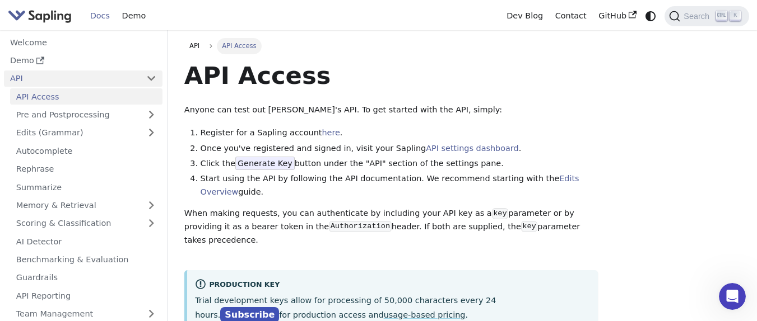
click at [129, 84] on link "API" at bounding box center [72, 79] width 136 height 16
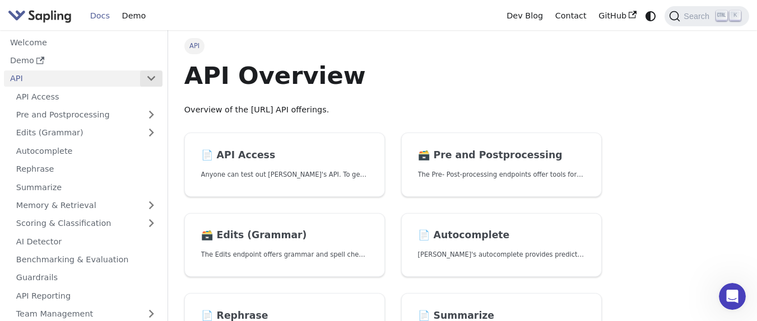
click at [157, 75] on button "Collapse sidebar category 'API'" at bounding box center [151, 79] width 22 height 16
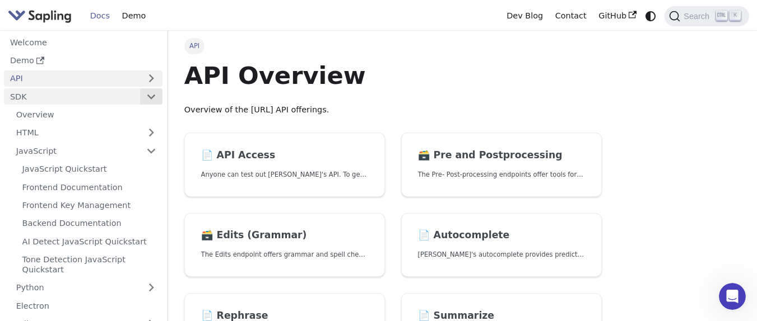
click at [147, 101] on button "Collapse sidebar category 'SDK'" at bounding box center [151, 96] width 22 height 16
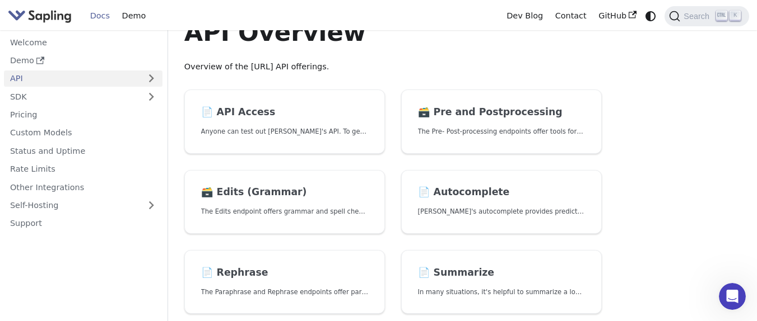
scroll to position [67, 0]
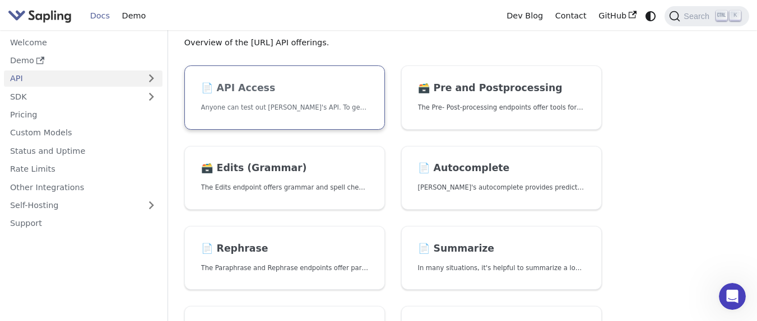
click at [315, 94] on h2 "📄️ API Access" at bounding box center [284, 88] width 167 height 12
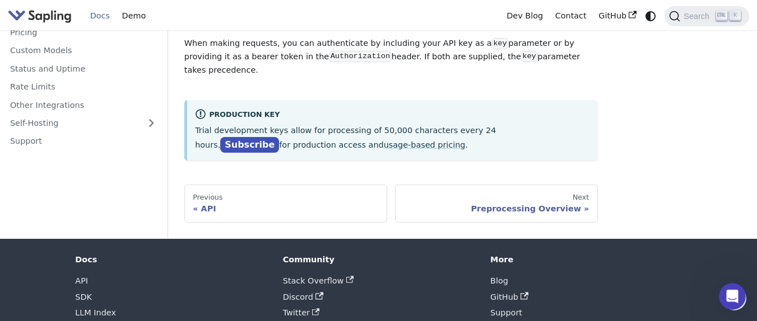
scroll to position [128, 0]
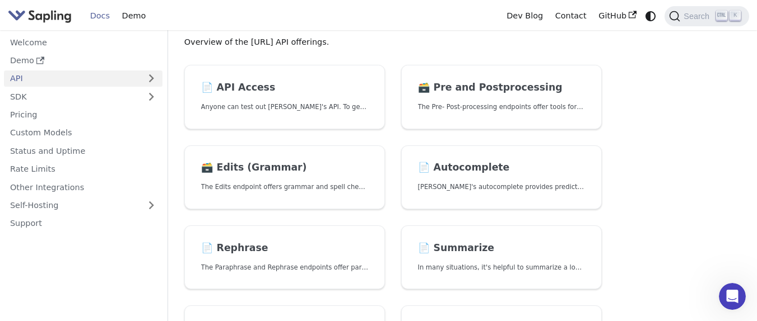
scroll to position [67, 0]
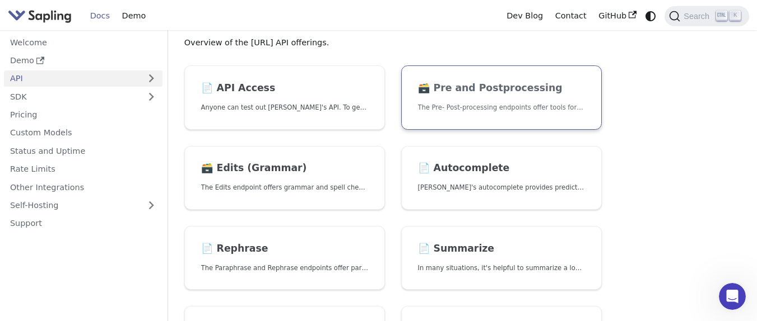
click at [482, 82] on h2 "🗃️ Pre and Postprocessing" at bounding box center [501, 88] width 167 height 12
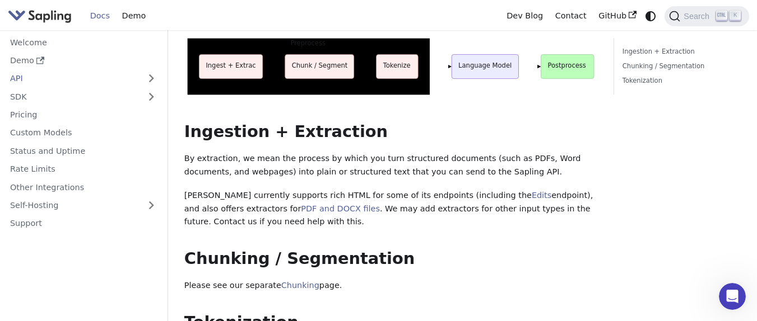
scroll to position [35, 0]
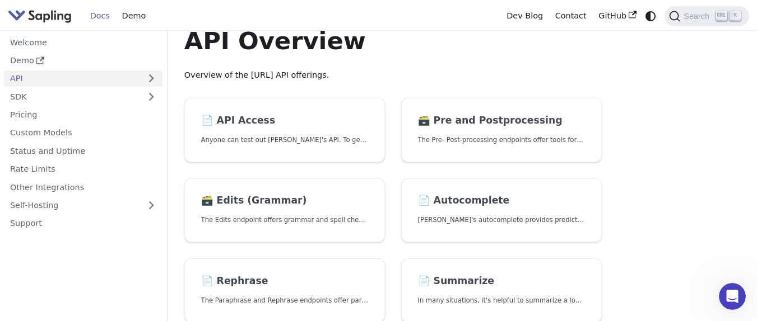
scroll to position [67, 0]
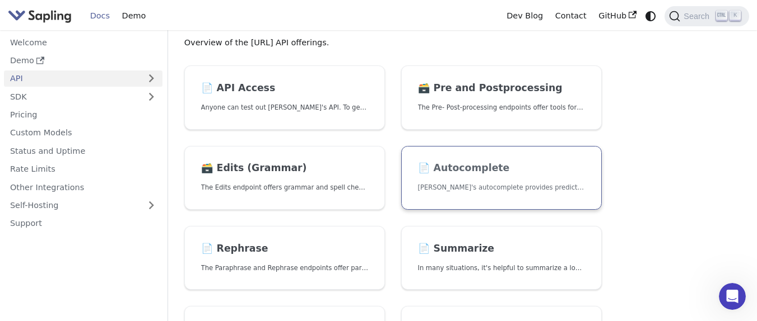
click at [478, 195] on link "📄️ Autocomplete [PERSON_NAME]'s autocomplete provides predictions of the next f…" at bounding box center [501, 178] width 200 height 64
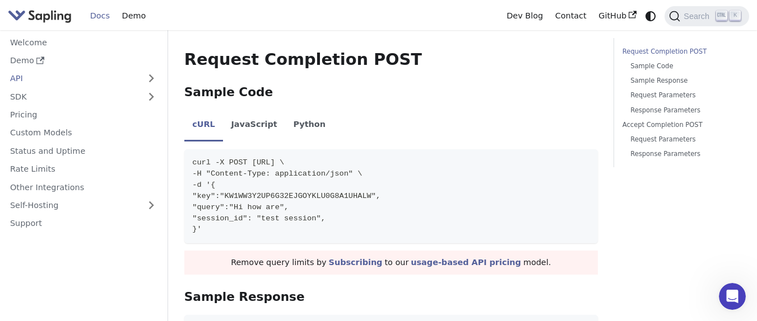
scroll to position [202, 0]
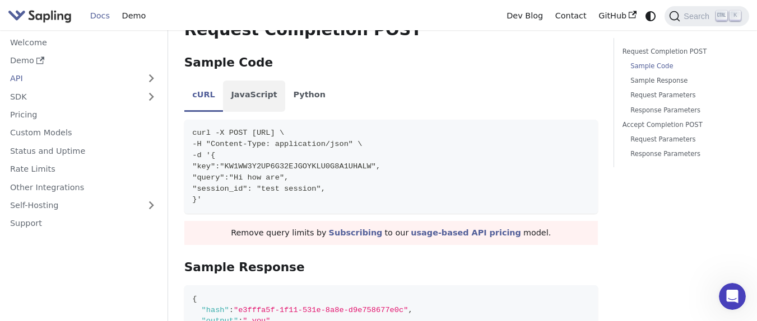
click at [243, 91] on li "JavaScript" at bounding box center [254, 96] width 62 height 31
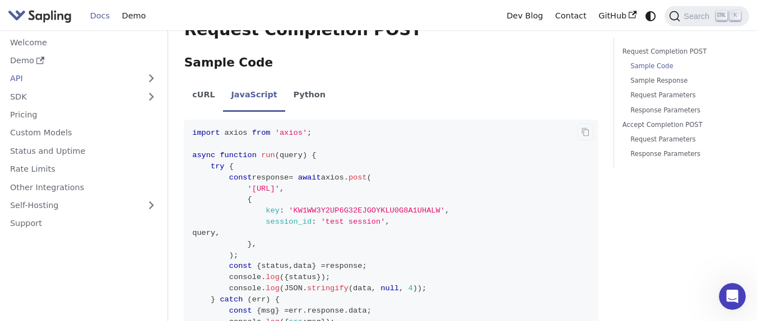
click at [358, 212] on span "'KW1WW3Y2UP6G32EJGOYKLU0G8A1UHALW'" at bounding box center [366, 211] width 156 height 8
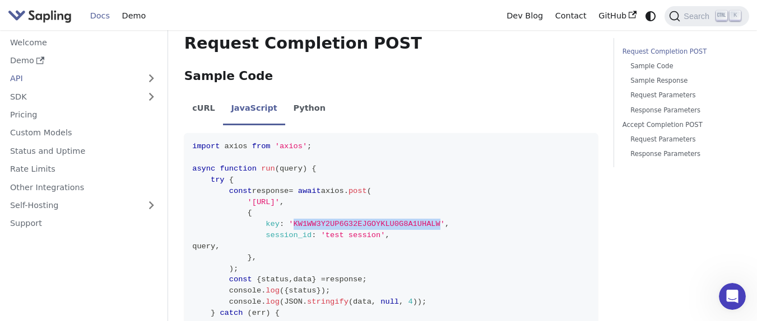
scroll to position [269, 0]
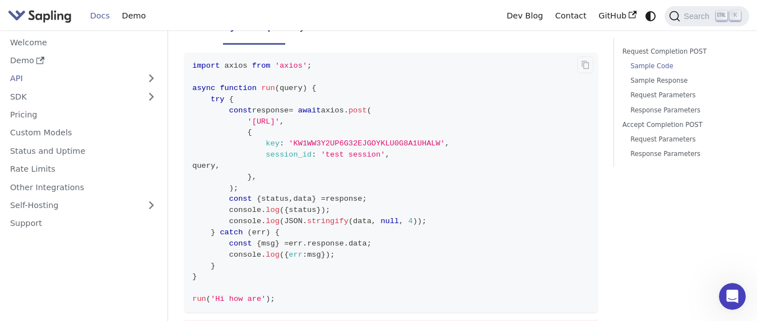
click at [461, 228] on code "import axios from 'axios' ; async function run ( query ) { try { const response…" at bounding box center [390, 183] width 413 height 260
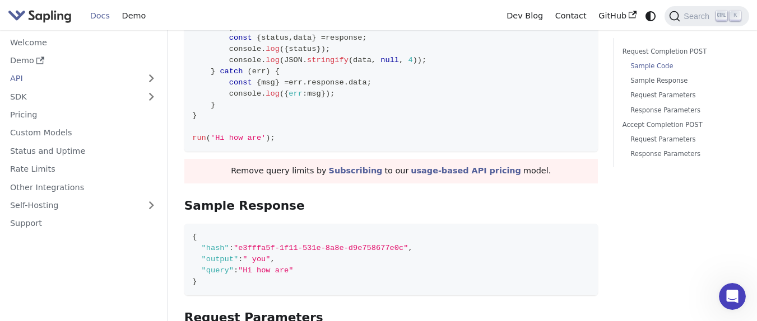
scroll to position [538, 0]
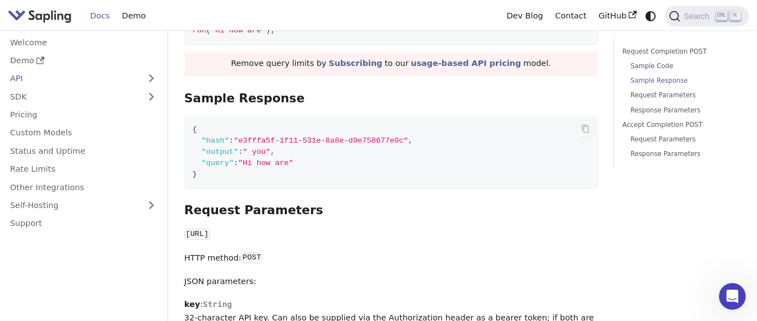
click at [323, 141] on span ""e3fffa5f-1f11-531e-8a8e-d9e758677e0c"" at bounding box center [321, 141] width 174 height 8
click at [327, 148] on code "{ "hash" : "e3fffa5f-1f11-531e-8a8e-d9e758677e0c" , "output" : " you" , "query"…" at bounding box center [390, 152] width 413 height 72
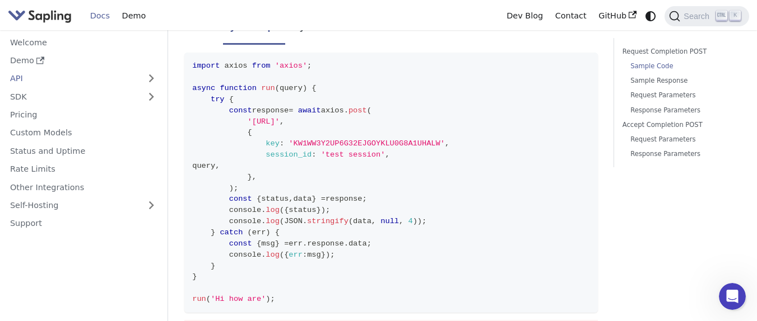
scroll to position [0, 0]
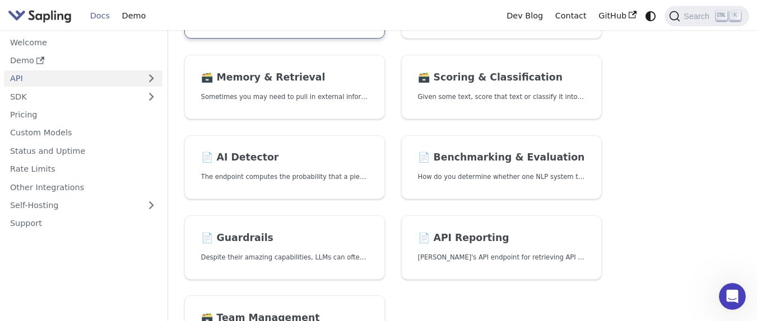
scroll to position [336, 0]
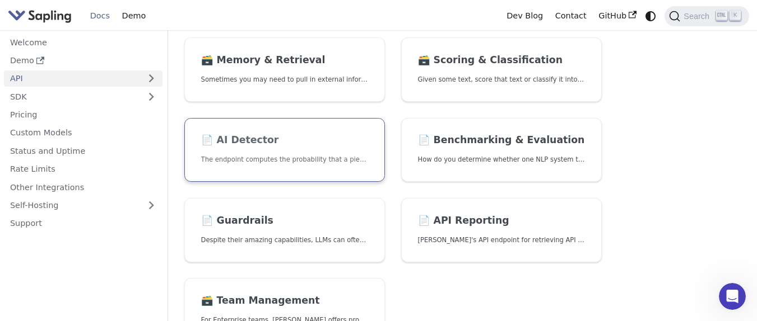
click at [238, 147] on h2 "📄️ AI Detector" at bounding box center [284, 140] width 167 height 12
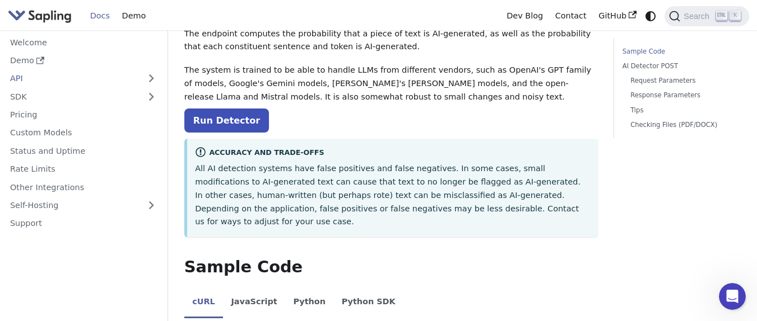
scroll to position [67, 0]
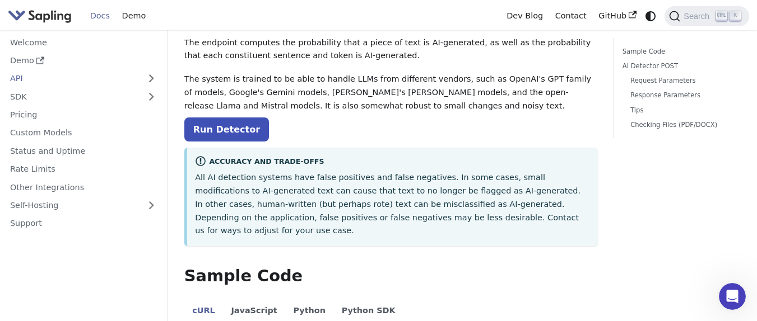
scroll to position [336, 0]
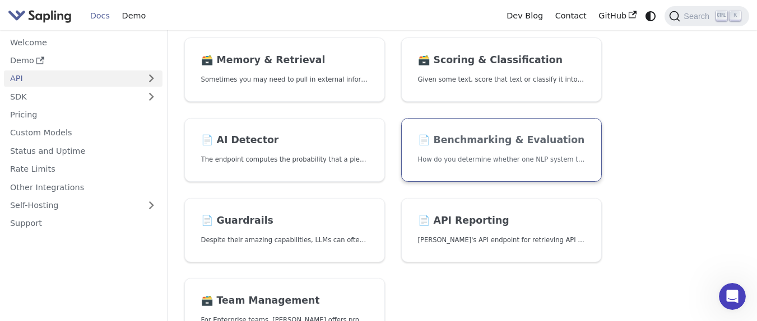
click at [488, 158] on p "How do you determine whether one NLP system that suggests edits" at bounding box center [501, 160] width 167 height 11
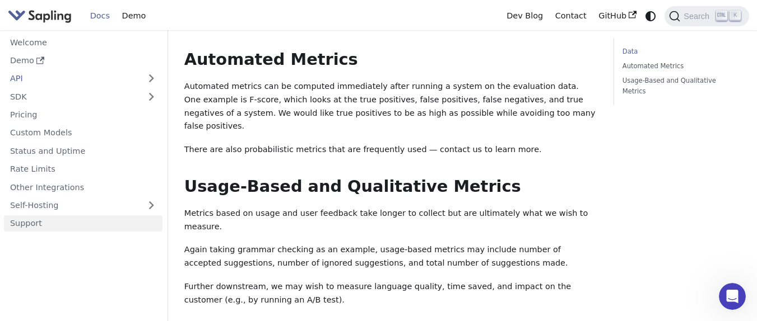
scroll to position [791, 0]
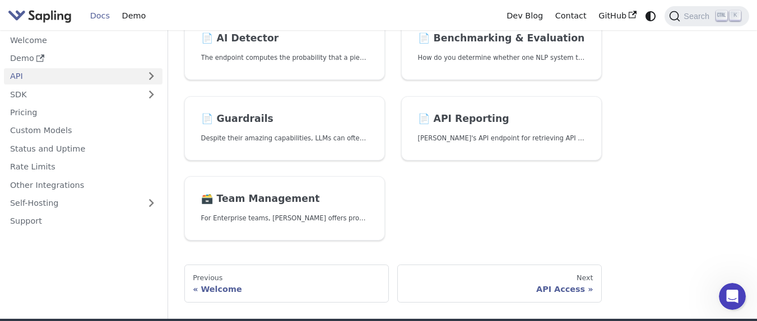
scroll to position [403, 0]
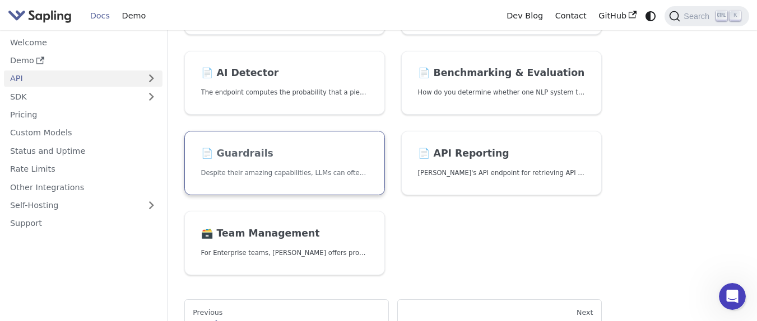
click at [257, 155] on h2 "📄️ Guardrails" at bounding box center [284, 154] width 167 height 12
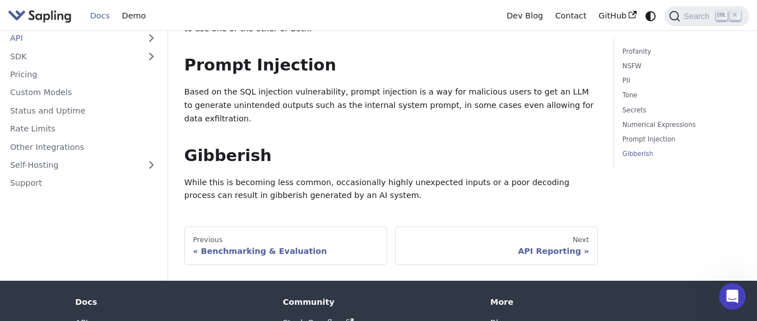
scroll to position [403, 0]
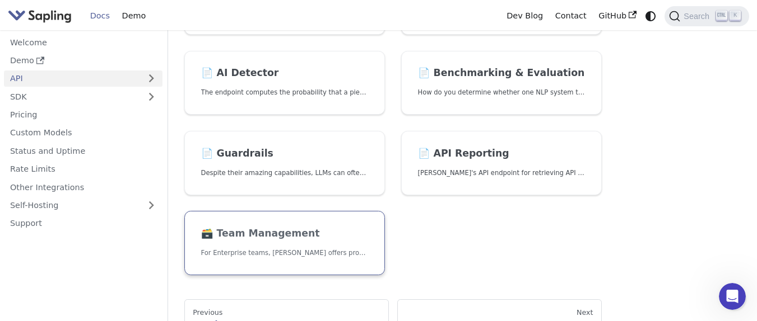
click at [271, 233] on h2 "🗃️ Team Management" at bounding box center [284, 234] width 167 height 12
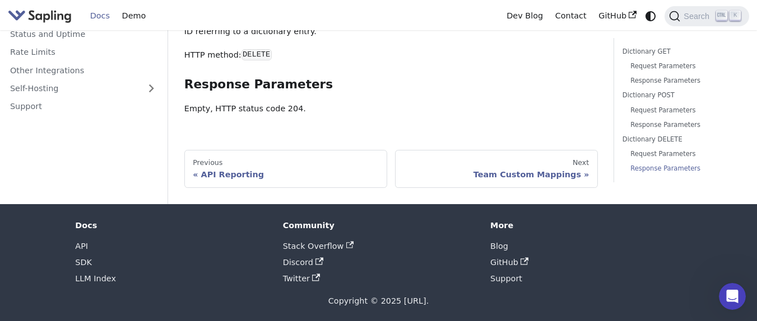
scroll to position [1856, 0]
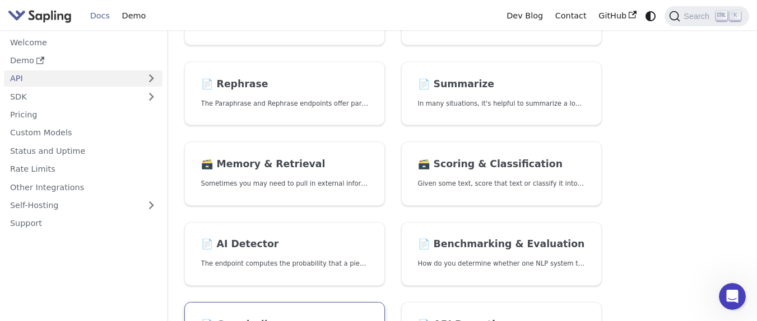
scroll to position [202, 0]
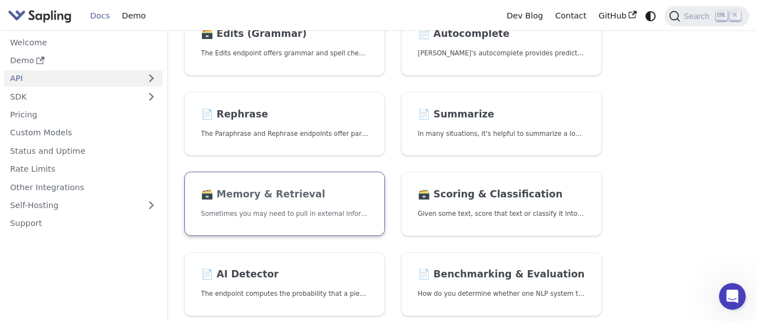
click at [305, 199] on h2 "🗃️ Memory & Retrieval" at bounding box center [284, 195] width 167 height 12
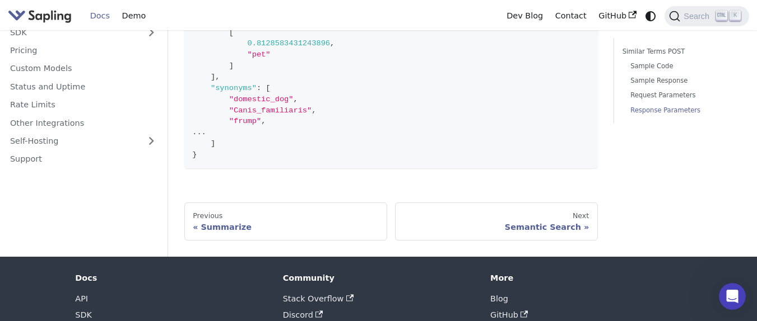
scroll to position [1443, 0]
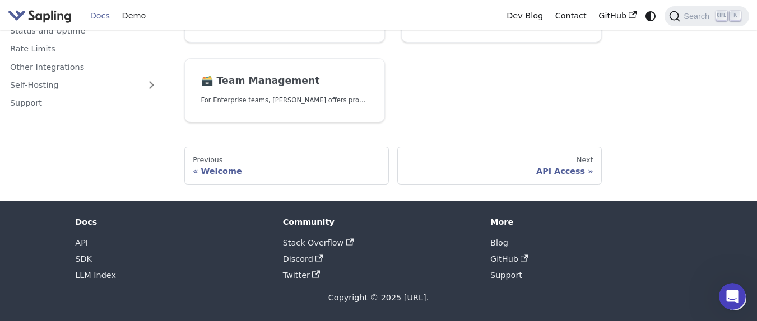
scroll to position [202, 0]
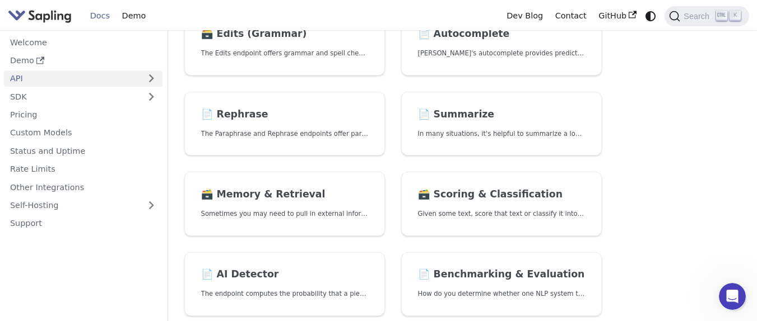
click at [686, 227] on div "API API Overview Overview of the [URL] API offerings. 📄️ API Access Anyone can …" at bounding box center [462, 192] width 589 height 727
click at [672, 141] on div "API API Overview Overview of the [URL] API offerings. 📄️ API Access Anyone can …" at bounding box center [462, 192] width 589 height 727
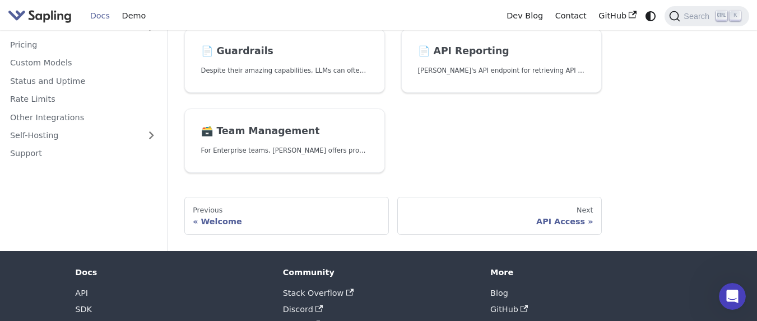
scroll to position [556, 0]
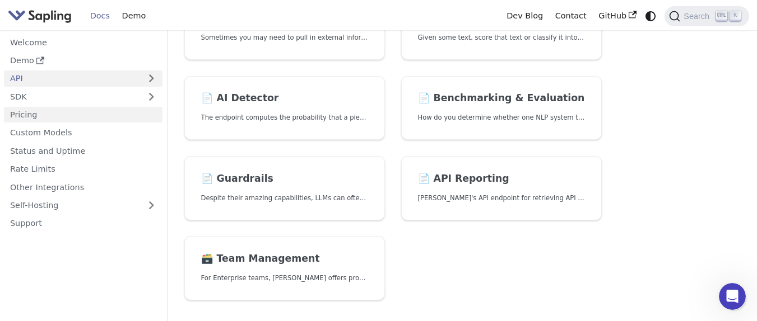
scroll to position [355, 0]
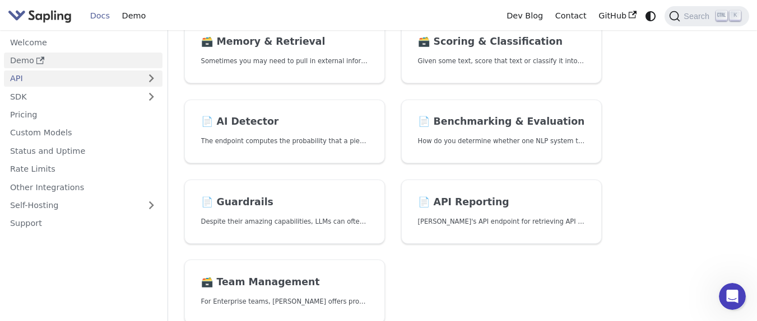
click at [31, 58] on link "Demo" at bounding box center [83, 61] width 158 height 16
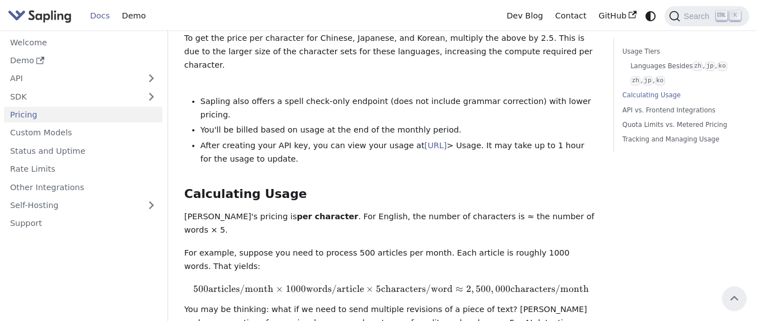
scroll to position [874, 0]
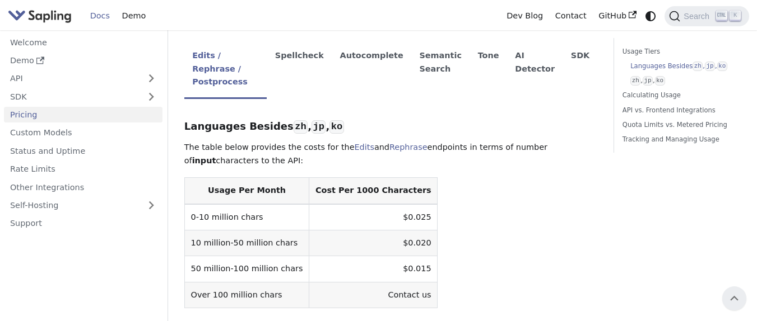
scroll to position [269, 0]
click at [328, 57] on li "Spellcheck" at bounding box center [299, 71] width 65 height 58
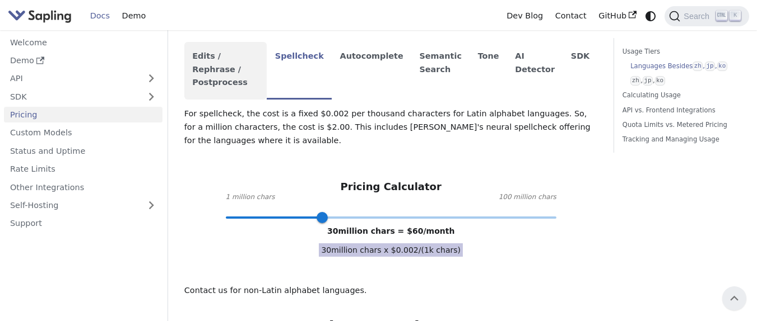
click at [233, 76] on li "Edits / Rephrase / Postprocess" at bounding box center [225, 71] width 83 height 58
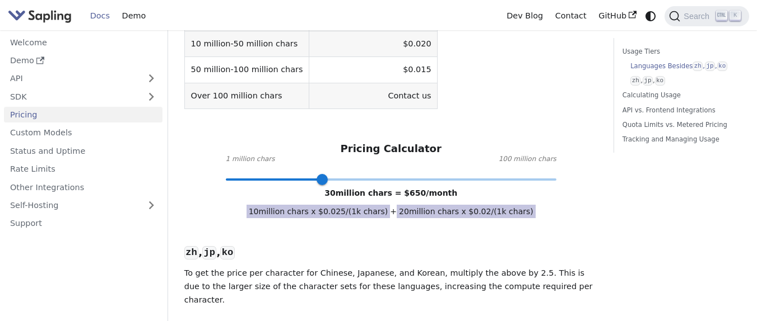
scroll to position [470, 0]
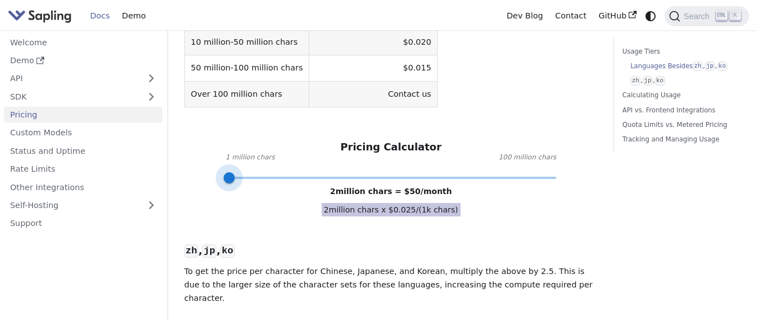
type input "1"
drag, startPoint x: 327, startPoint y: 169, endPoint x: 207, endPoint y: 158, distance: 120.3
click at [207, 158] on div "Pricing Calculator 1 million chars 100 million chars 1 million chars = $ 25 /mo…" at bounding box center [390, 159] width 413 height 36
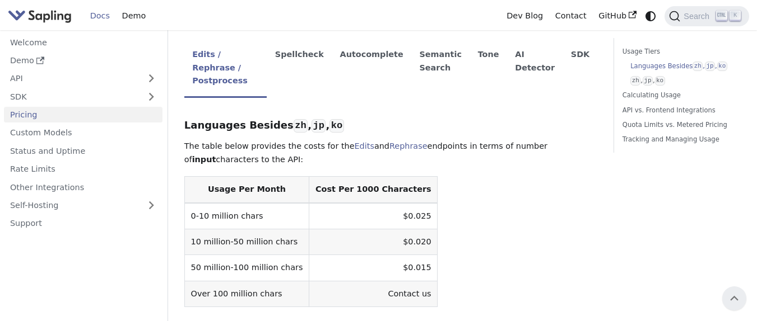
scroll to position [269, 0]
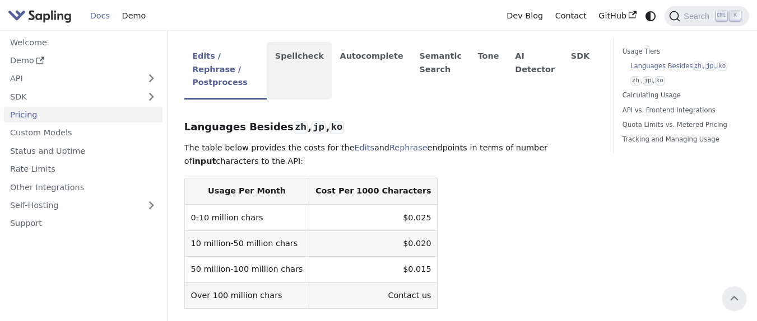
click at [318, 62] on li "Spellcheck" at bounding box center [299, 71] width 65 height 58
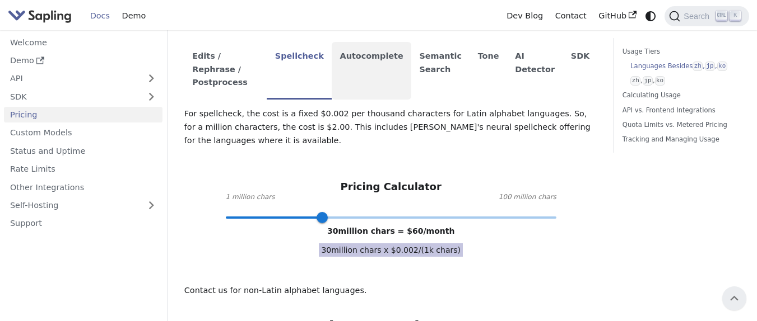
click at [383, 65] on li "Autocomplete" at bounding box center [372, 71] width 80 height 58
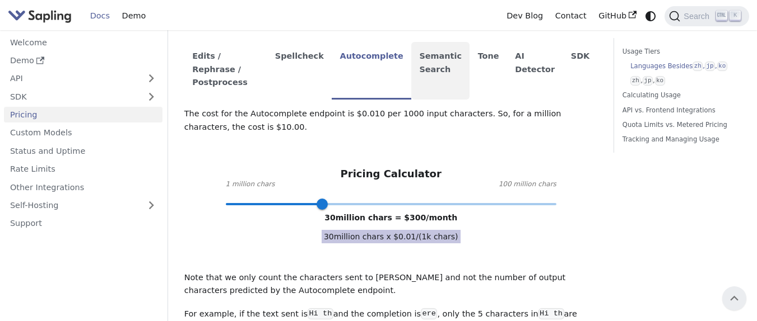
click at [453, 65] on li "Semantic Search" at bounding box center [440, 71] width 58 height 58
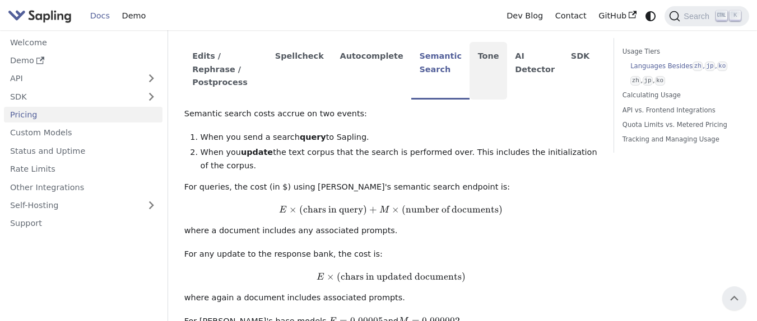
click at [491, 66] on li "Tone" at bounding box center [488, 71] width 38 height 58
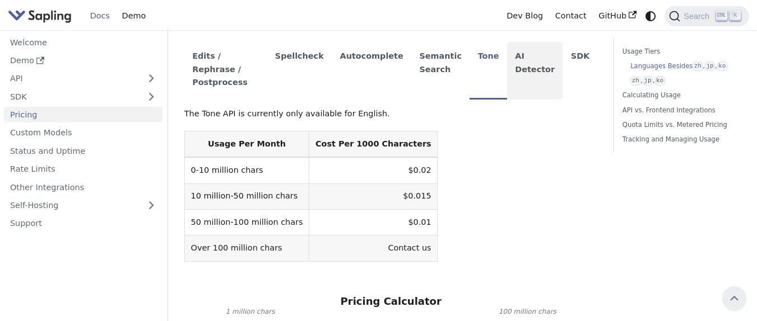
click at [534, 68] on li "AI Detector" at bounding box center [535, 71] width 56 height 58
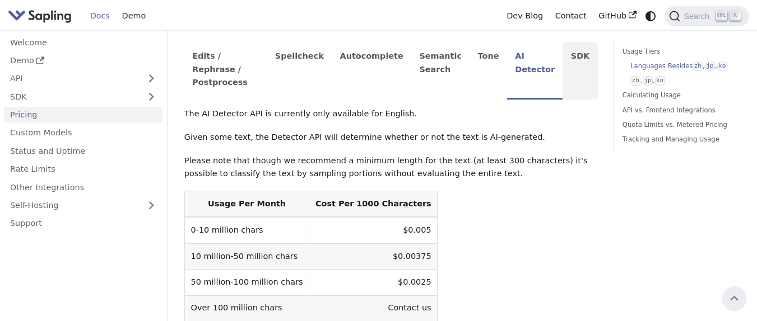
click at [579, 64] on li "SDK" at bounding box center [579, 71] width 35 height 58
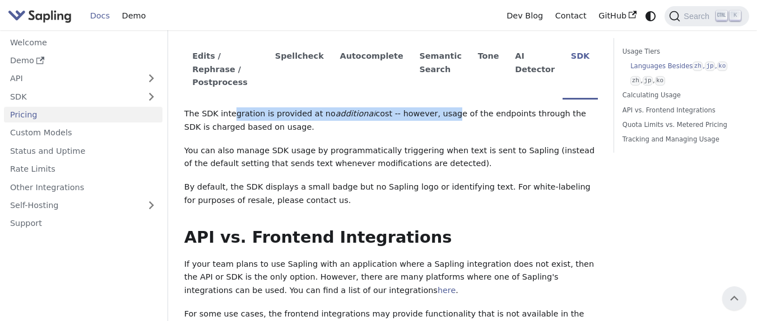
drag, startPoint x: 230, startPoint y: 98, endPoint x: 431, endPoint y: 97, distance: 201.1
click at [431, 108] on p "The SDK integration is provided at no additional cost -- however, usage of the …" at bounding box center [390, 121] width 413 height 27
drag, startPoint x: 315, startPoint y: 102, endPoint x: 458, endPoint y: 102, distance: 142.8
click at [458, 108] on p "The SDK integration is provided at no additional cost -- however, usage of the …" at bounding box center [390, 121] width 413 height 27
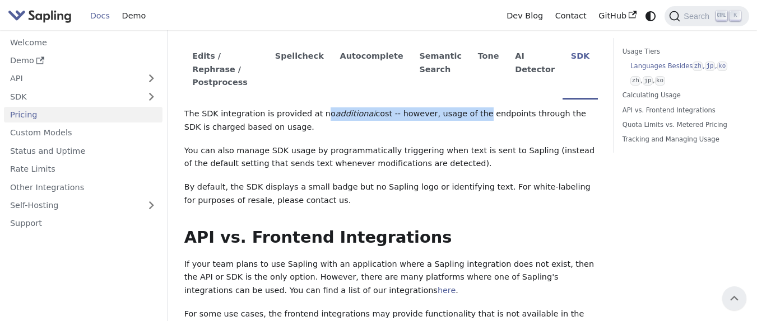
click at [458, 108] on p "The SDK integration is provided at no additional cost -- however, usage of the …" at bounding box center [390, 121] width 413 height 27
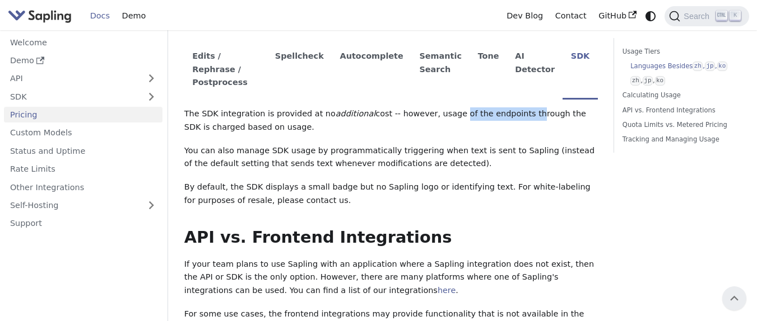
drag, startPoint x: 439, startPoint y: 101, endPoint x: 510, endPoint y: 102, distance: 71.1
click at [510, 108] on p "The SDK integration is provided at no additional cost -- however, usage of the …" at bounding box center [390, 121] width 413 height 27
drag, startPoint x: 540, startPoint y: 99, endPoint x: 501, endPoint y: 99, distance: 39.2
click at [501, 108] on p "The SDK integration is provided at no additional cost -- however, usage of the …" at bounding box center [390, 121] width 413 height 27
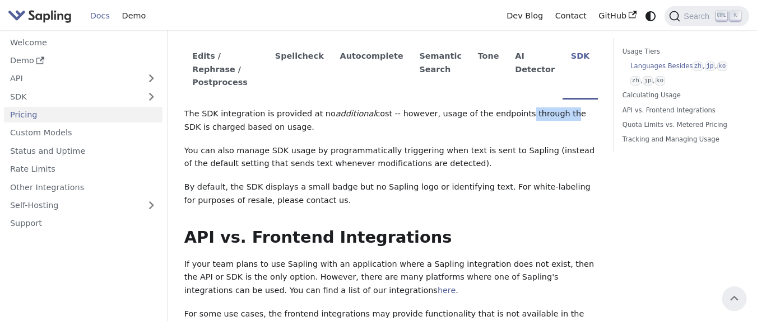
click at [501, 108] on p "The SDK integration is provided at no additional cost -- however, usage of the …" at bounding box center [390, 121] width 413 height 27
drag, startPoint x: 213, startPoint y: 111, endPoint x: 286, endPoint y: 111, distance: 72.8
click at [286, 111] on p "The SDK integration is provided at no additional cost -- however, usage of the …" at bounding box center [390, 121] width 413 height 27
drag, startPoint x: 283, startPoint y: 111, endPoint x: 257, endPoint y: 118, distance: 26.6
click at [282, 111] on p "The SDK integration is provided at no additional cost -- however, usage of the …" at bounding box center [390, 121] width 413 height 27
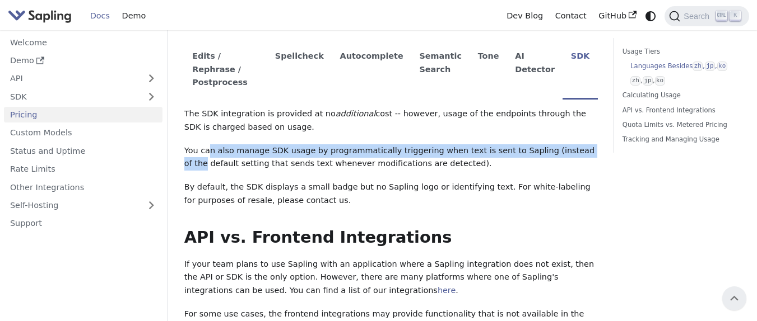
drag, startPoint x: 209, startPoint y: 135, endPoint x: 596, endPoint y: 138, distance: 387.0
click at [596, 144] on p "You can also manage SDK usage by programmatically triggering when text is sent …" at bounding box center [390, 157] width 413 height 27
click at [351, 144] on p "You can also manage SDK usage by programmatically triggering when text is sent …" at bounding box center [390, 157] width 413 height 27
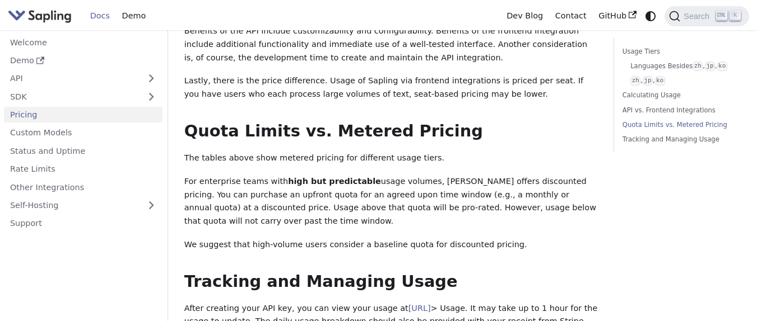
scroll to position [605, 0]
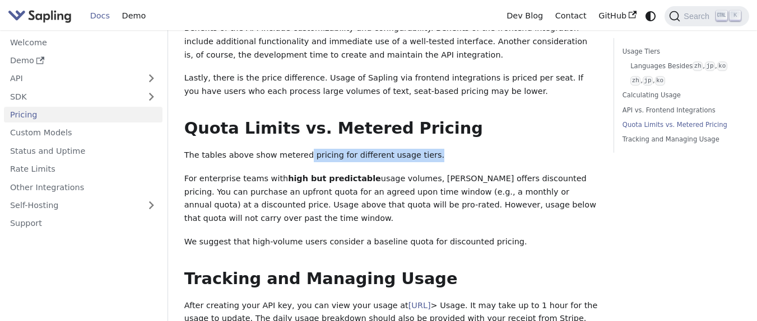
drag, startPoint x: 299, startPoint y: 146, endPoint x: 507, endPoint y: 143, distance: 207.8
click at [514, 149] on p "The tables above show metered pricing for different usage tiers." at bounding box center [390, 155] width 413 height 13
click at [368, 149] on p "The tables above show metered pricing for different usage tiers." at bounding box center [390, 155] width 413 height 13
drag, startPoint x: 313, startPoint y: 167, endPoint x: 372, endPoint y: 171, distance: 60.1
click at [372, 172] on p "For enterprise teams with high but predictable usage volumes, Sapling offers di…" at bounding box center [390, 198] width 413 height 53
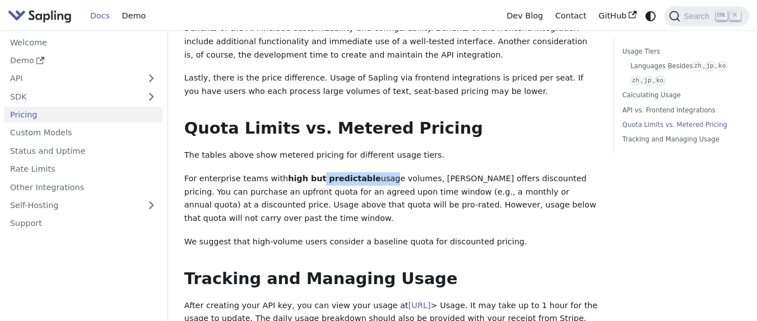
click at [372, 172] on p "For enterprise teams with high but predictable usage volumes, Sapling offers di…" at bounding box center [390, 198] width 413 height 53
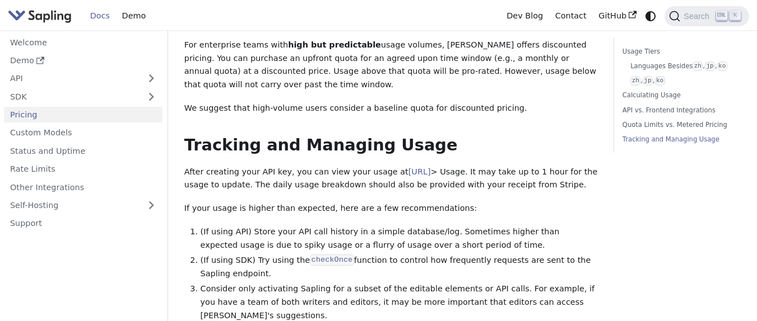
scroll to position [739, 0]
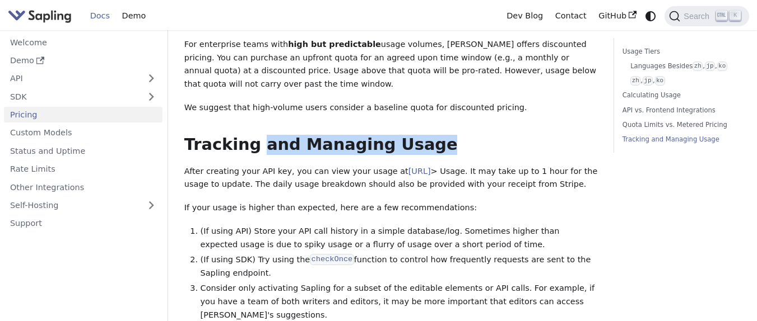
drag, startPoint x: 258, startPoint y: 137, endPoint x: 399, endPoint y: 145, distance: 141.9
click at [492, 135] on h2 "Tracking and Managing Usage ​" at bounding box center [390, 145] width 413 height 20
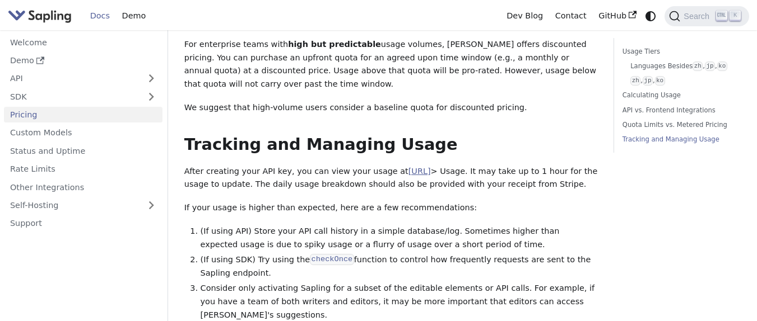
click at [431, 167] on link "[URL]" at bounding box center [419, 171] width 22 height 9
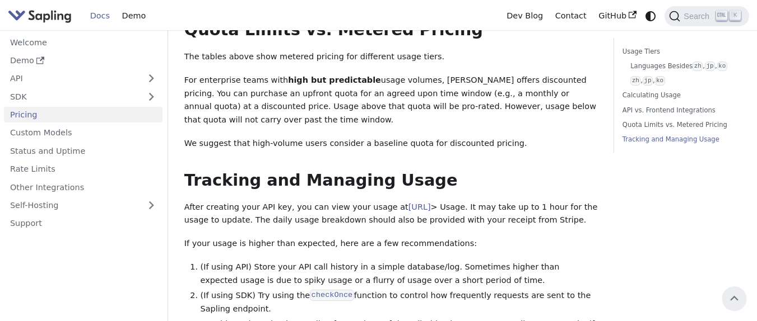
scroll to position [672, 0]
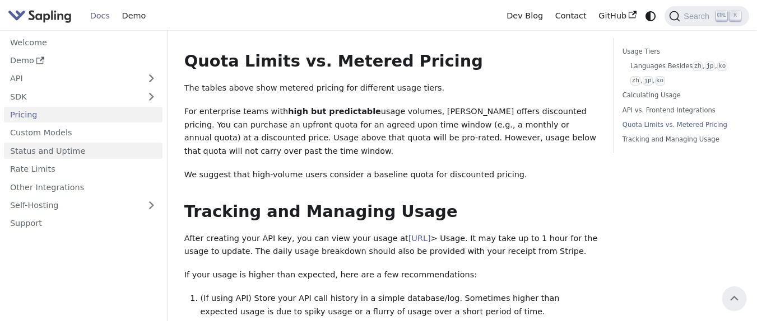
click at [71, 146] on link "Status and Uptime" at bounding box center [83, 151] width 158 height 16
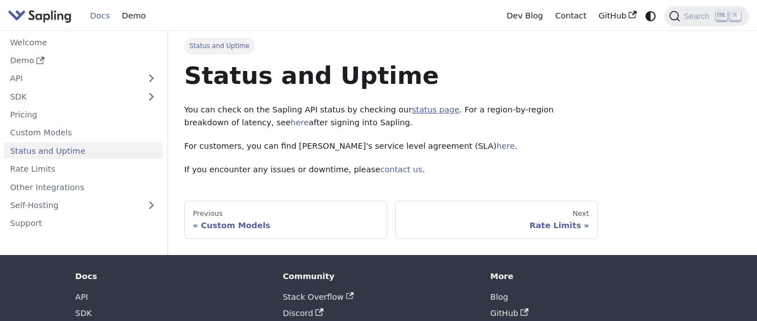
click at [412, 109] on link "status page" at bounding box center [436, 109] width 48 height 9
click at [82, 162] on link "Rate Limits" at bounding box center [83, 169] width 158 height 16
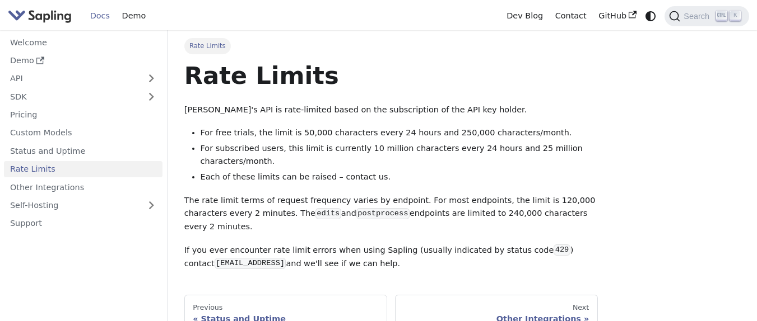
click at [263, 136] on li "For free trials, the limit is 50,000 characters every 24 hours and 250,000 char…" at bounding box center [398, 133] width 397 height 13
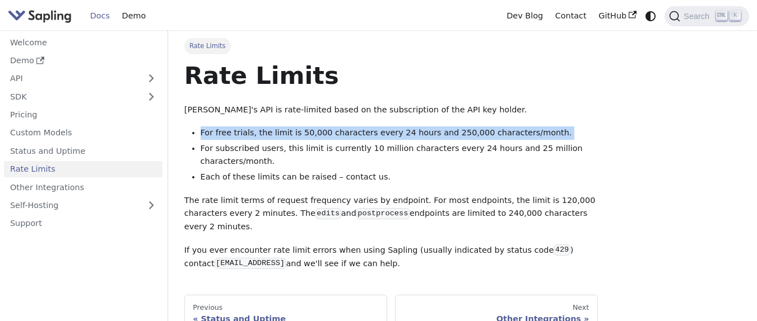
click at [263, 136] on li "For free trials, the limit is 50,000 characters every 24 hours and 250,000 char…" at bounding box center [398, 133] width 397 height 13
click at [383, 136] on li "For free trials, the limit is 50,000 characters every 24 hours and 250,000 char…" at bounding box center [398, 133] width 397 height 13
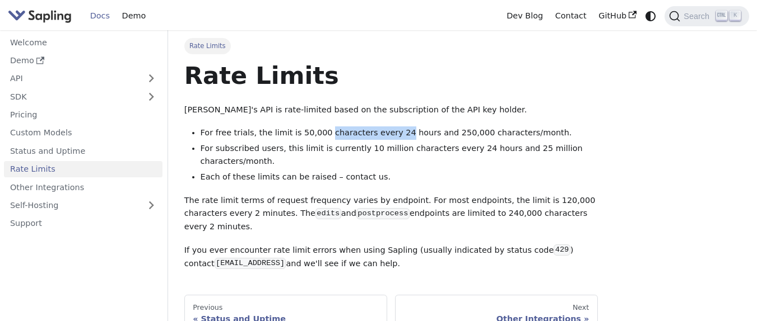
drag, startPoint x: 383, startPoint y: 136, endPoint x: 321, endPoint y: 136, distance: 61.6
click at [321, 136] on li "For free trials, the limit is 50,000 characters every 24 hours and 250,000 char…" at bounding box center [398, 133] width 397 height 13
click at [320, 136] on li "For free trials, the limit is 50,000 characters every 24 hours and 250,000 char…" at bounding box center [398, 133] width 397 height 13
drag, startPoint x: 320, startPoint y: 136, endPoint x: 442, endPoint y: 136, distance: 121.5
click at [442, 136] on li "For free trials, the limit is 50,000 characters every 24 hours and 250,000 char…" at bounding box center [398, 133] width 397 height 13
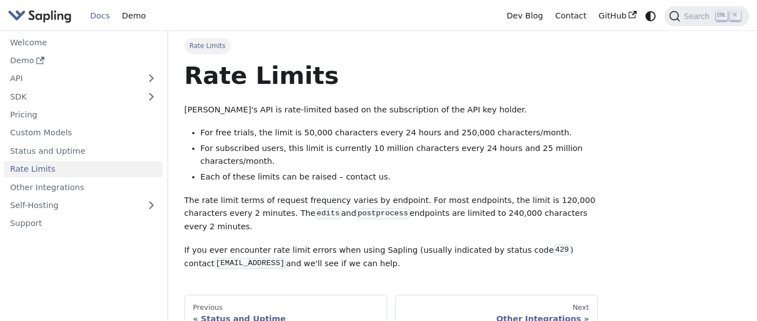
click at [469, 136] on li "For free trials, the limit is 50,000 characters every 24 hours and 250,000 char…" at bounding box center [398, 133] width 397 height 13
drag, startPoint x: 469, startPoint y: 136, endPoint x: 528, endPoint y: 136, distance: 58.8
click at [528, 136] on li "For free trials, the limit is 50,000 characters every 24 hours and 250,000 char…" at bounding box center [398, 133] width 397 height 13
drag, startPoint x: 374, startPoint y: 149, endPoint x: 446, endPoint y: 149, distance: 72.2
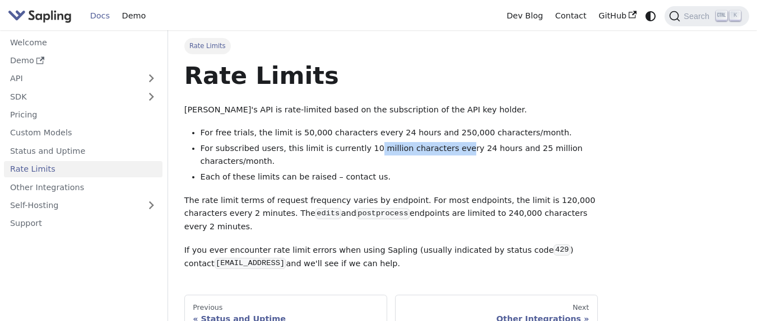
click at [446, 149] on li "For subscribed users, this limit is currently 10 million characters every 24 ho…" at bounding box center [398, 155] width 397 height 27
drag, startPoint x: 489, startPoint y: 152, endPoint x: 523, endPoint y: 152, distance: 33.6
click at [523, 152] on li "For subscribed users, this limit is currently 10 million characters every 24 ho…" at bounding box center [398, 155] width 397 height 27
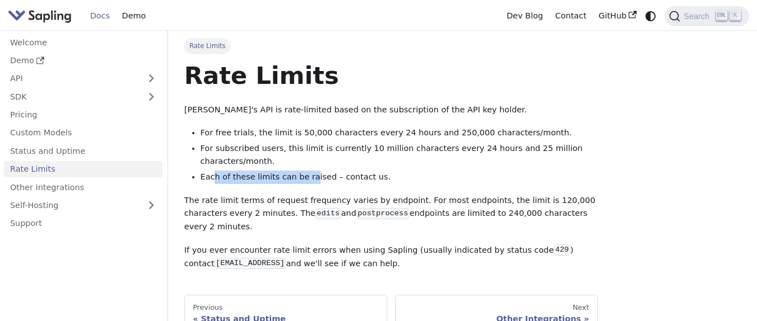
drag, startPoint x: 211, startPoint y: 174, endPoint x: 306, endPoint y: 175, distance: 94.7
click at [306, 175] on li "Each of these limits can be raised – contact us." at bounding box center [398, 177] width 397 height 13
click at [199, 204] on p "The rate limit terms of request frequency varies by endpoint. For most endpoint…" at bounding box center [390, 214] width 413 height 40
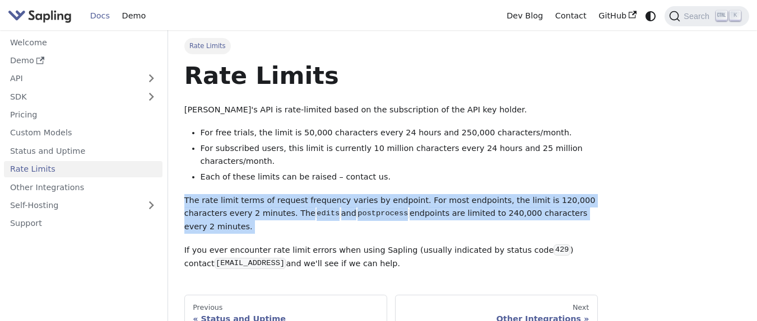
click at [199, 204] on p "The rate limit terms of request frequency varies by endpoint. For most endpoint…" at bounding box center [390, 214] width 413 height 40
click at [298, 203] on p "The rate limit terms of request frequency varies by endpoint. For most endpoint…" at bounding box center [390, 214] width 413 height 40
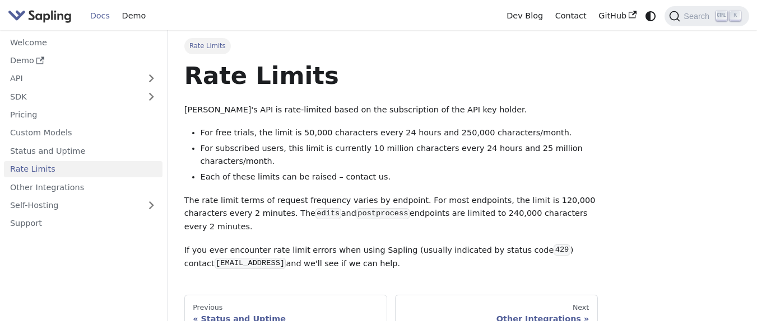
click at [324, 195] on p "The rate limit terms of request frequency varies by endpoint. For most endpoint…" at bounding box center [390, 214] width 413 height 40
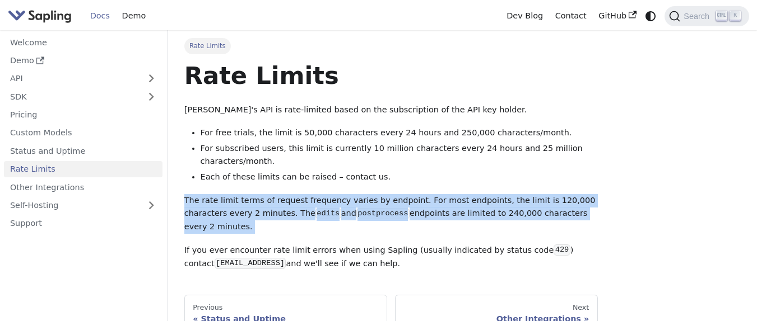
click at [324, 195] on p "The rate limit terms of request frequency varies by endpoint. For most endpoint…" at bounding box center [390, 214] width 413 height 40
click at [380, 202] on p "The rate limit terms of request frequency varies by endpoint. For most endpoint…" at bounding box center [390, 214] width 413 height 40
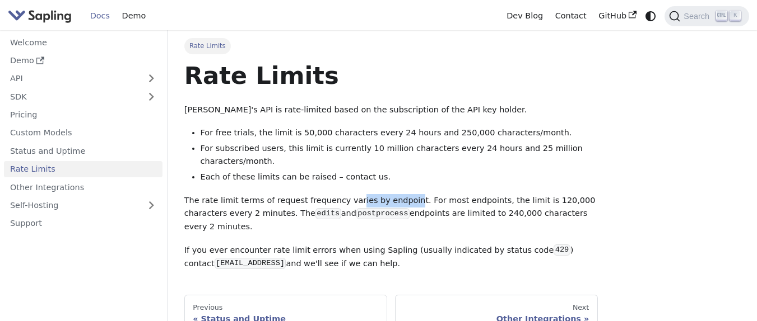
drag, startPoint x: 402, startPoint y: 202, endPoint x: 348, endPoint y: 204, distance: 53.3
click at [348, 204] on p "The rate limit terms of request frequency varies by endpoint. For most endpoint…" at bounding box center [390, 214] width 413 height 40
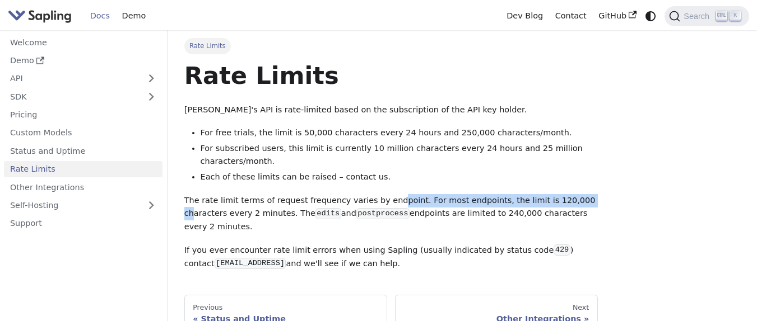
drag, startPoint x: 388, startPoint y: 206, endPoint x: 565, endPoint y: 206, distance: 177.0
click at [565, 206] on p "The rate limit terms of request frequency varies by endpoint. For most endpoint…" at bounding box center [390, 214] width 413 height 40
drag, startPoint x: 565, startPoint y: 206, endPoint x: 433, endPoint y: 206, distance: 131.6
click at [433, 206] on p "The rate limit terms of request frequency varies by endpoint. For most endpoint…" at bounding box center [390, 214] width 413 height 40
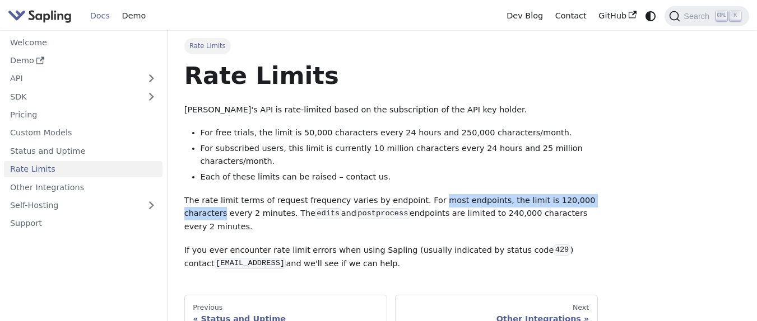
click at [433, 206] on p "The rate limit terms of request frequency varies by endpoint. For most endpoint…" at bounding box center [390, 214] width 413 height 40
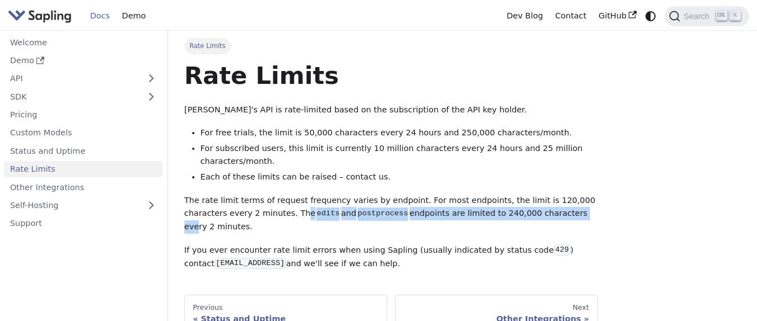
drag, startPoint x: 257, startPoint y: 214, endPoint x: 527, endPoint y: 214, distance: 269.9
click at [527, 214] on p "The rate limit terms of request frequency varies by endpoint. For most endpoint…" at bounding box center [390, 214] width 413 height 40
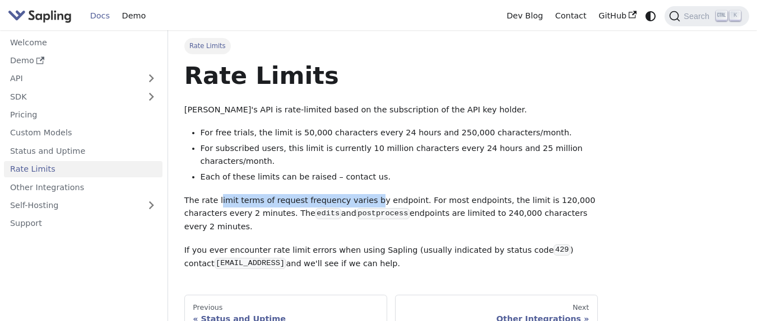
drag, startPoint x: 228, startPoint y: 201, endPoint x: 364, endPoint y: 201, distance: 136.1
click at [364, 201] on p "The rate limit terms of request frequency varies by endpoint. For most endpoint…" at bounding box center [390, 214] width 413 height 40
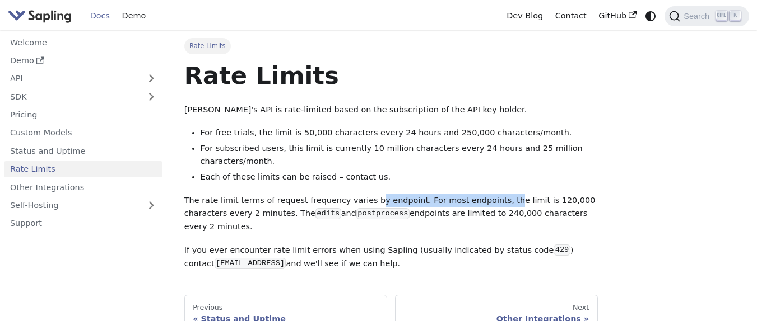
drag, startPoint x: 364, startPoint y: 201, endPoint x: 489, endPoint y: 201, distance: 125.5
click at [489, 201] on p "The rate limit terms of request frequency varies by endpoint. For most endpoint…" at bounding box center [390, 214] width 413 height 40
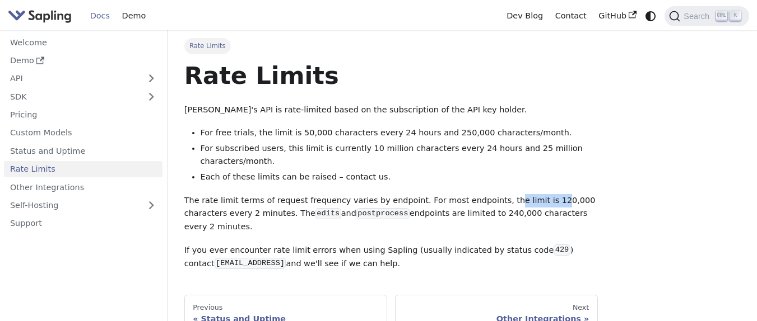
drag, startPoint x: 489, startPoint y: 201, endPoint x: 531, endPoint y: 201, distance: 41.4
click at [531, 201] on p "The rate limit terms of request frequency varies by endpoint. For most endpoint…" at bounding box center [390, 214] width 413 height 40
drag, startPoint x: 531, startPoint y: 201, endPoint x: 562, endPoint y: 201, distance: 31.4
click at [562, 201] on p "The rate limit terms of request frequency varies by endpoint. For most endpoint…" at bounding box center [390, 214] width 413 height 40
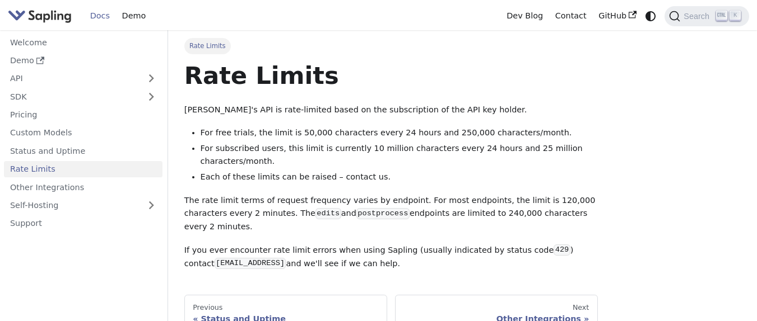
click at [204, 217] on p "The rate limit terms of request frequency varies by endpoint. For most endpoint…" at bounding box center [390, 214] width 413 height 40
drag, startPoint x: 375, startPoint y: 213, endPoint x: 496, endPoint y: 213, distance: 121.0
click at [496, 213] on p "The rate limit terms of request frequency varies by endpoint. For most endpoint…" at bounding box center [390, 214] width 413 height 40
drag, startPoint x: 436, startPoint y: 213, endPoint x: 545, endPoint y: 213, distance: 109.8
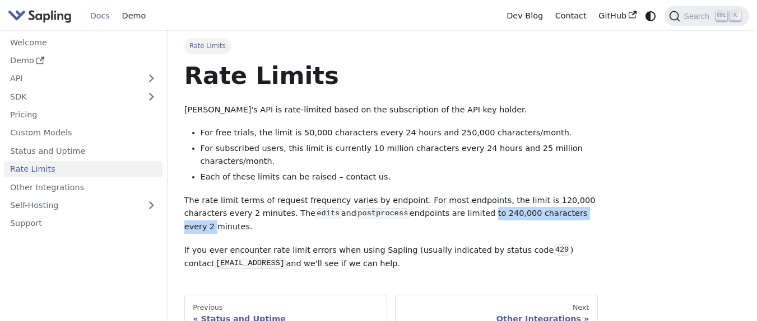
click at [545, 213] on p "The rate limit terms of request frequency varies by endpoint. For most endpoint…" at bounding box center [390, 214] width 413 height 40
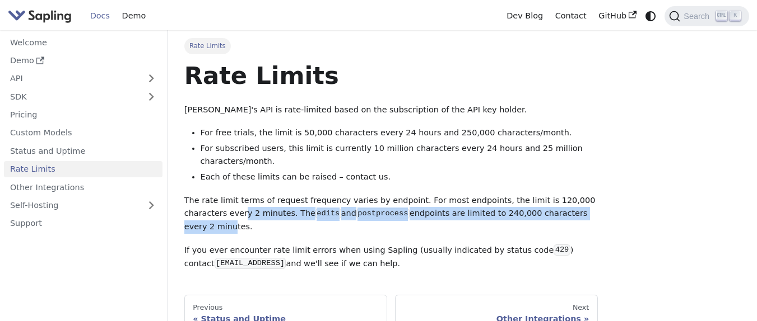
drag, startPoint x: 563, startPoint y: 212, endPoint x: 199, endPoint y: 217, distance: 363.5
click at [199, 217] on p "The rate limit terms of request frequency varies by endpoint. For most endpoint…" at bounding box center [390, 214] width 413 height 40
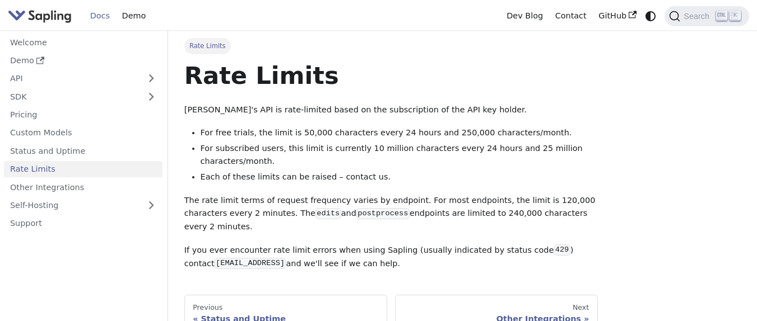
click at [198, 217] on p "The rate limit terms of request frequency varies by endpoint. For most endpoint…" at bounding box center [390, 214] width 413 height 40
drag, startPoint x: 408, startPoint y: 243, endPoint x: 551, endPoint y: 239, distance: 143.4
click at [551, 244] on p "If you ever encounter rate limit errors when using Sapling (usually indicated b…" at bounding box center [390, 257] width 413 height 27
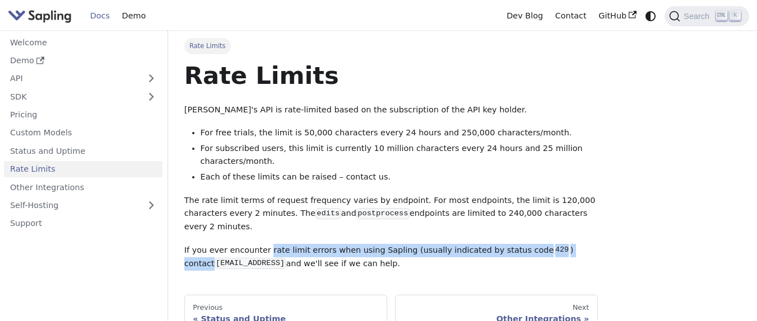
drag, startPoint x: 551, startPoint y: 239, endPoint x: 294, endPoint y: 119, distance: 283.6
click at [273, 244] on p "If you ever encounter rate limit errors when using Sapling (usually indicated b…" at bounding box center [390, 257] width 413 height 27
click at [88, 190] on link "Other Integrations" at bounding box center [83, 187] width 158 height 16
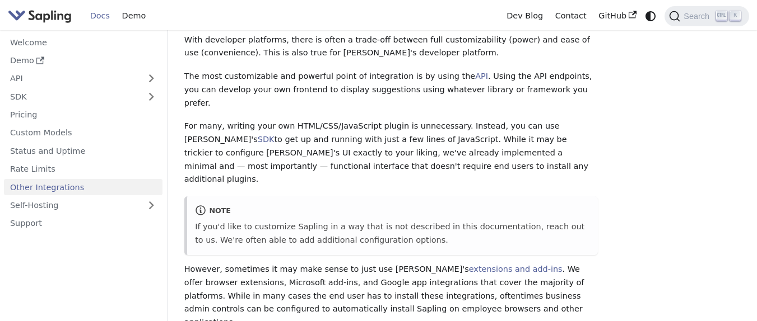
scroll to position [67, 0]
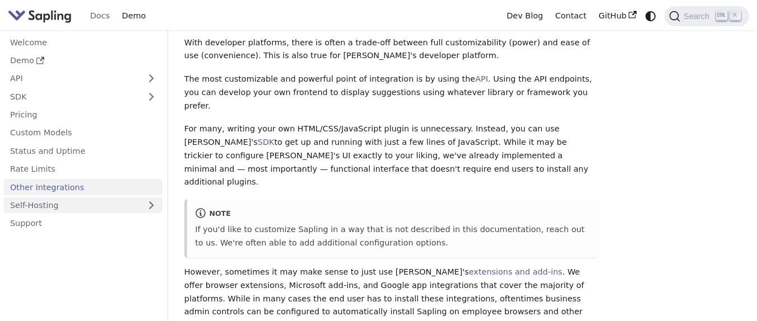
click at [129, 203] on link "Self-Hosting" at bounding box center [83, 206] width 158 height 16
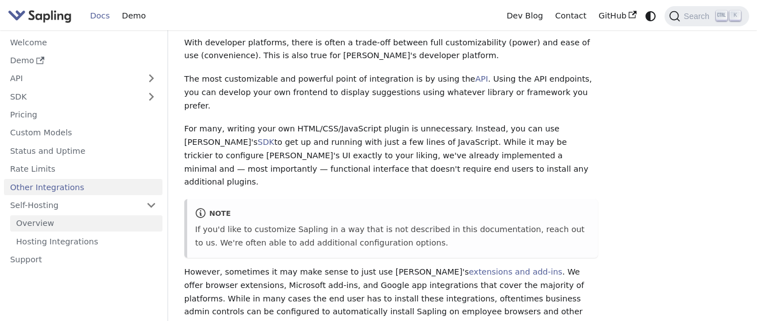
click at [74, 223] on link "Overview" at bounding box center [86, 224] width 152 height 16
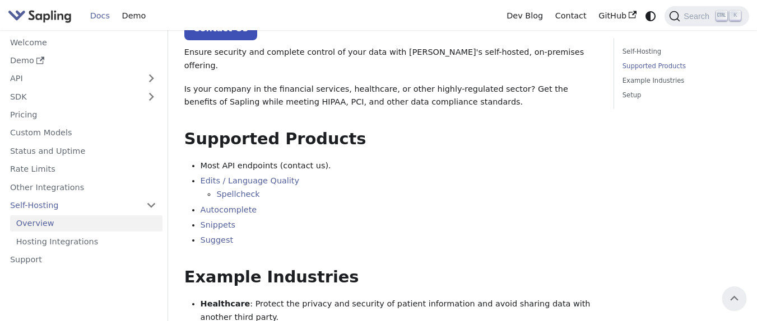
scroll to position [67, 0]
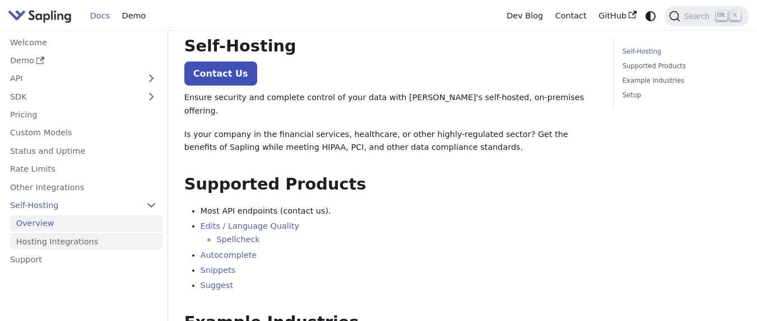
click at [69, 239] on link "Hosting Integrations" at bounding box center [86, 242] width 152 height 16
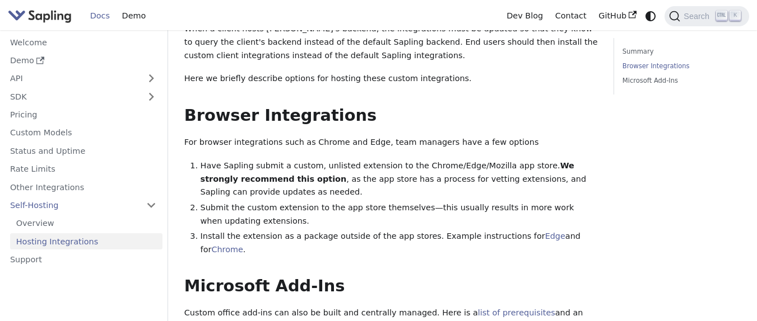
scroll to position [134, 0]
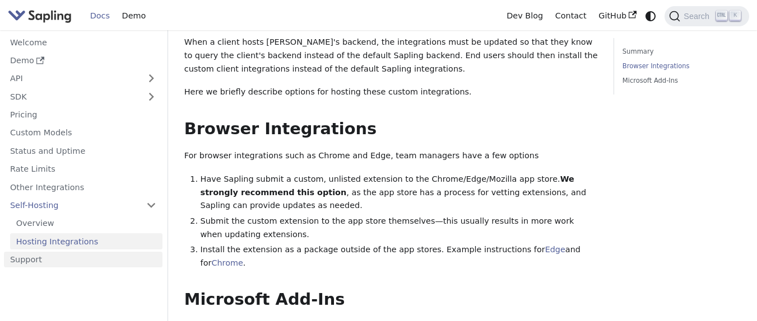
click at [82, 253] on link "Support" at bounding box center [83, 260] width 158 height 16
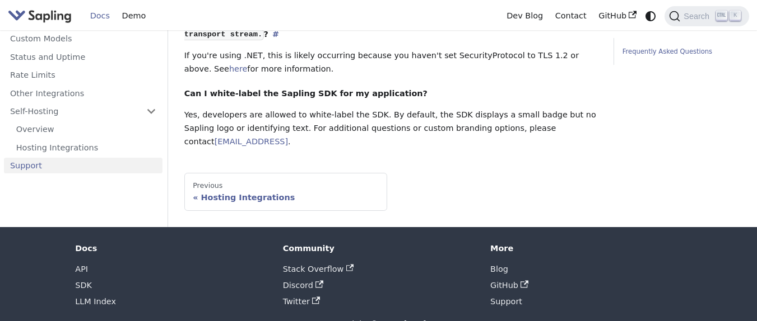
scroll to position [687, 0]
